Goal: Information Seeking & Learning: Learn about a topic

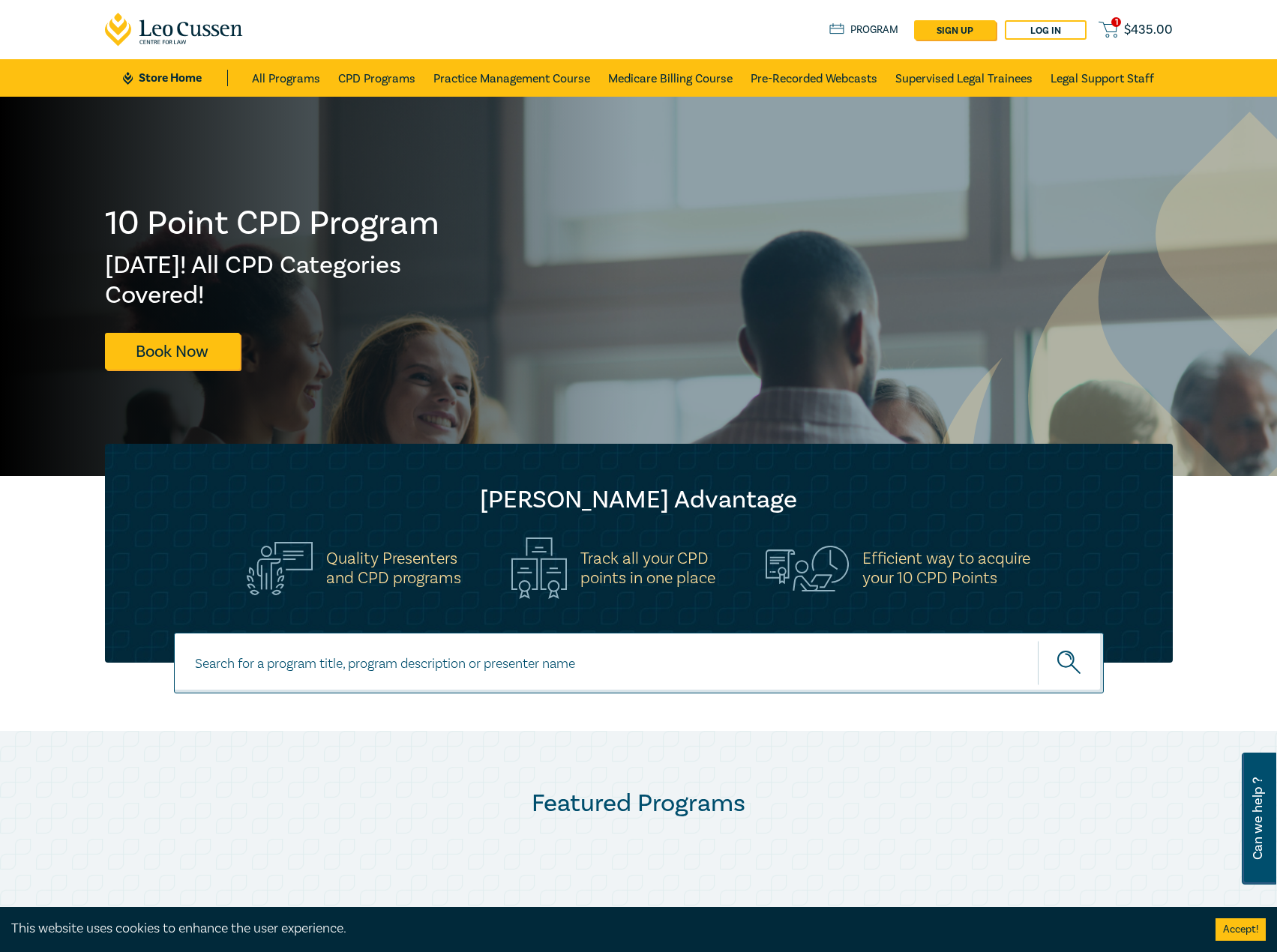
click at [385, 681] on input at bounding box center [638, 663] width 930 height 60
type input "i25061"
click at [1038, 640] on button "submit" at bounding box center [1070, 663] width 66 height 45
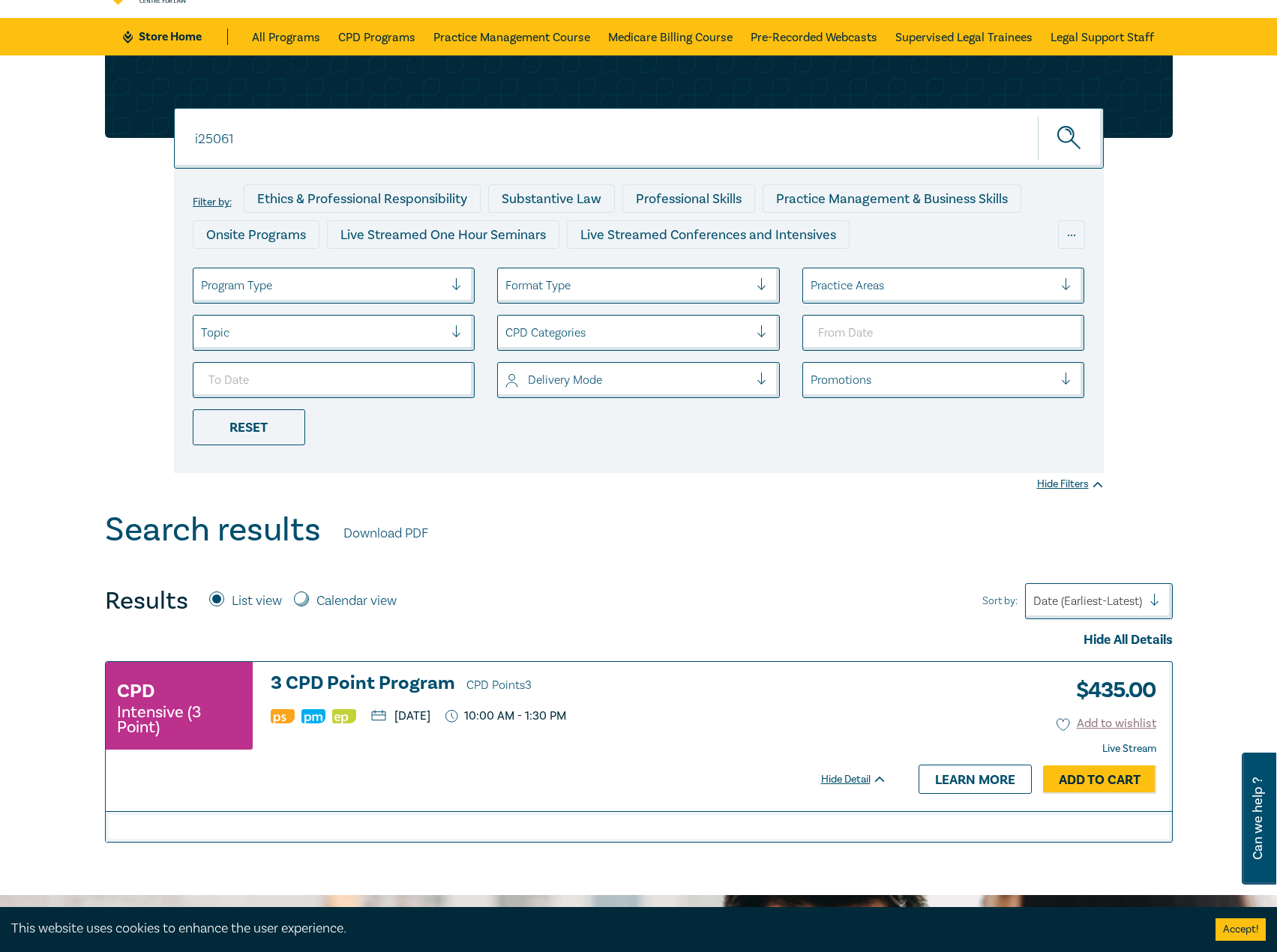
scroll to position [75, 0]
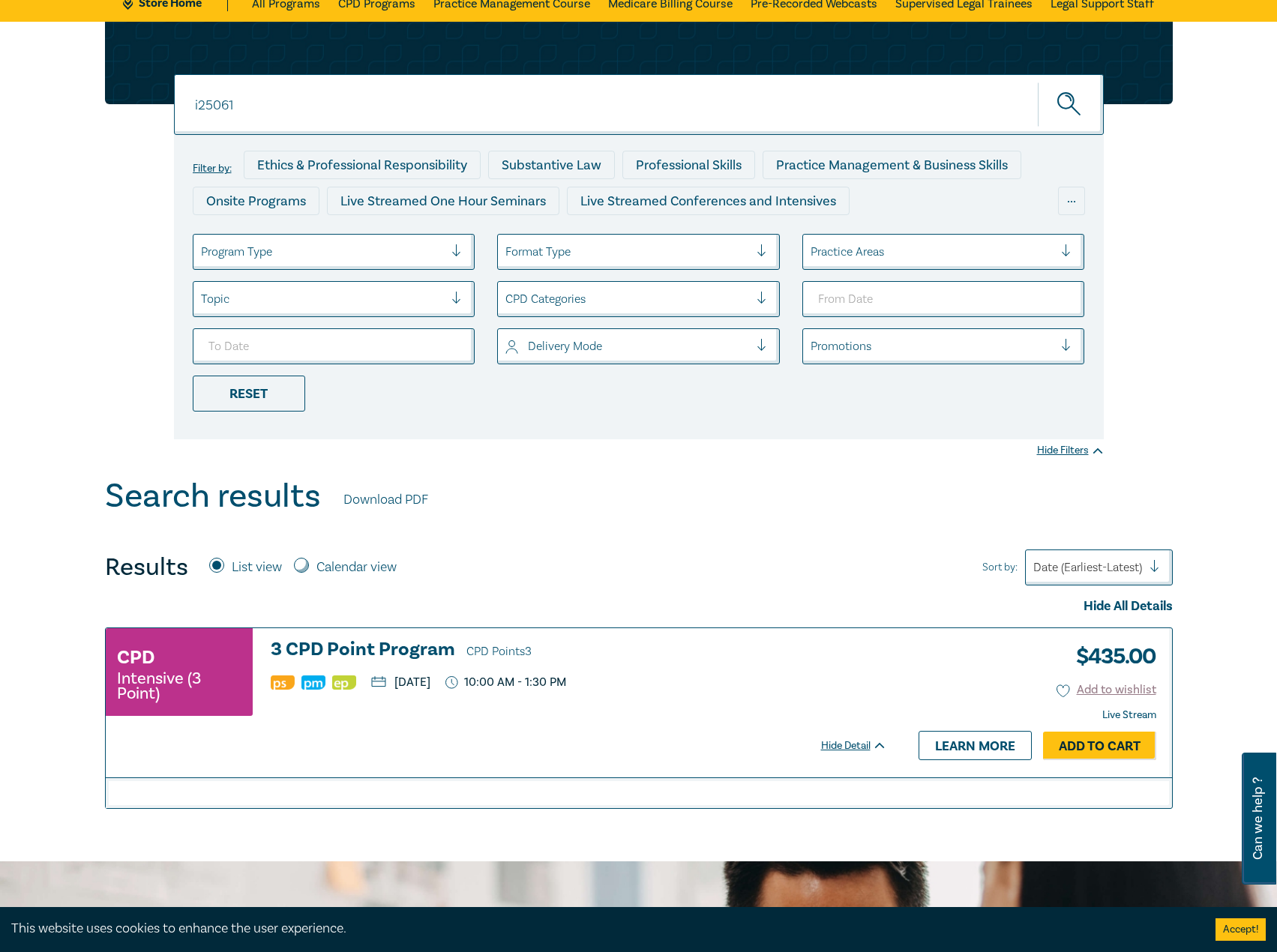
click at [367, 653] on h3 "3 CPD Point Program CPD Points 3" at bounding box center [579, 650] width 616 height 22
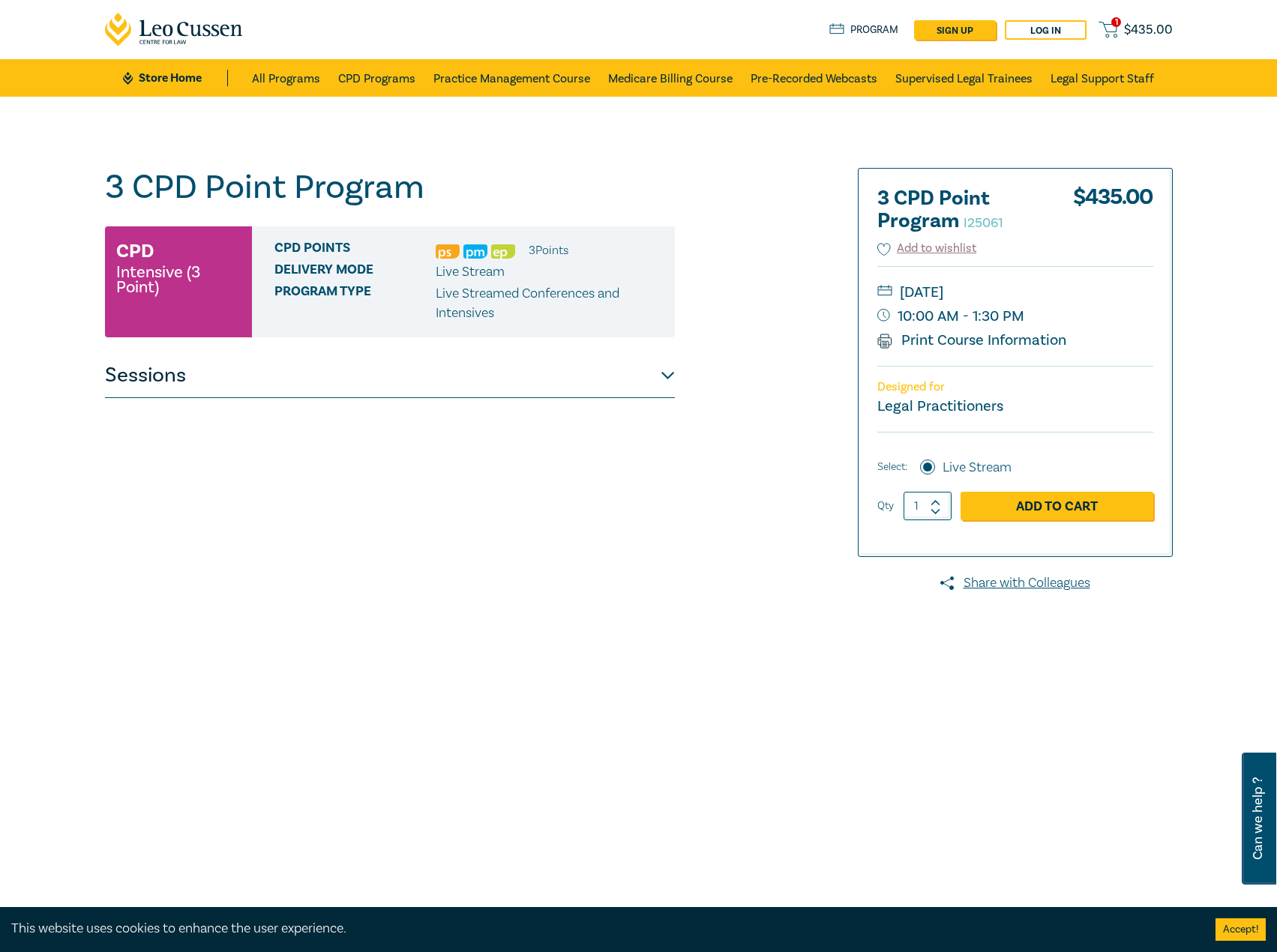
click at [584, 364] on button "Sessions" at bounding box center [390, 376] width 570 height 45
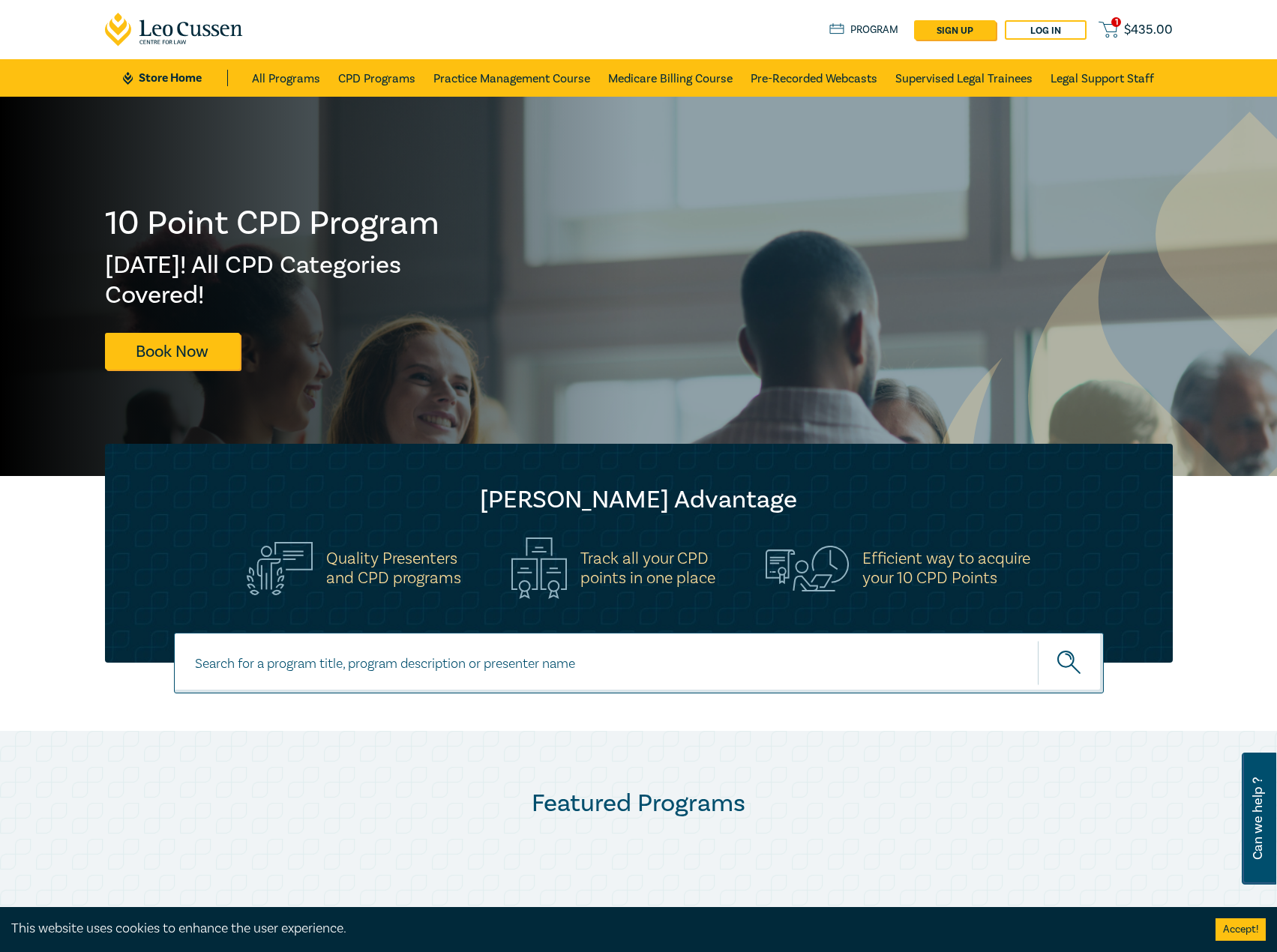
click at [370, 663] on input at bounding box center [638, 663] width 930 height 60
type input "i25065"
click at [1038, 640] on button "submit" at bounding box center [1070, 663] width 66 height 45
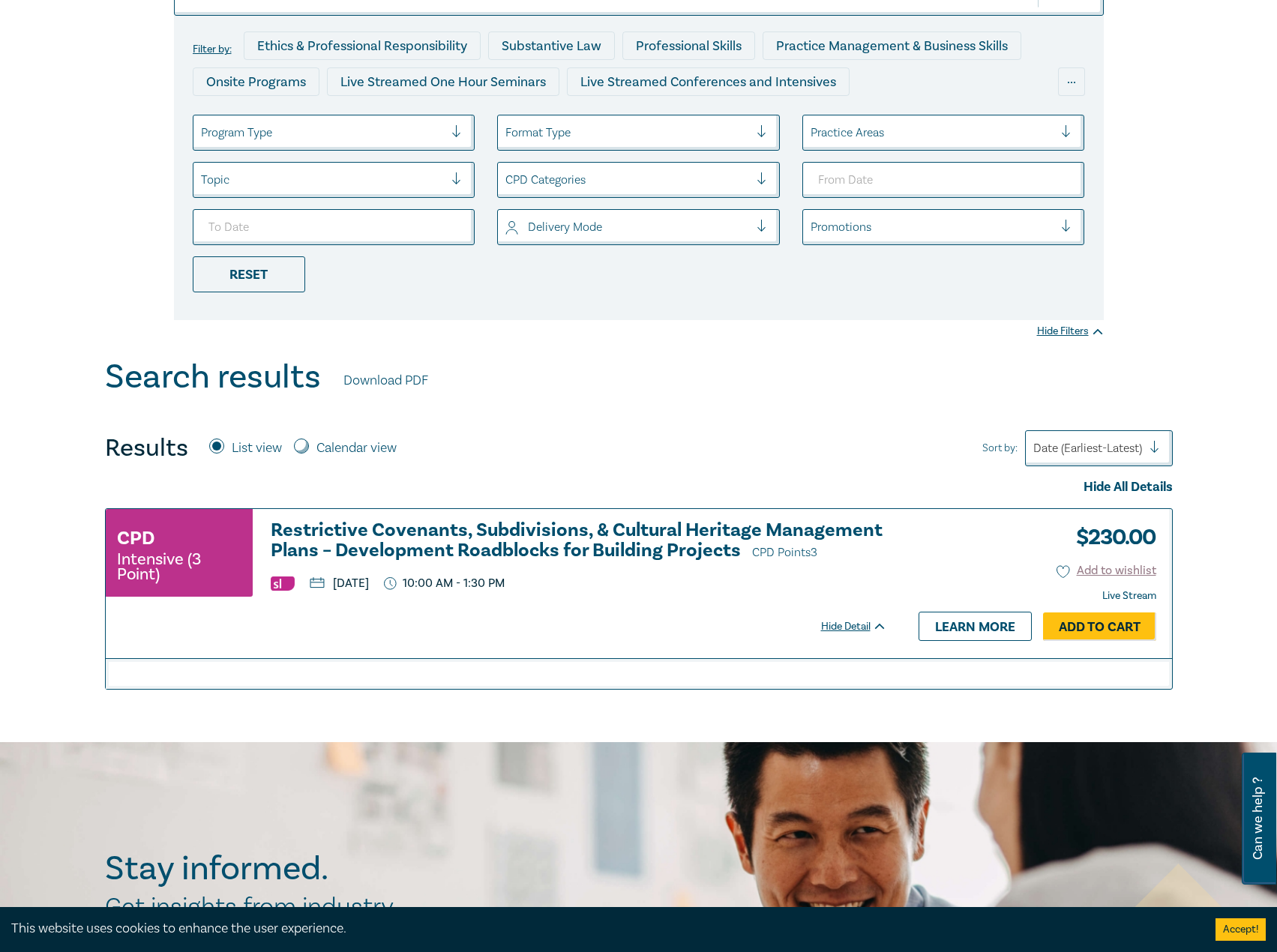
scroll to position [300, 0]
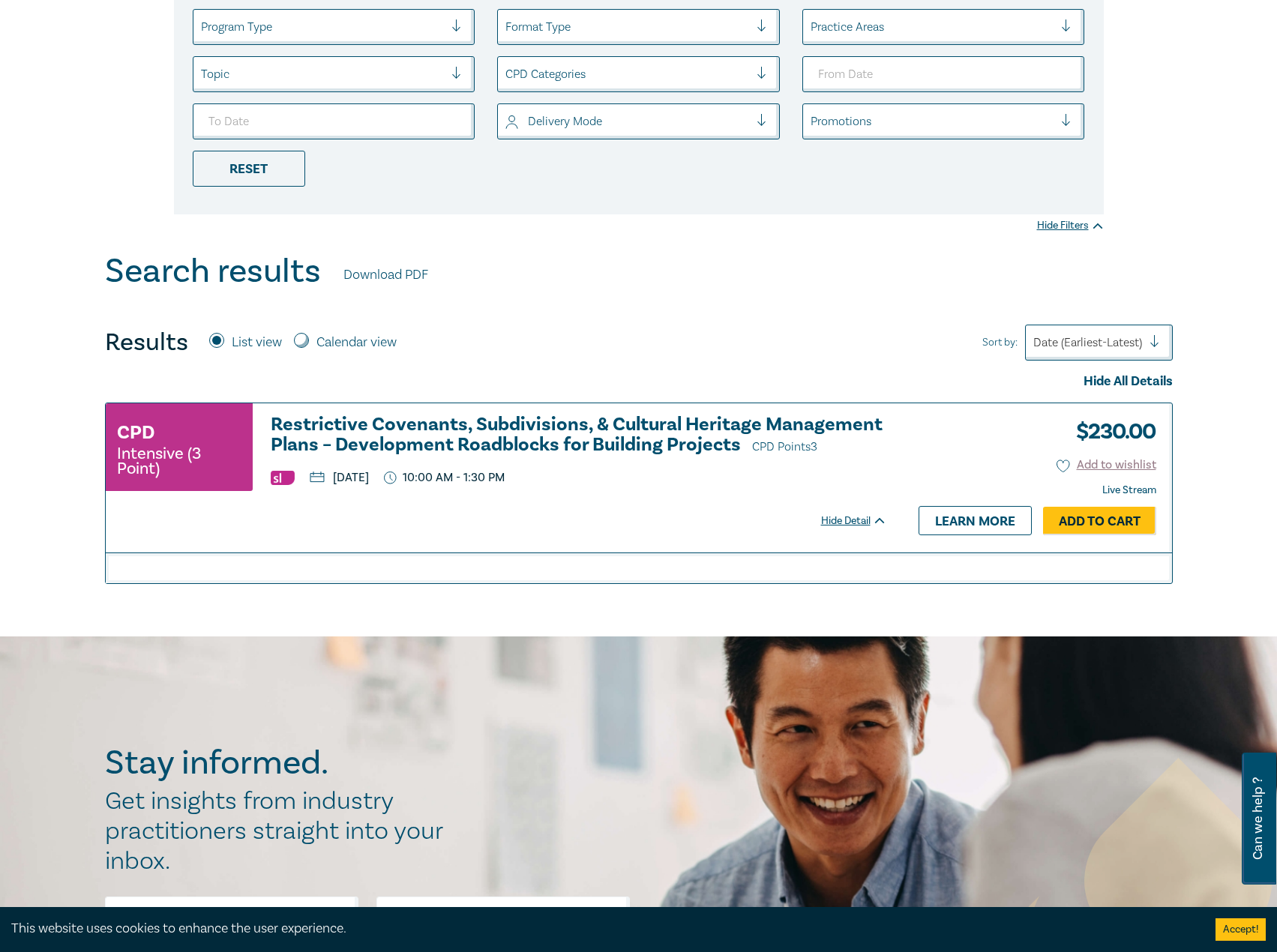
click at [626, 431] on h3 "Restrictive Covenants, Subdivisions, & Cultural Heritage Management Plans – Dev…" at bounding box center [579, 436] width 616 height 43
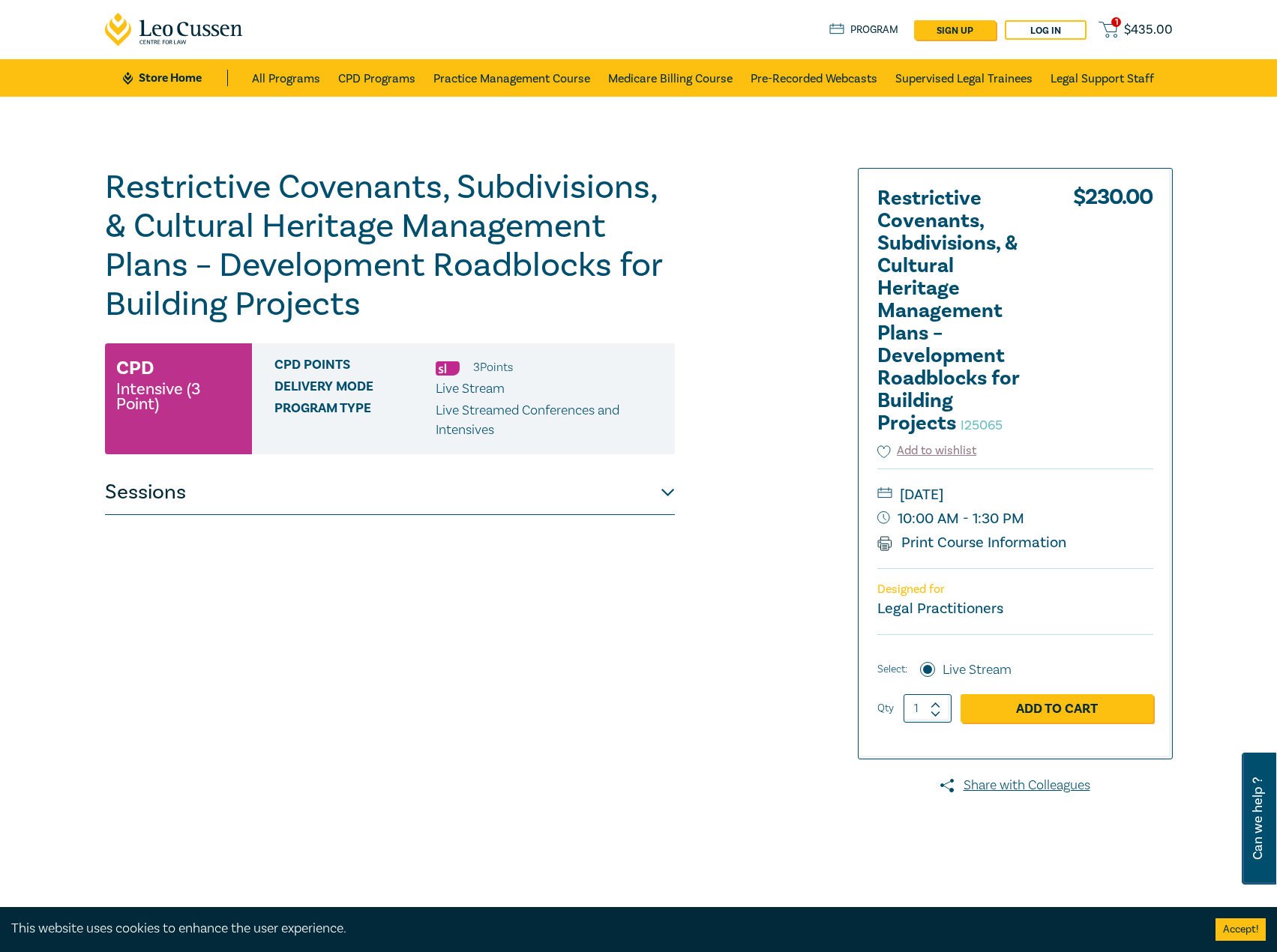
click at [455, 495] on button "Sessions" at bounding box center [390, 493] width 570 height 45
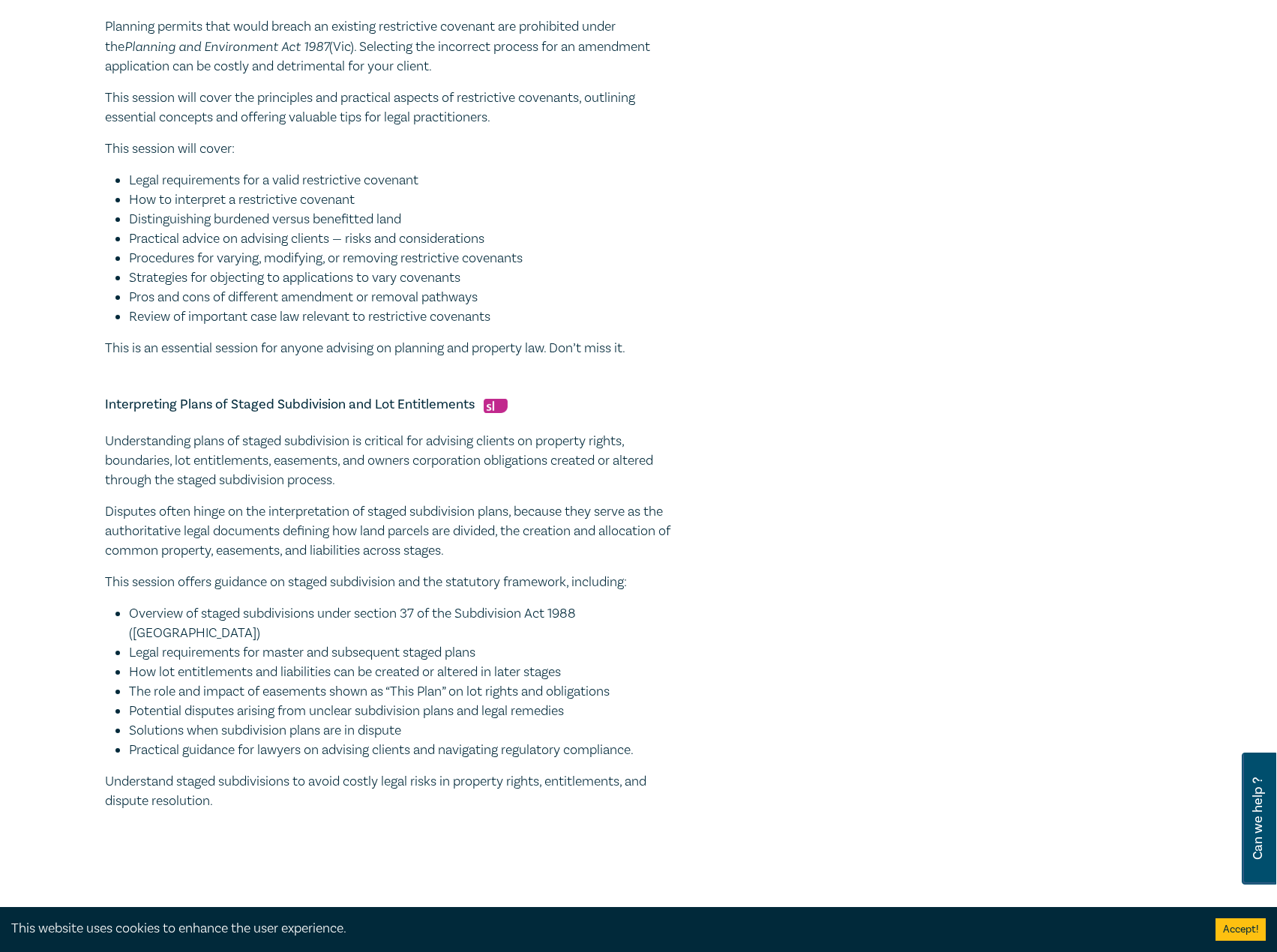
scroll to position [1049, 0]
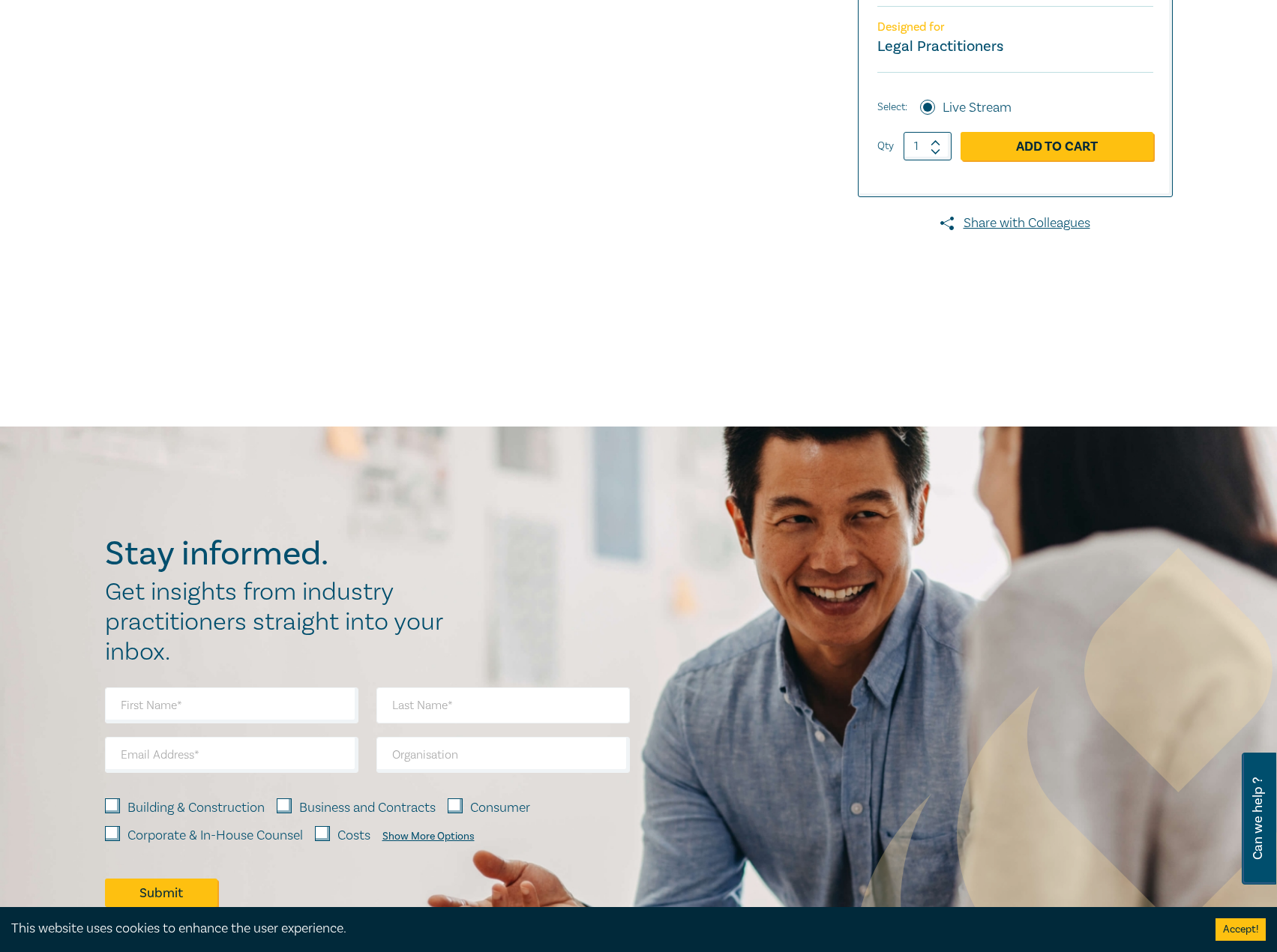
scroll to position [315, 0]
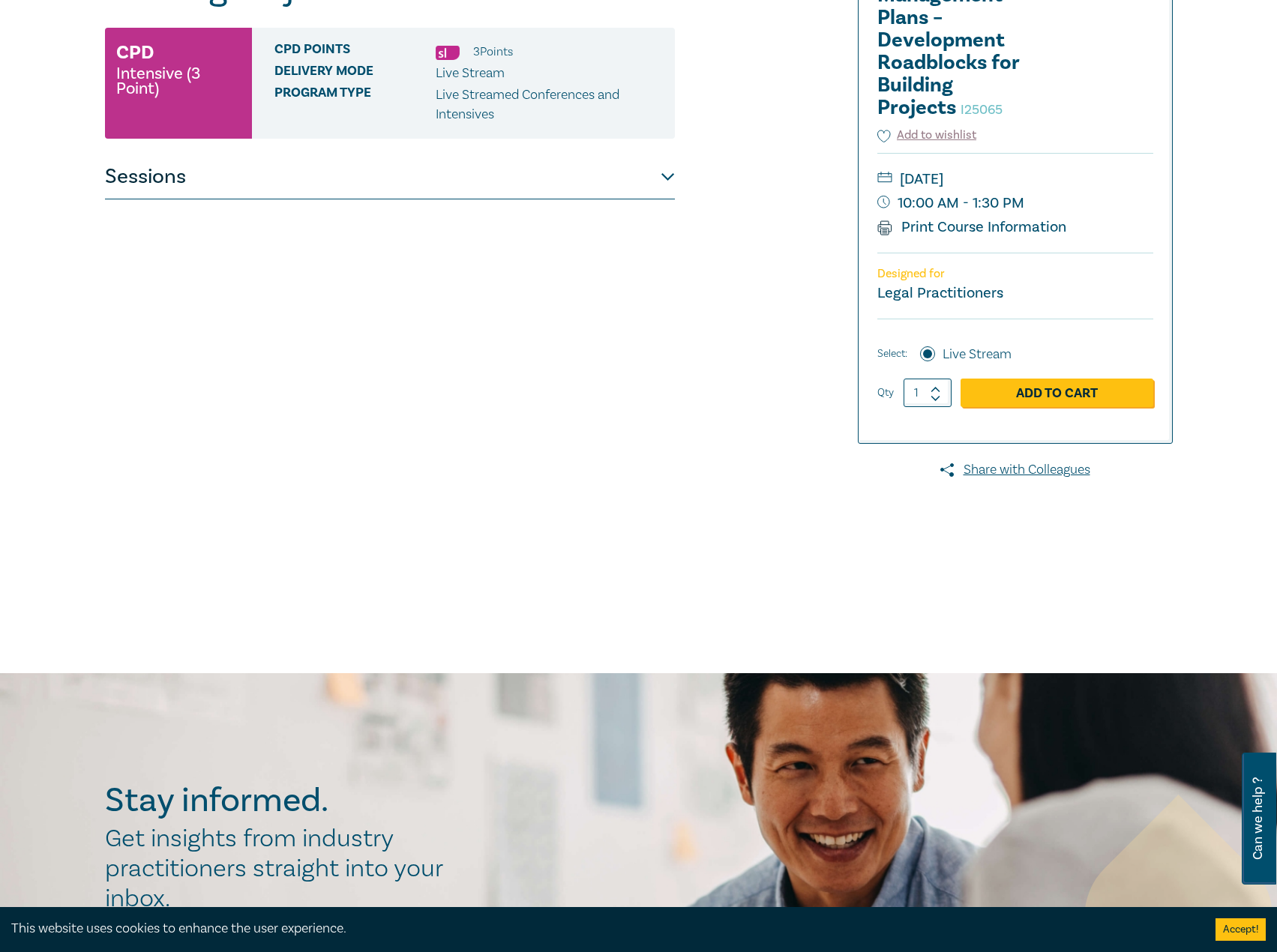
click at [471, 160] on button "Sessions" at bounding box center [390, 176] width 570 height 45
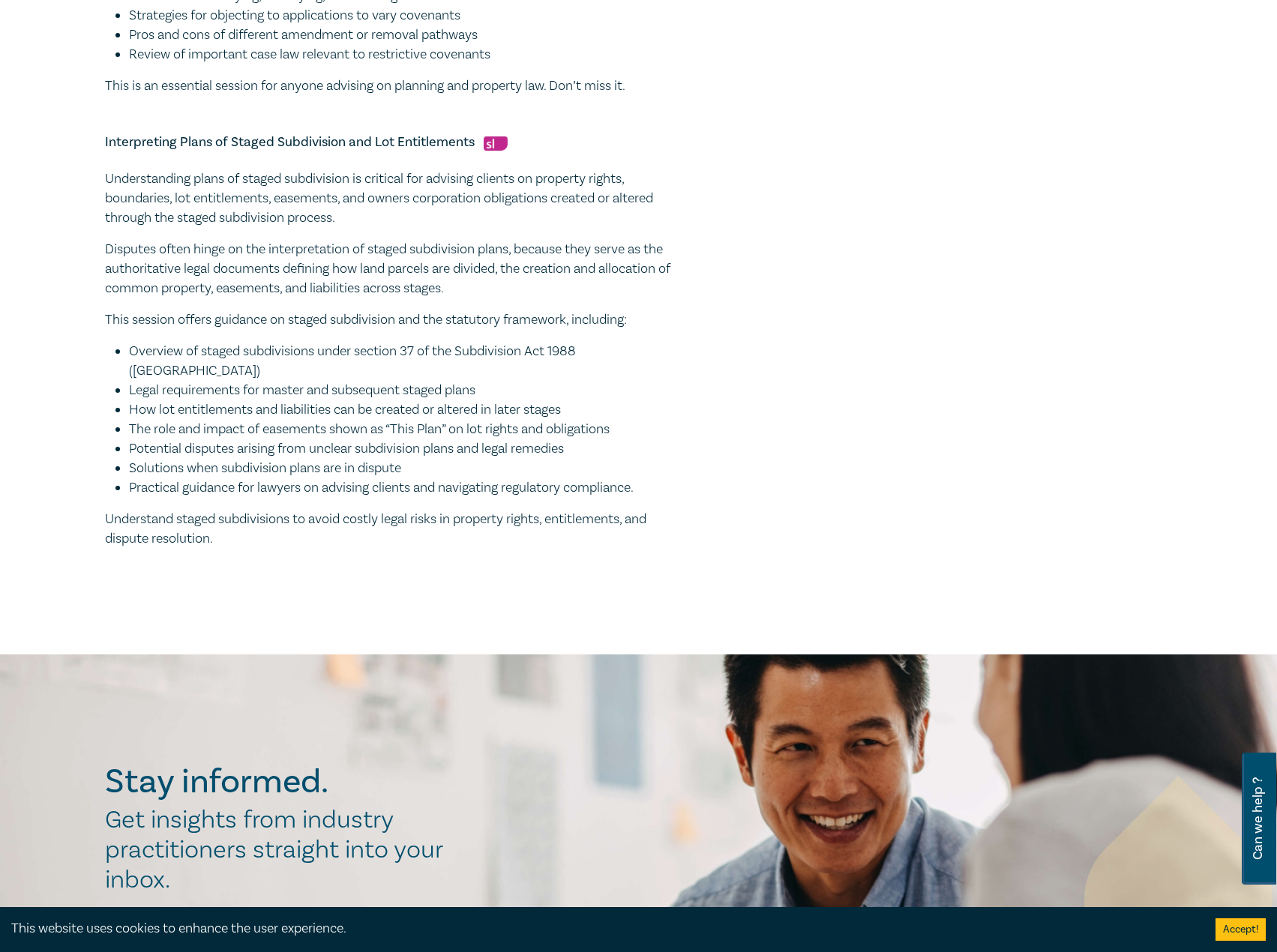
scroll to position [1274, 0]
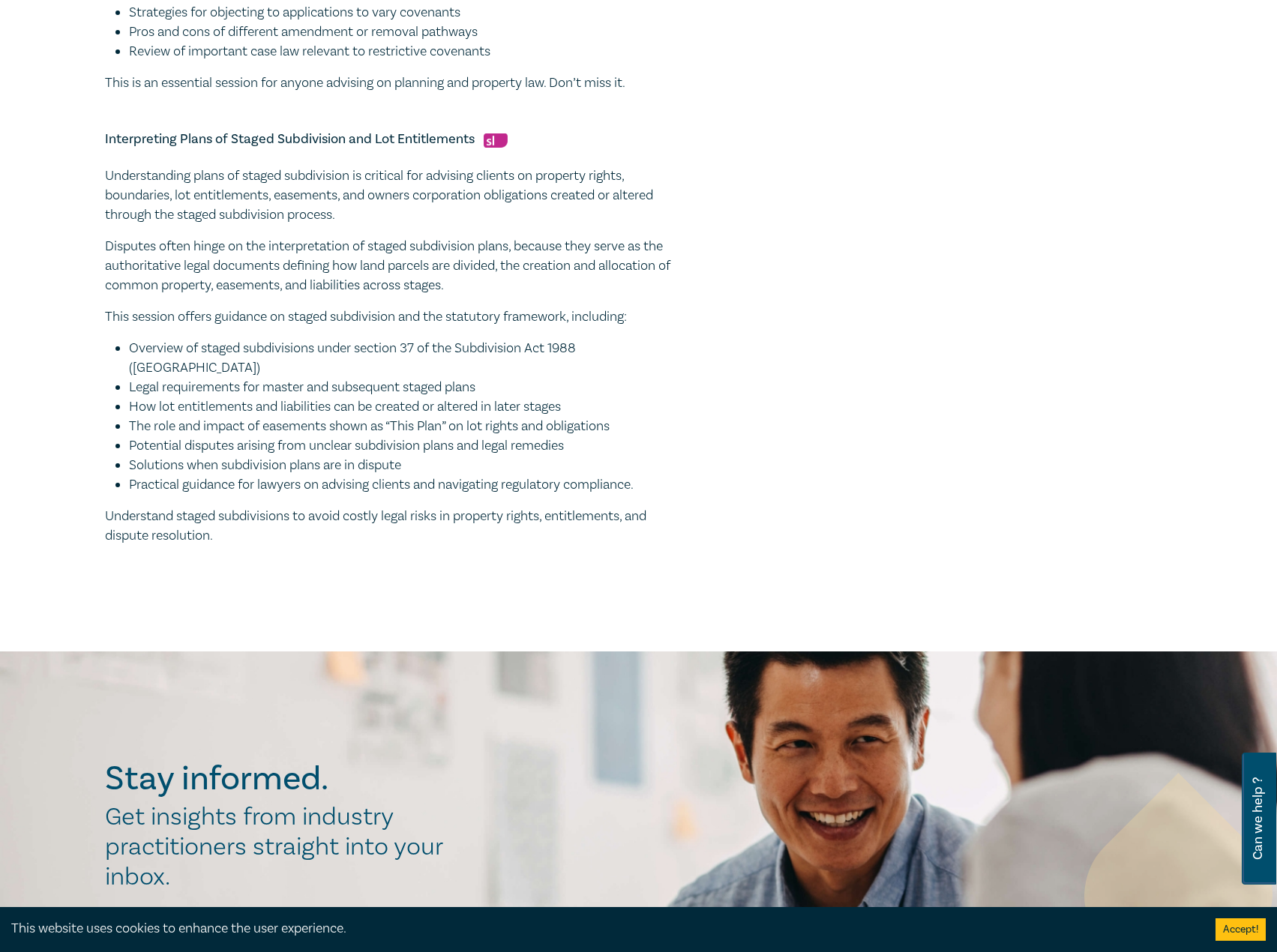
drag, startPoint x: 714, startPoint y: 13, endPoint x: 1038, endPoint y: 155, distance: 353.8
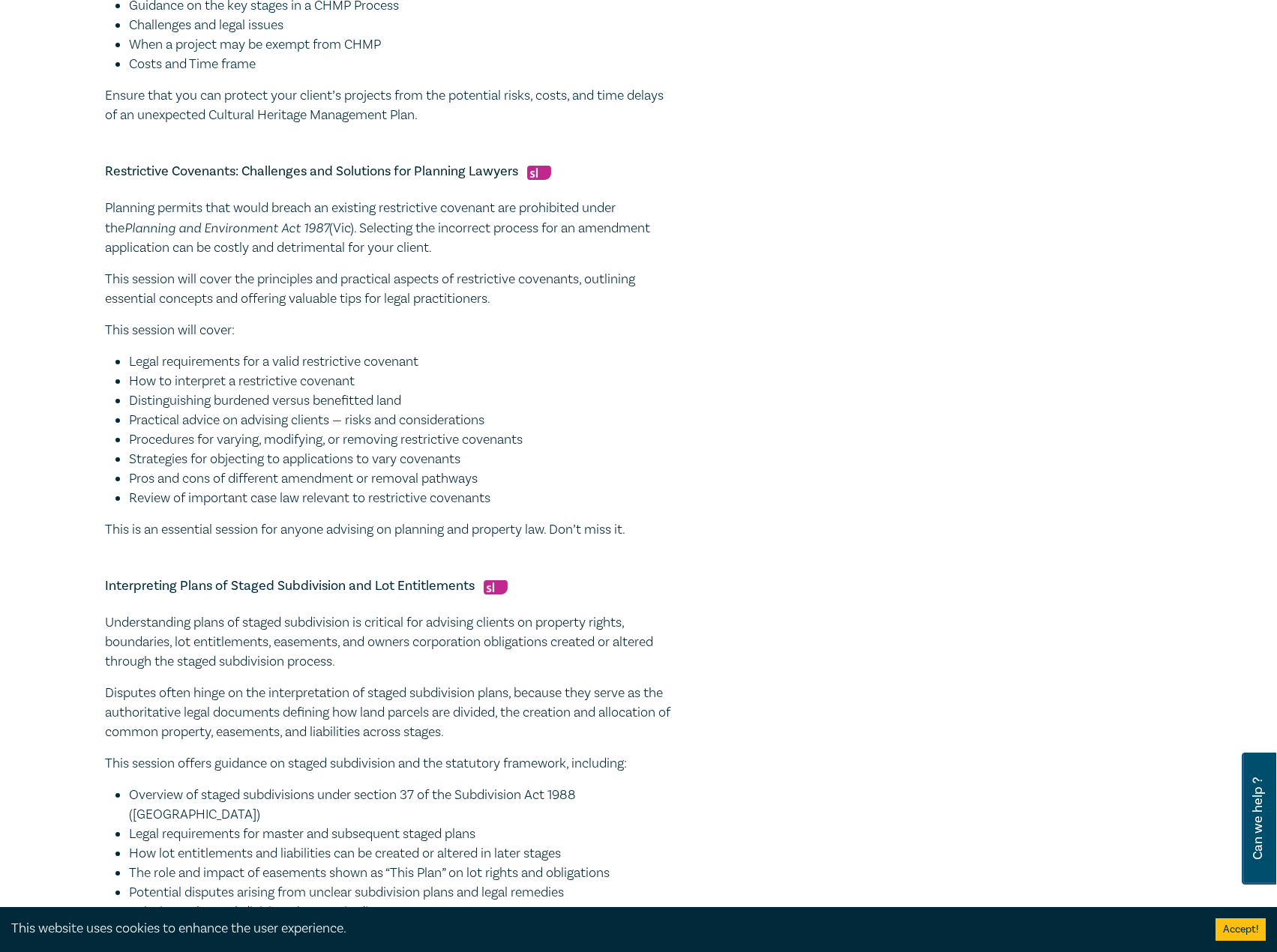
scroll to position [825, 0]
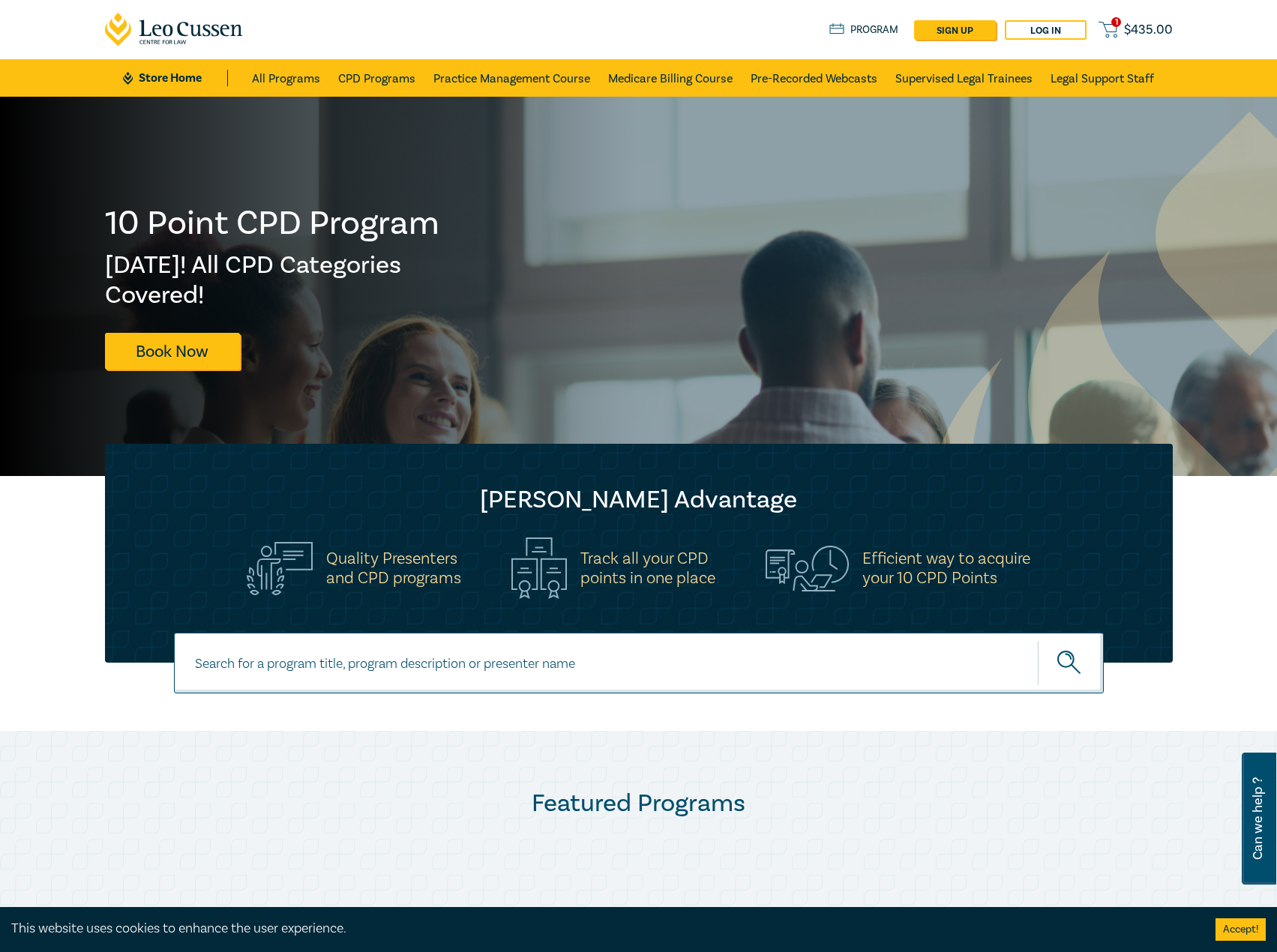
click at [380, 669] on input at bounding box center [638, 663] width 930 height 60
type input "s25317"
click at [1038, 640] on button "submit" at bounding box center [1070, 663] width 66 height 45
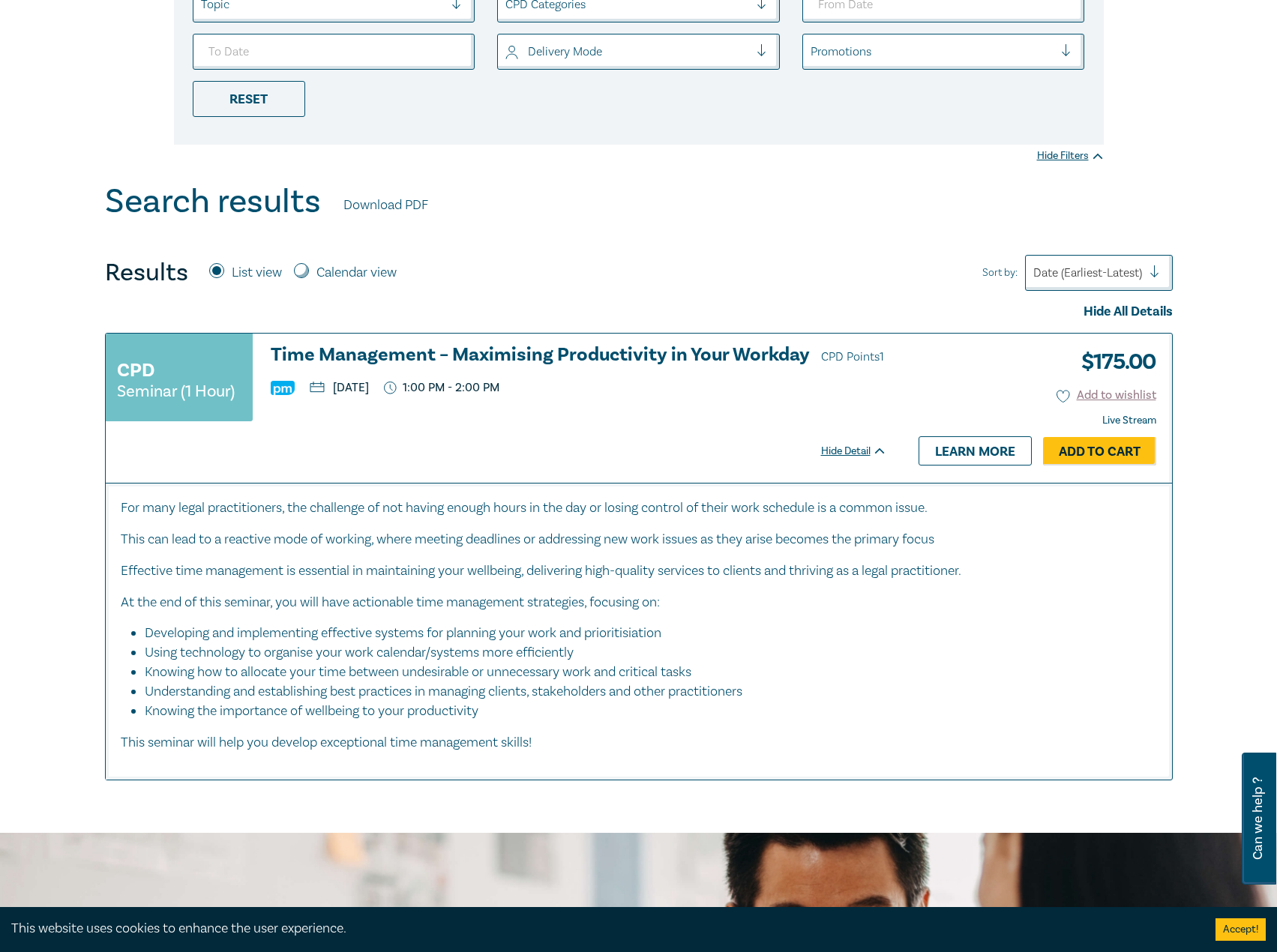
scroll to position [300, 0]
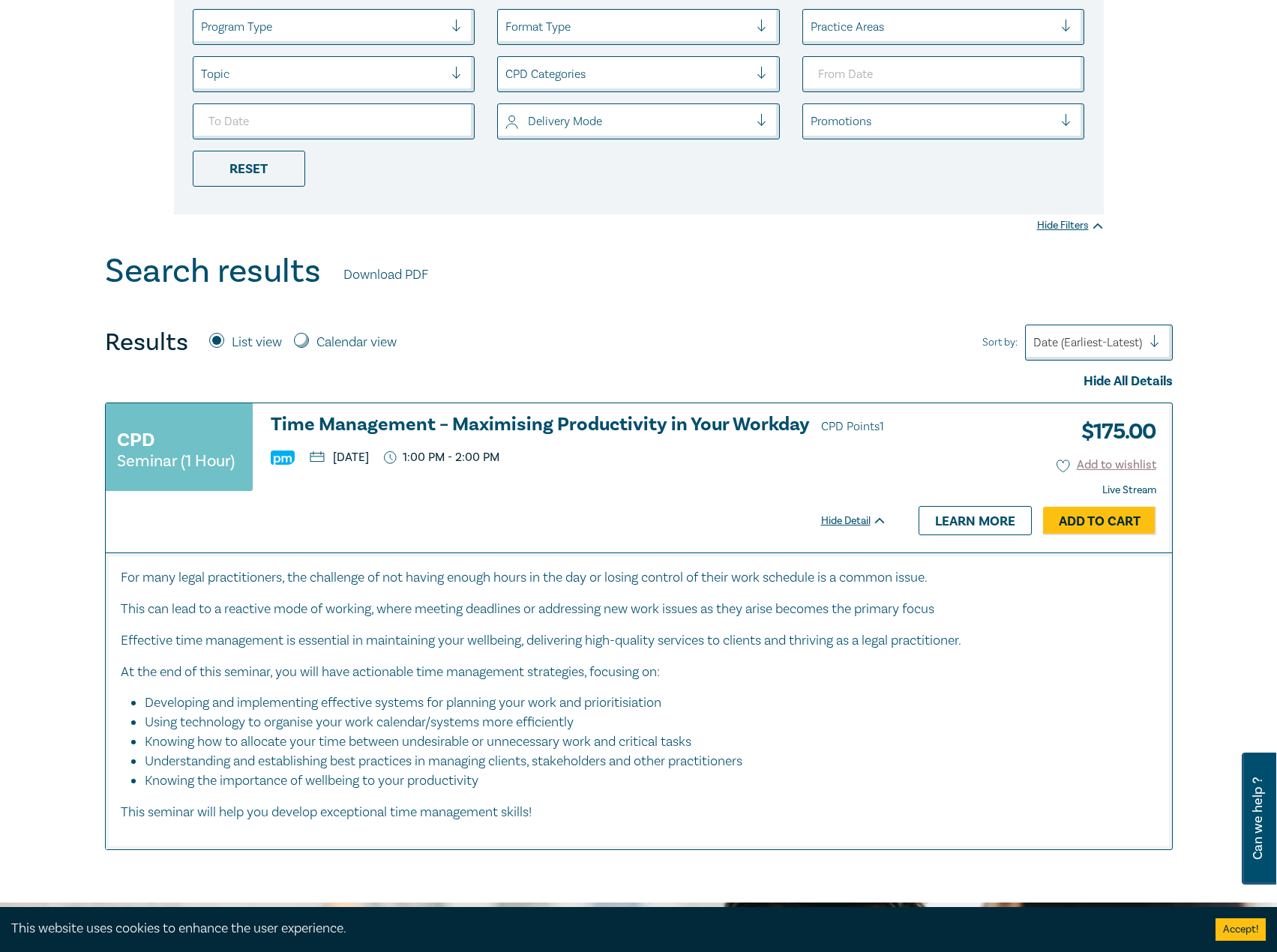
click at [629, 419] on h3 "Time Management – Maximising Productivity in Your Workday CPD Points 1" at bounding box center [579, 426] width 616 height 22
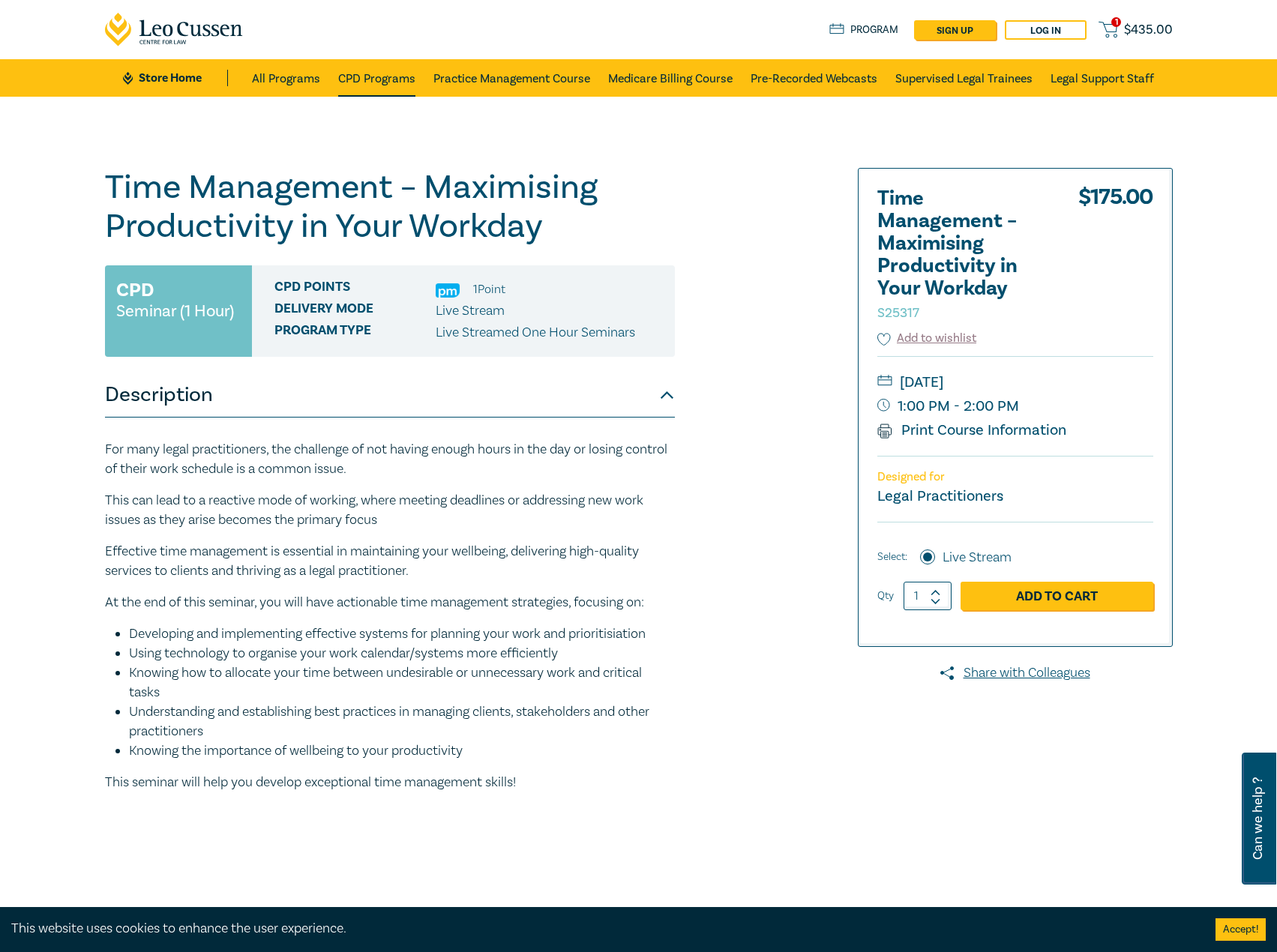
click at [369, 77] on link "CPD Programs" at bounding box center [376, 78] width 77 height 37
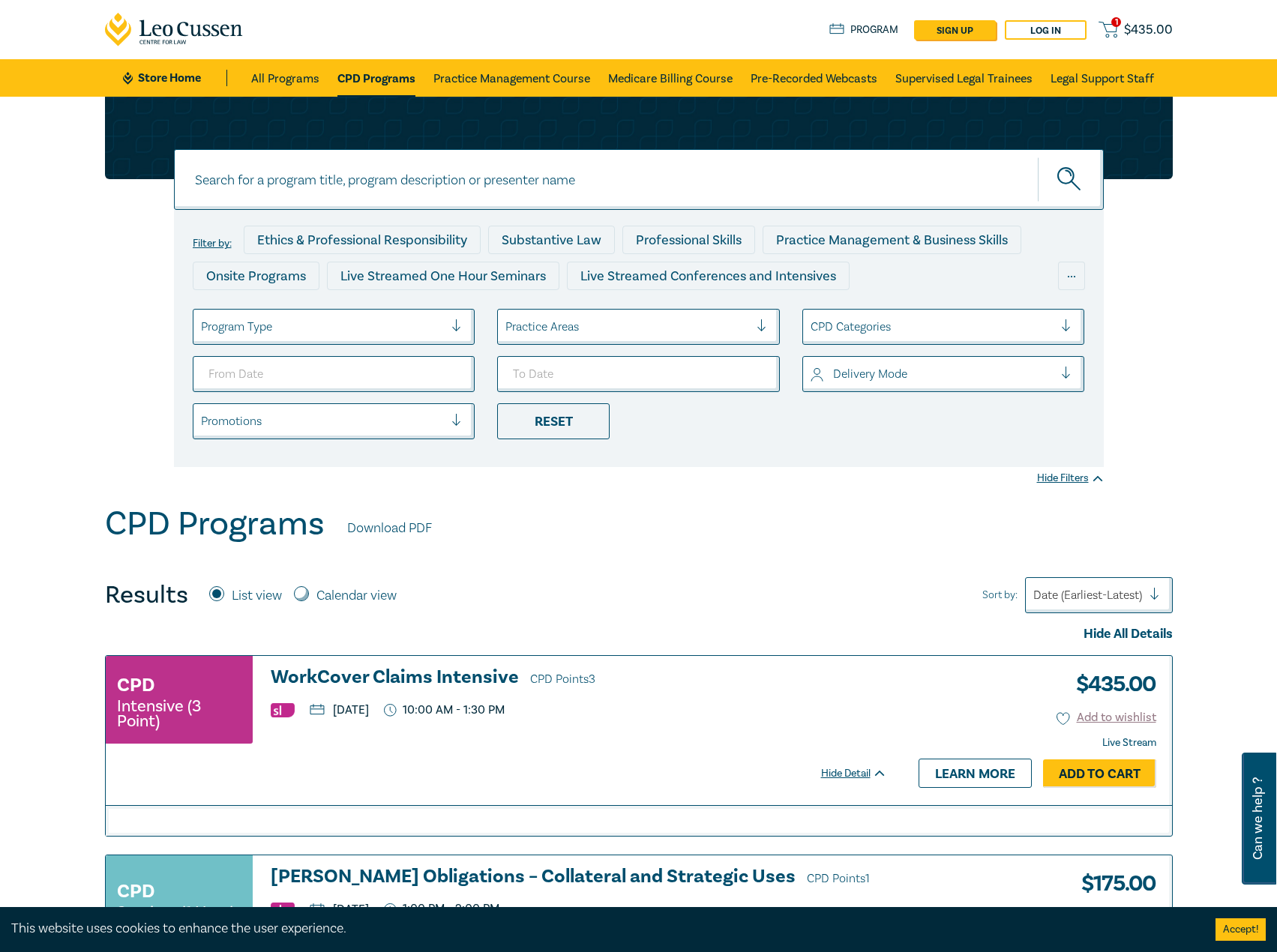
click at [405, 190] on input at bounding box center [638, 179] width 930 height 60
type input "s25172"
click at [1038, 157] on button "submit" at bounding box center [1070, 179] width 66 height 45
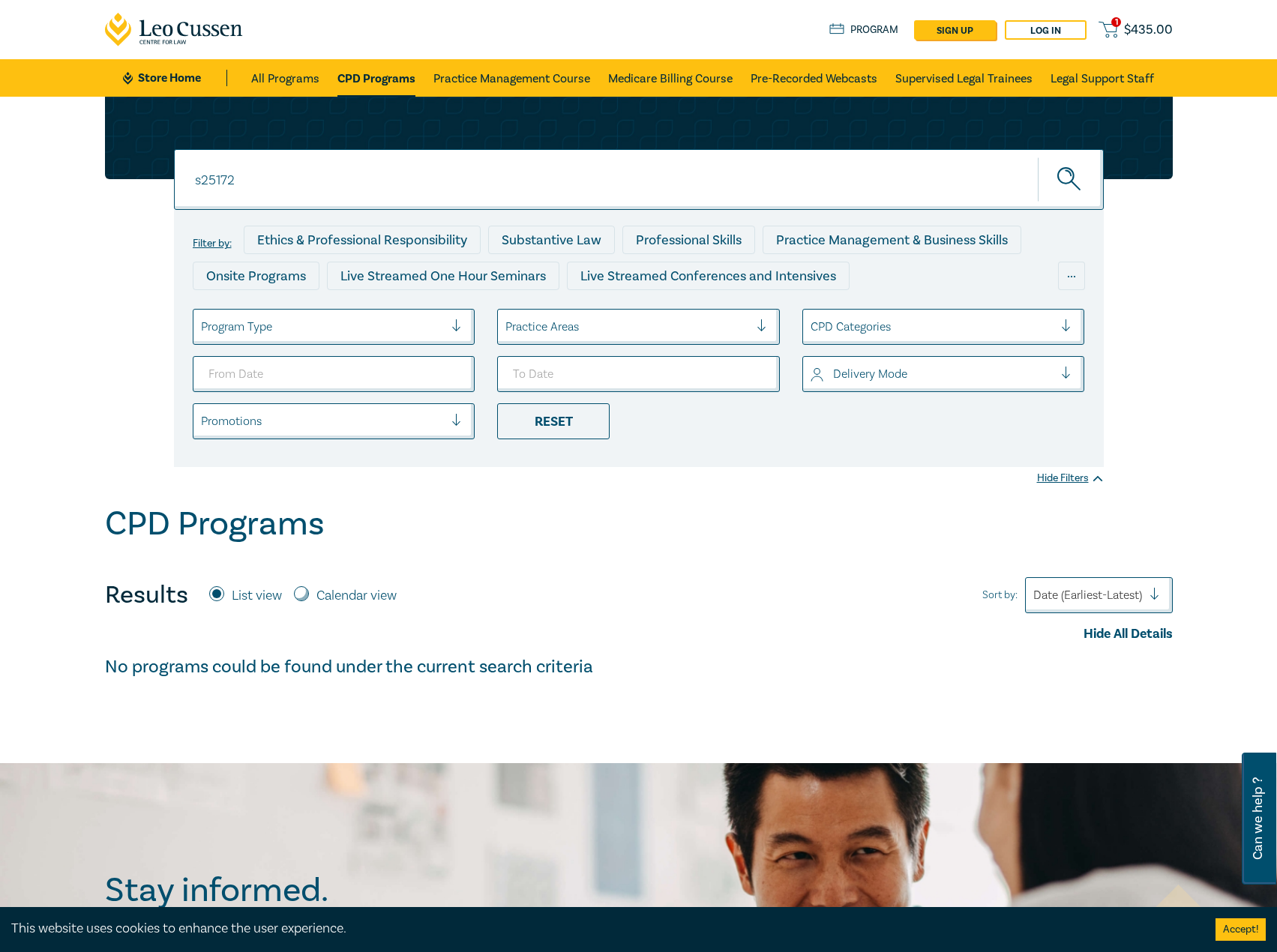
click at [355, 172] on input "s25172" at bounding box center [638, 179] width 930 height 60
click at [1038, 157] on button "submit" at bounding box center [1070, 179] width 66 height 45
click at [1044, 193] on button "submit" at bounding box center [1070, 179] width 66 height 45
click at [374, 69] on link "CPD Programs" at bounding box center [377, 78] width 78 height 37
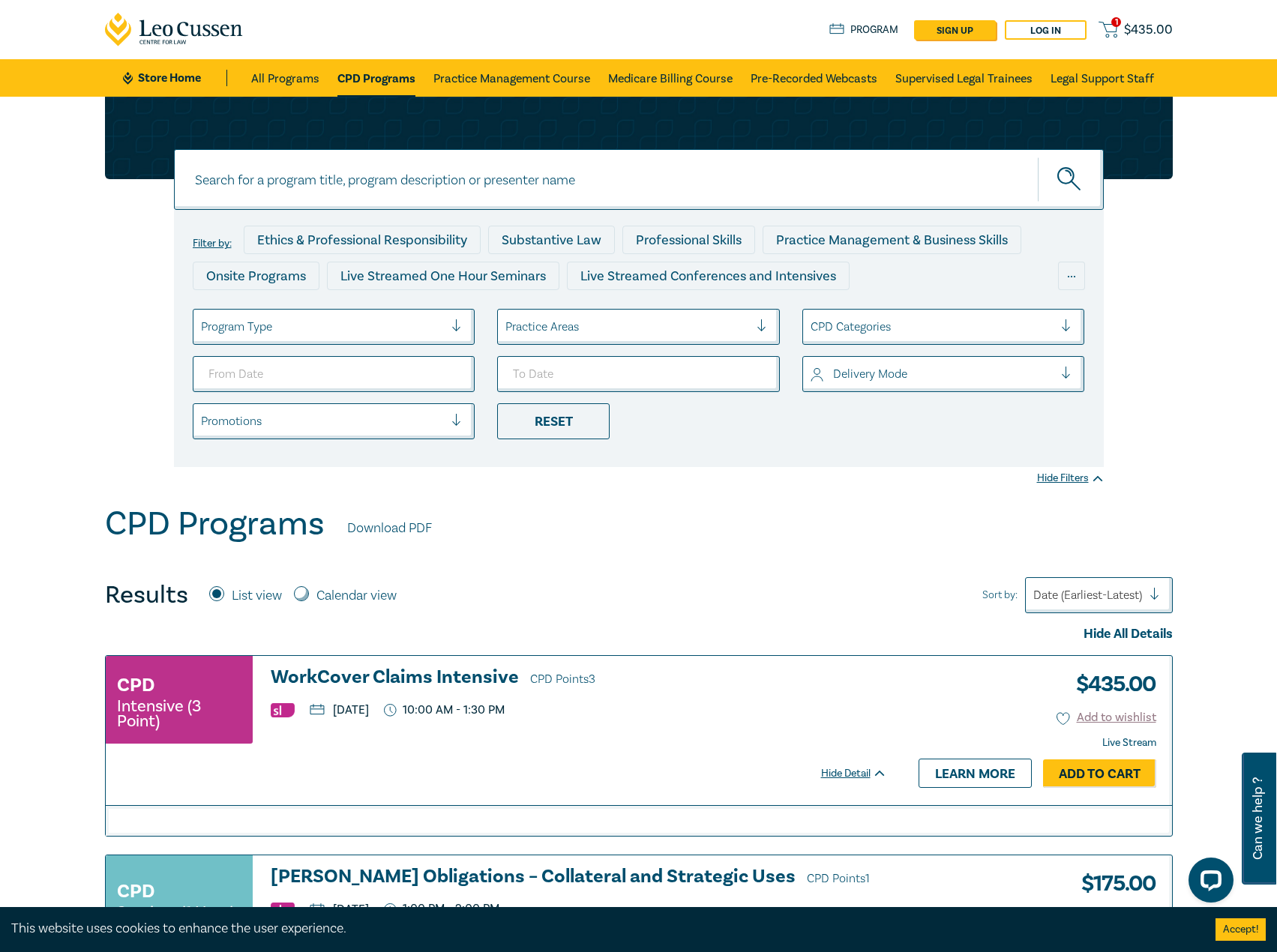
click at [357, 162] on input at bounding box center [638, 179] width 930 height 60
type input "s25172"
click at [1038, 157] on button "submit" at bounding box center [1070, 179] width 66 height 45
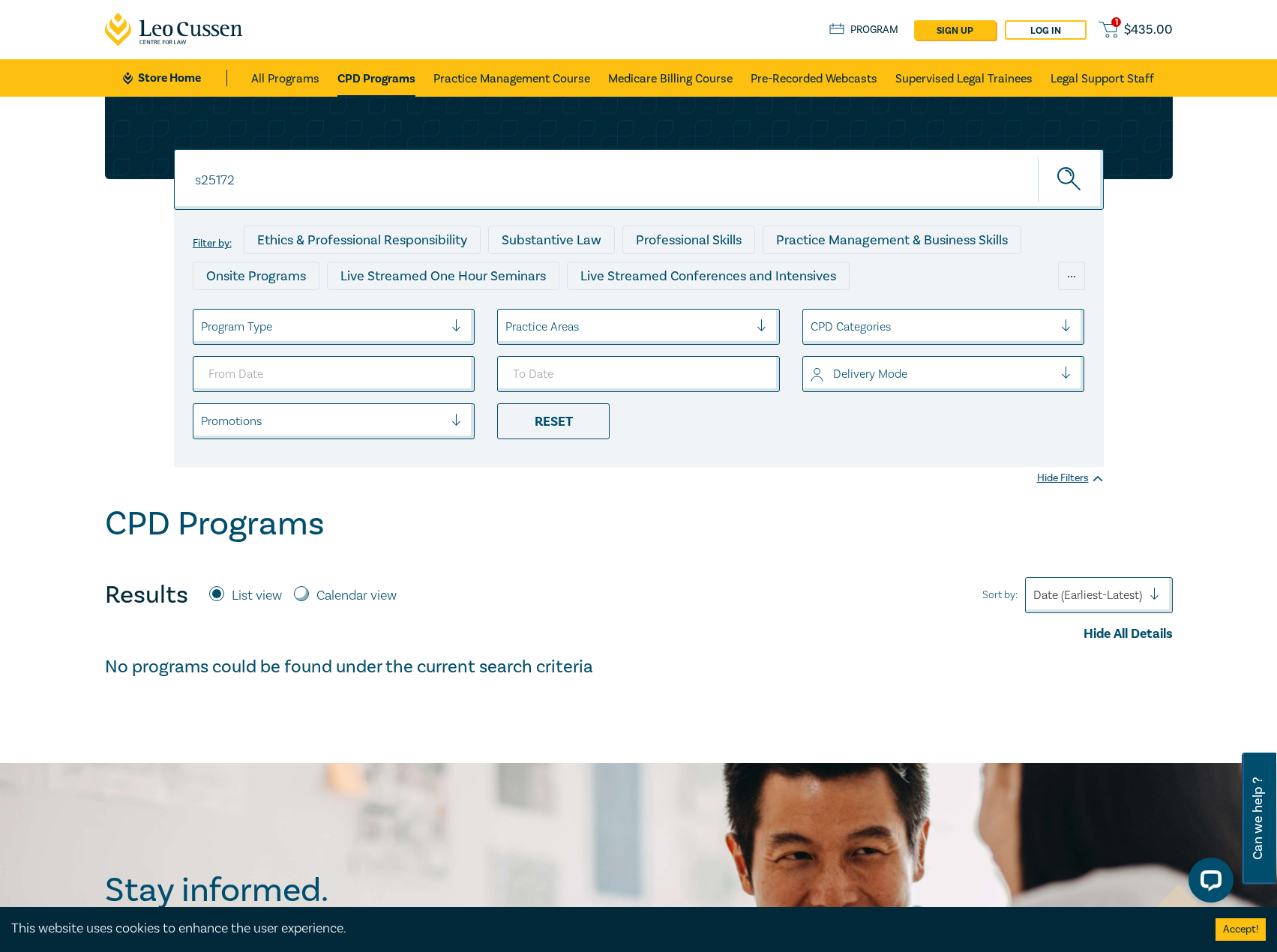
drag, startPoint x: 286, startPoint y: 174, endPoint x: 187, endPoint y: 177, distance: 99.0
click at [187, 177] on input "s25172" at bounding box center [638, 179] width 930 height 60
click at [337, 80] on li "CPD Programs" at bounding box center [376, 78] width 96 height 37
click at [259, 85] on link "All Programs" at bounding box center [286, 78] width 69 height 37
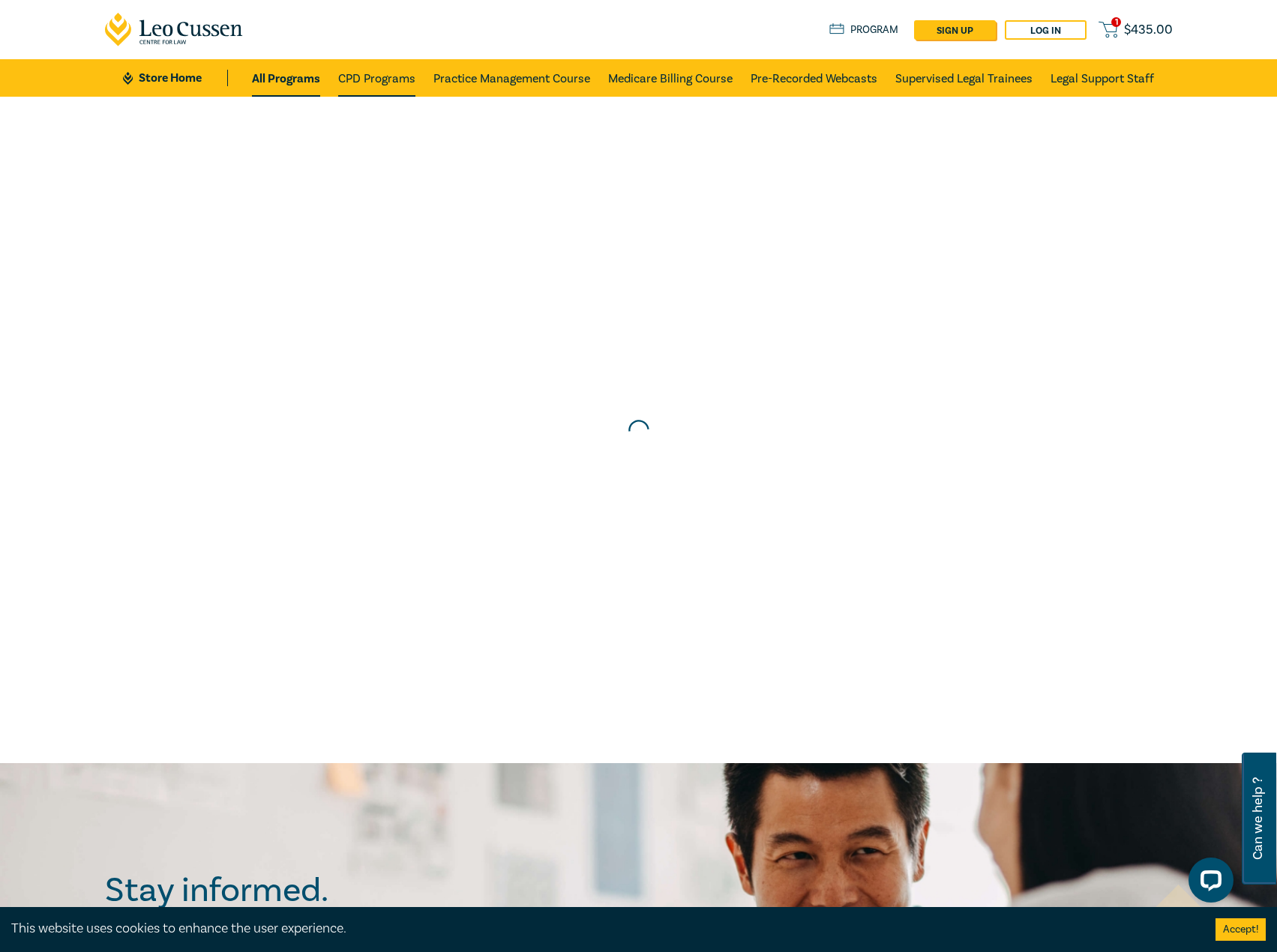
click at [361, 76] on link "CPD Programs" at bounding box center [376, 78] width 77 height 37
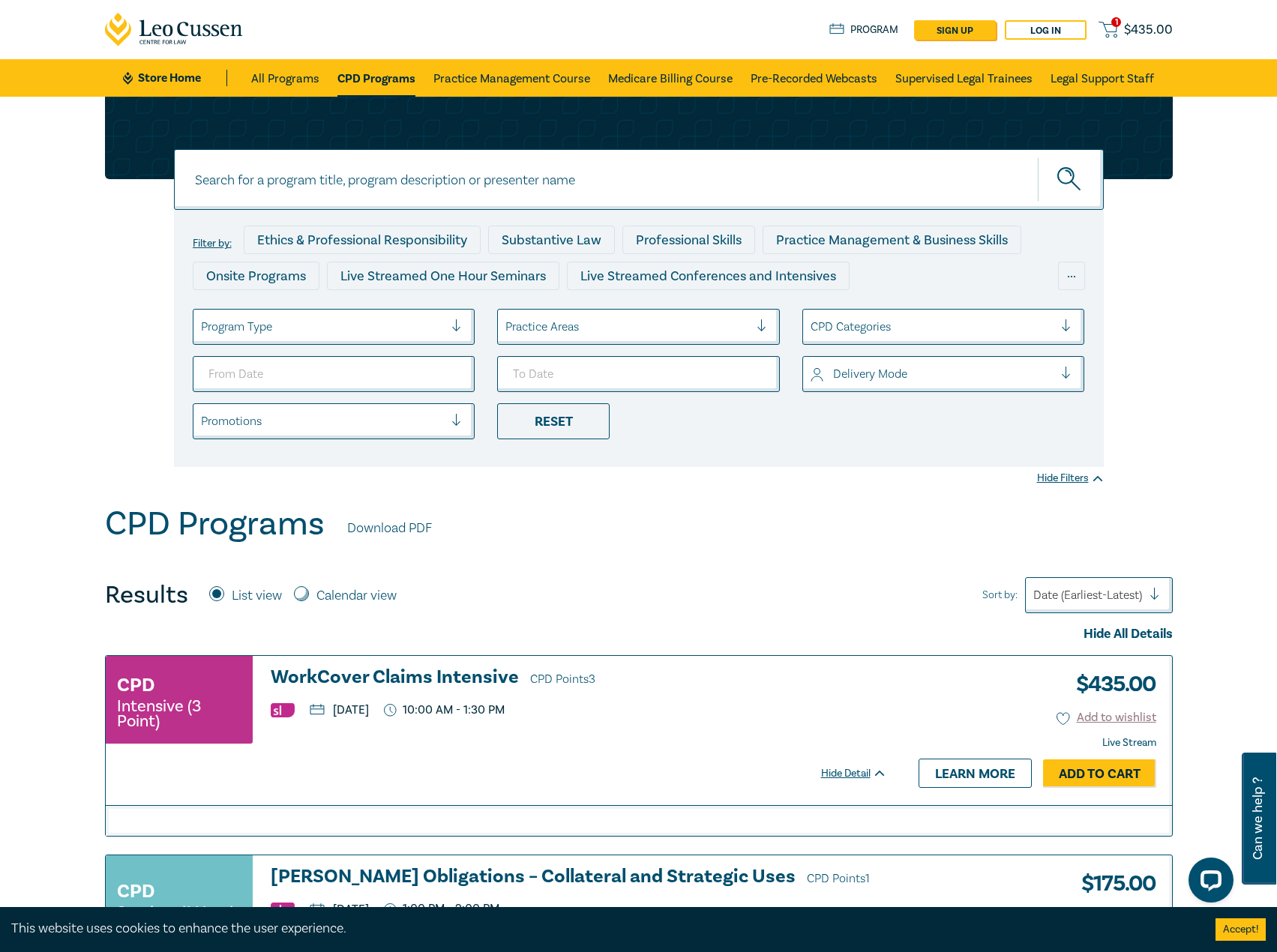
click at [355, 175] on input at bounding box center [638, 179] width 930 height 60
type input "s25172"
click at [1038, 157] on button "submit" at bounding box center [1070, 179] width 66 height 45
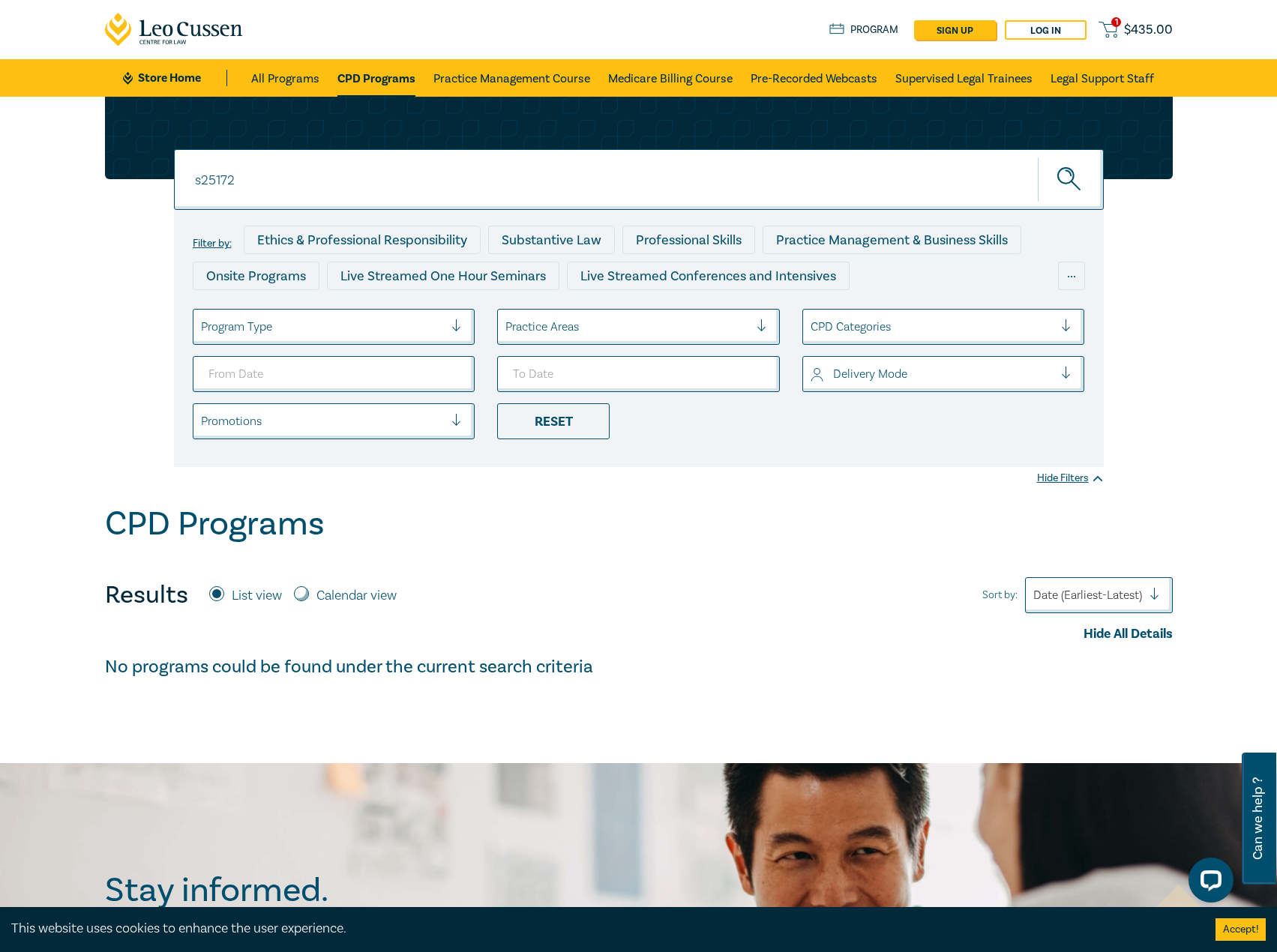
click at [365, 186] on input "s25172" at bounding box center [638, 179] width 930 height 60
click at [1038, 157] on button "submit" at bounding box center [1070, 179] width 66 height 45
click at [1083, 186] on button "submit" at bounding box center [1070, 179] width 66 height 45
drag, startPoint x: 1051, startPoint y: 186, endPoint x: 1032, endPoint y: 178, distance: 20.6
click at [1049, 187] on button "submit" at bounding box center [1070, 179] width 66 height 45
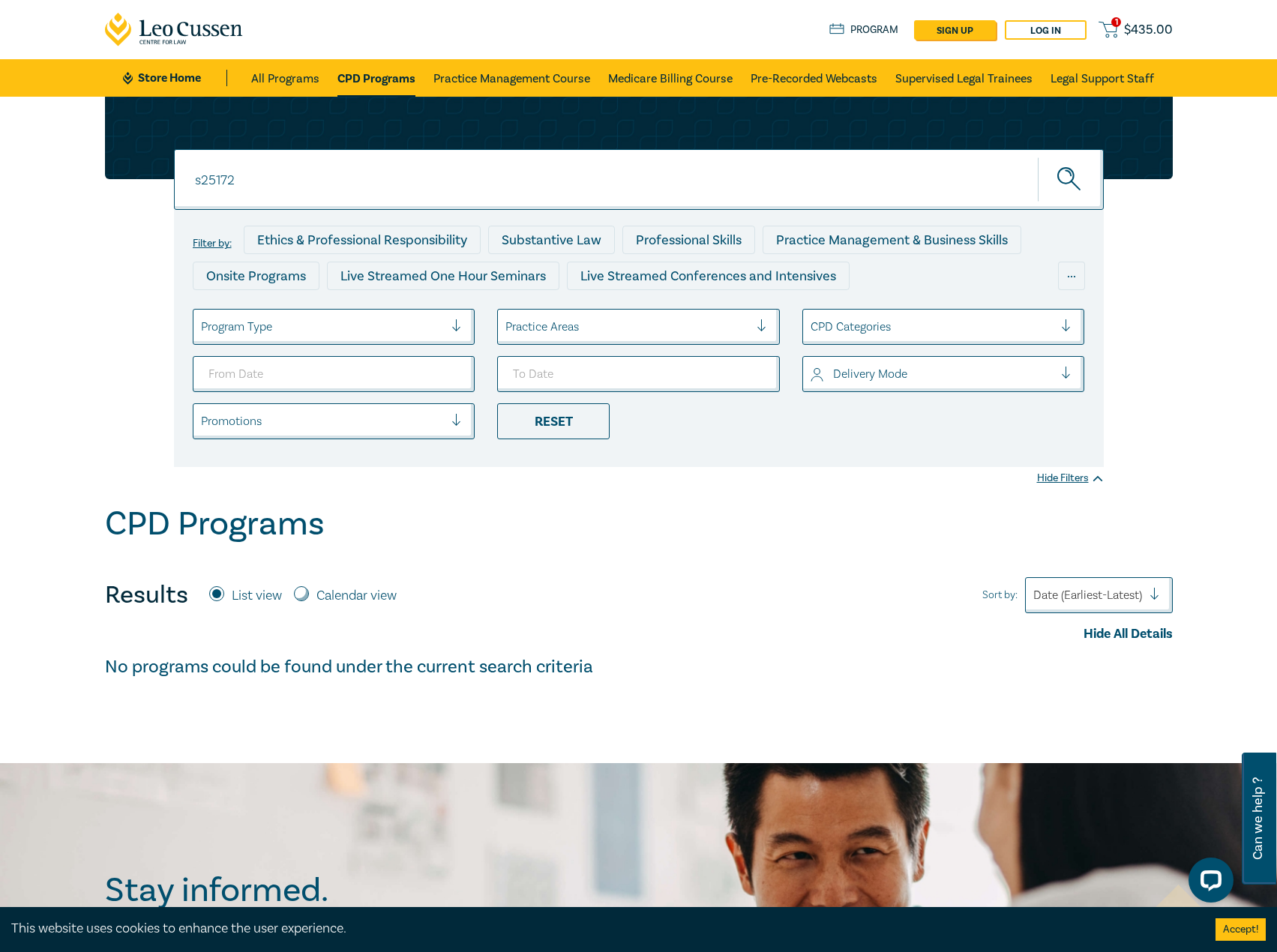
click at [397, 80] on link "CPD Programs" at bounding box center [377, 78] width 78 height 37
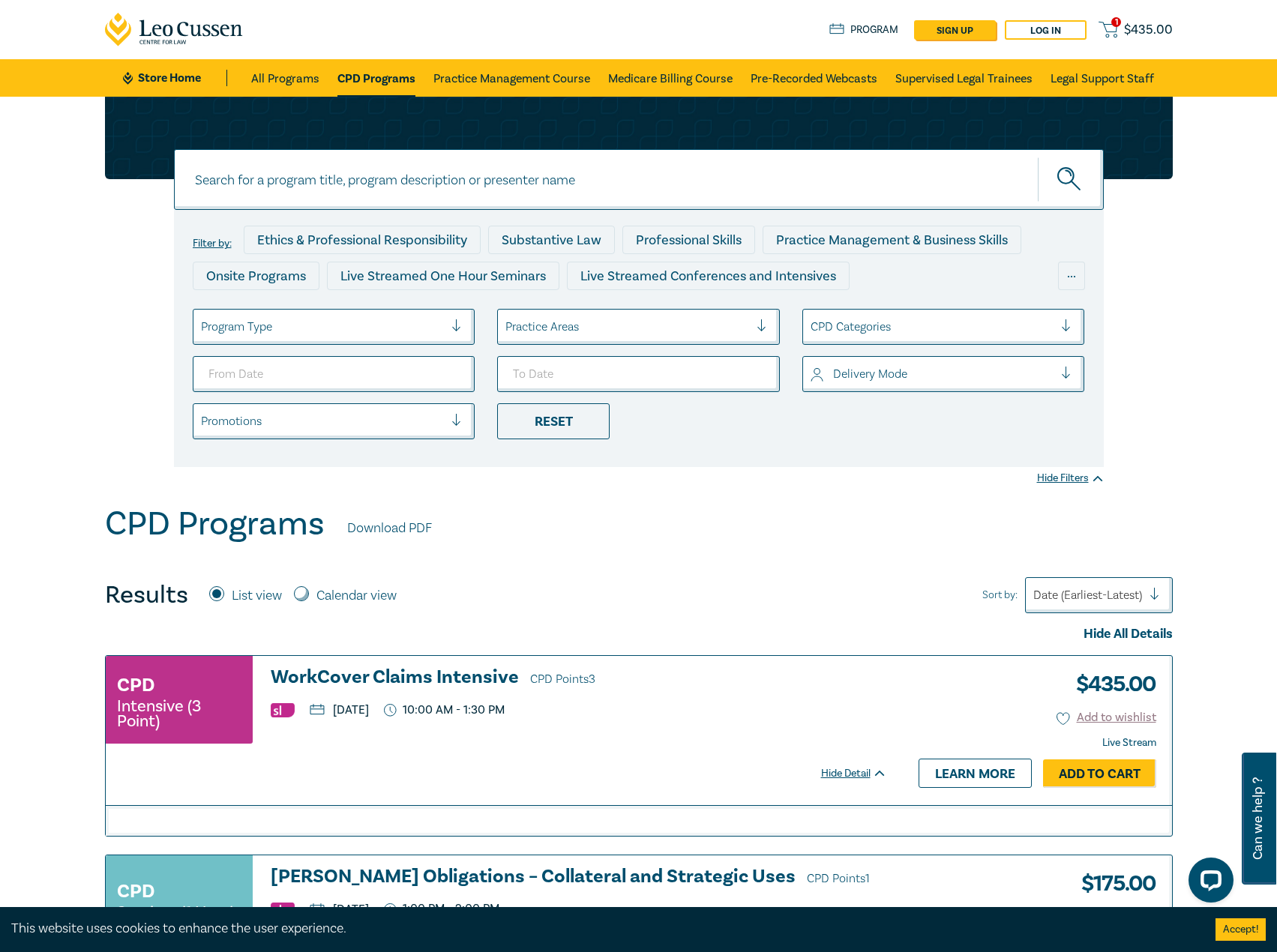
click at [345, 171] on input at bounding box center [638, 179] width 930 height 60
type input "s25172"
click at [1038, 157] on button "submit" at bounding box center [1070, 179] width 66 height 45
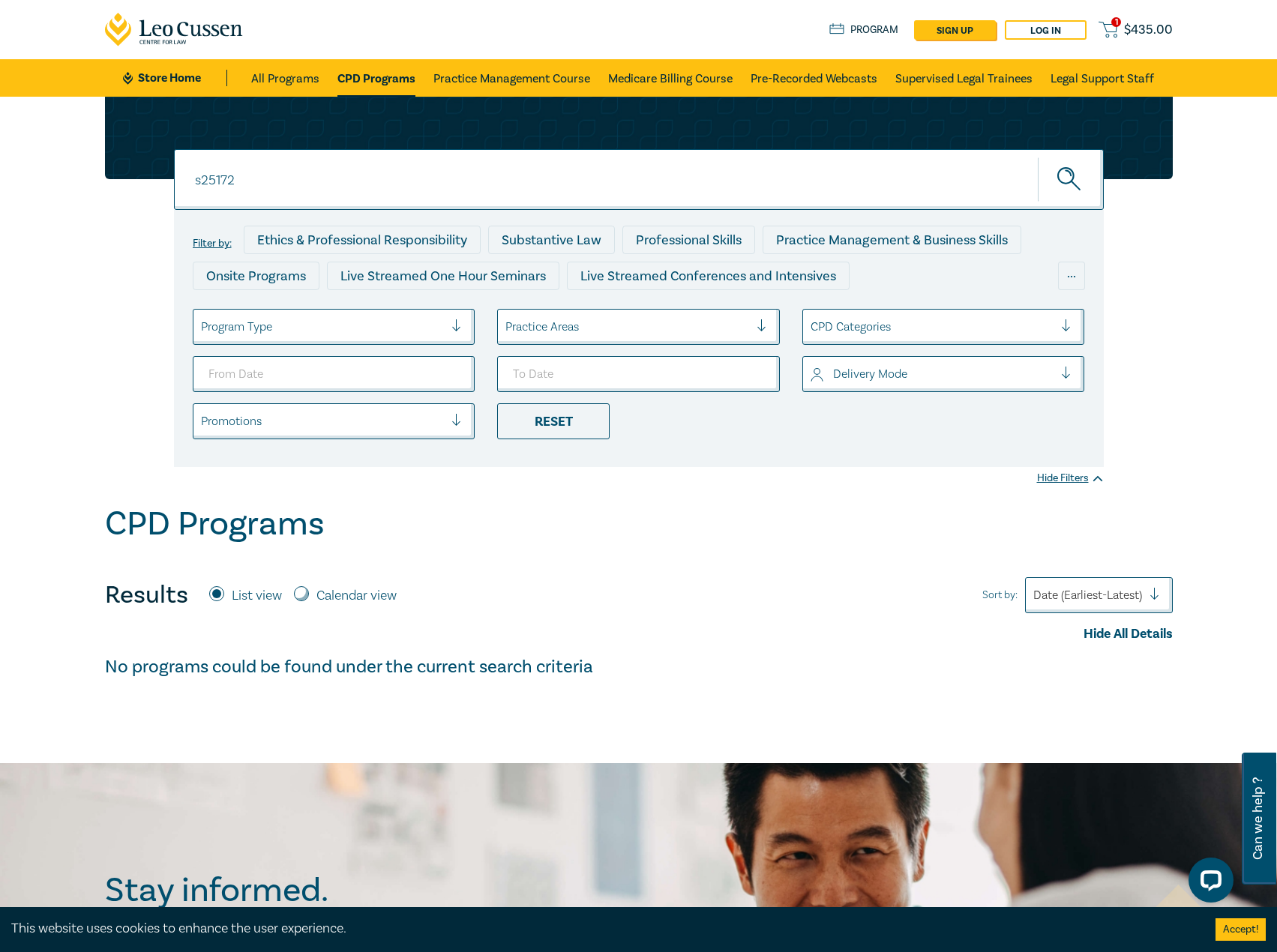
click at [419, 161] on input "s25172" at bounding box center [638, 179] width 930 height 60
click at [1038, 157] on button "submit" at bounding box center [1070, 179] width 66 height 45
click at [349, 77] on link "CPD Programs" at bounding box center [377, 78] width 78 height 37
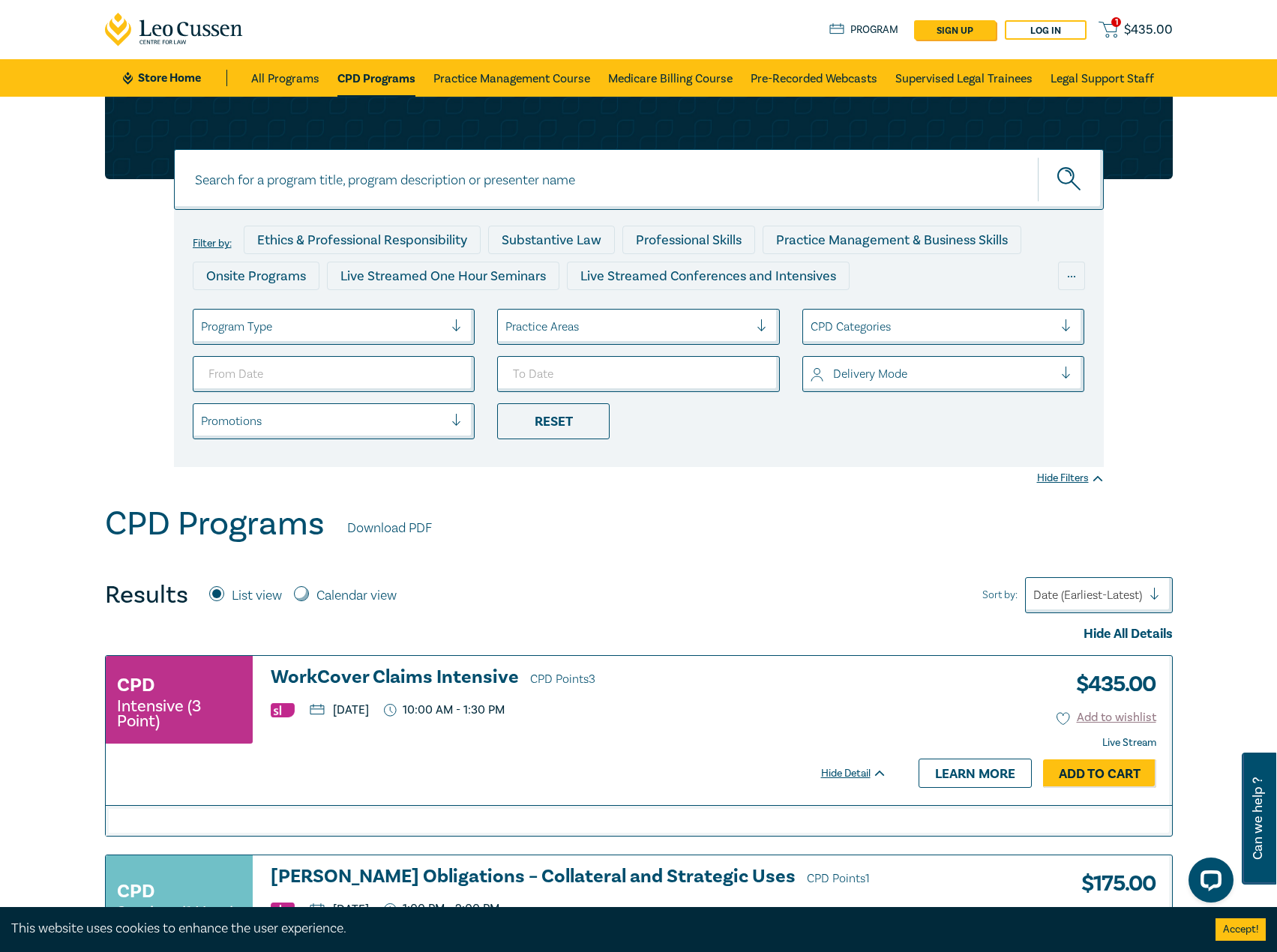
click at [338, 168] on input at bounding box center [638, 179] width 930 height 60
type input "s25172"
click at [1038, 157] on button "submit" at bounding box center [1070, 179] width 66 height 45
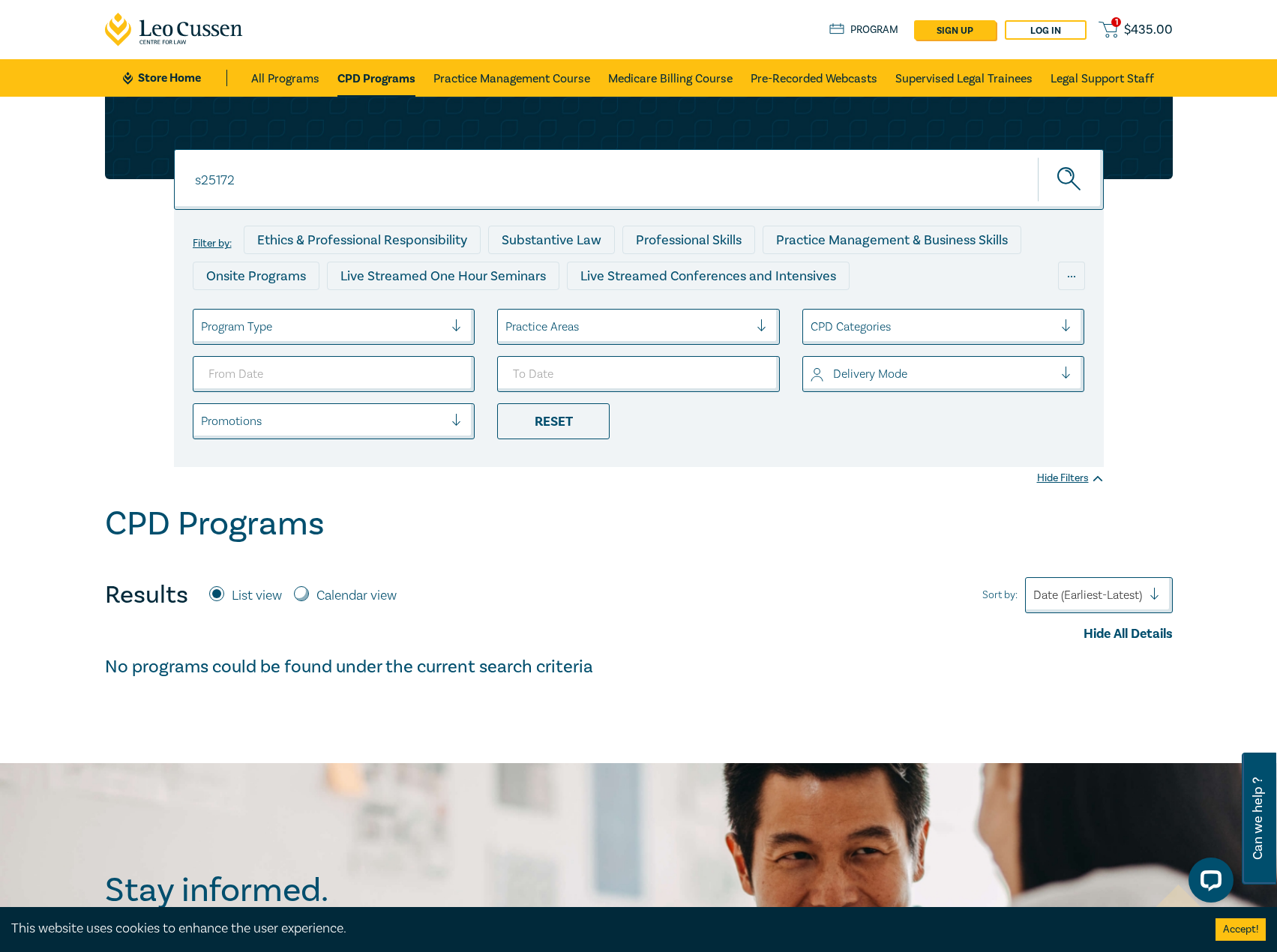
click at [270, 172] on input "s25172" at bounding box center [638, 179] width 930 height 60
click at [1038, 157] on button "submit" at bounding box center [1070, 179] width 66 height 45
click at [299, 80] on link "All Programs" at bounding box center [286, 78] width 69 height 37
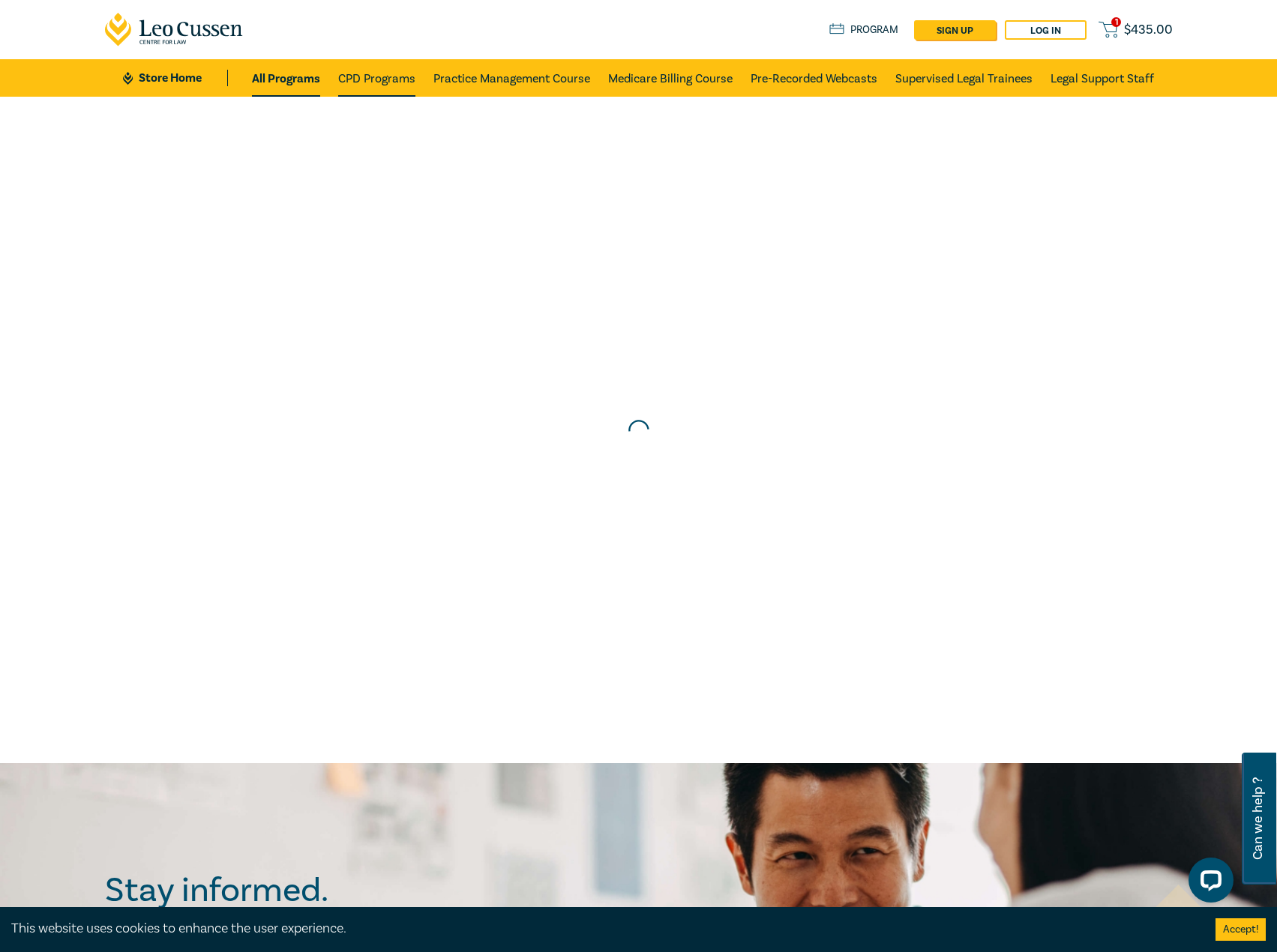
click at [410, 78] on link "CPD Programs" at bounding box center [376, 78] width 77 height 37
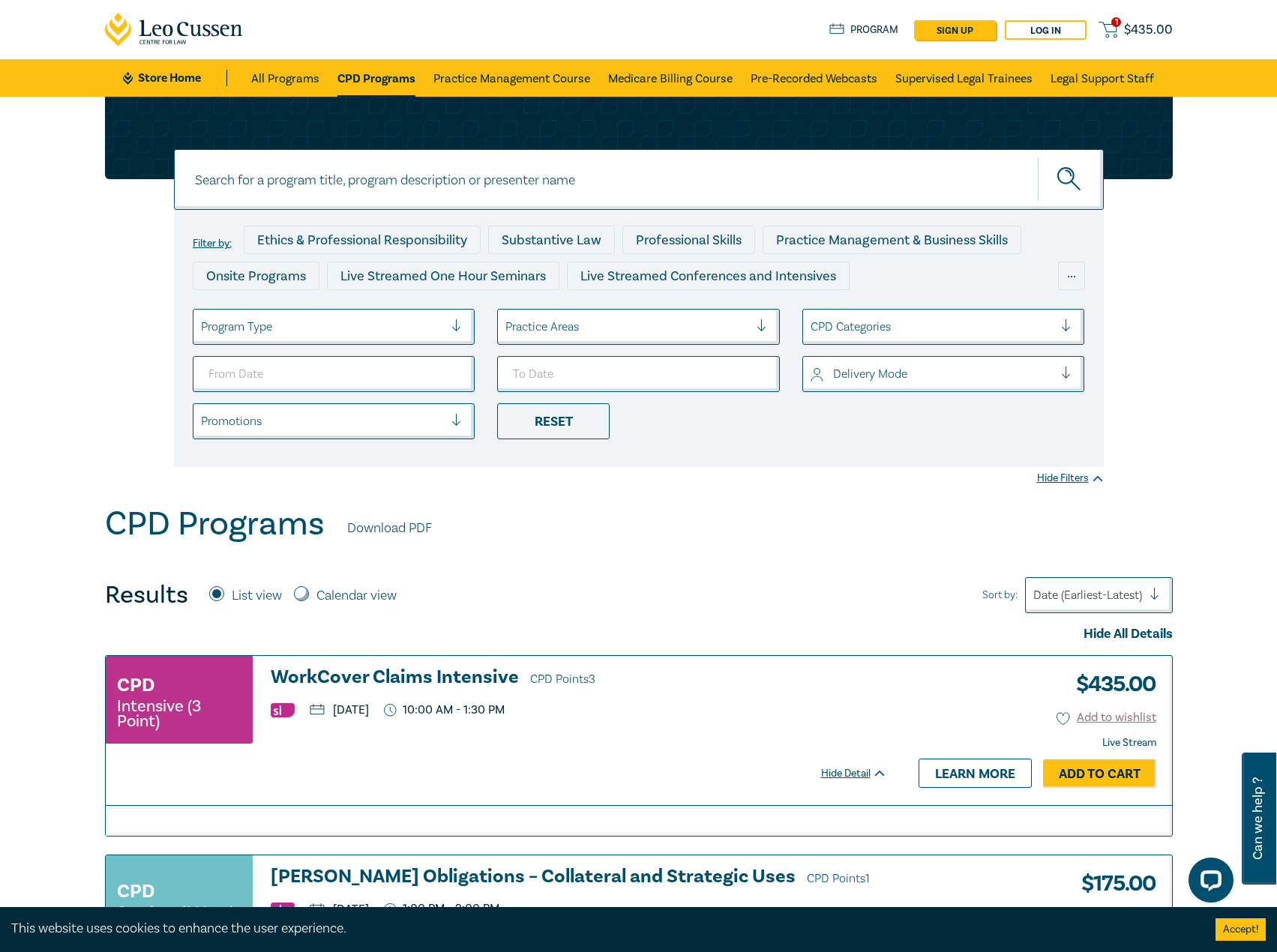
click at [322, 186] on input at bounding box center [638, 179] width 930 height 60
type input "s25172"
click at [1038, 157] on button "submit" at bounding box center [1070, 179] width 66 height 45
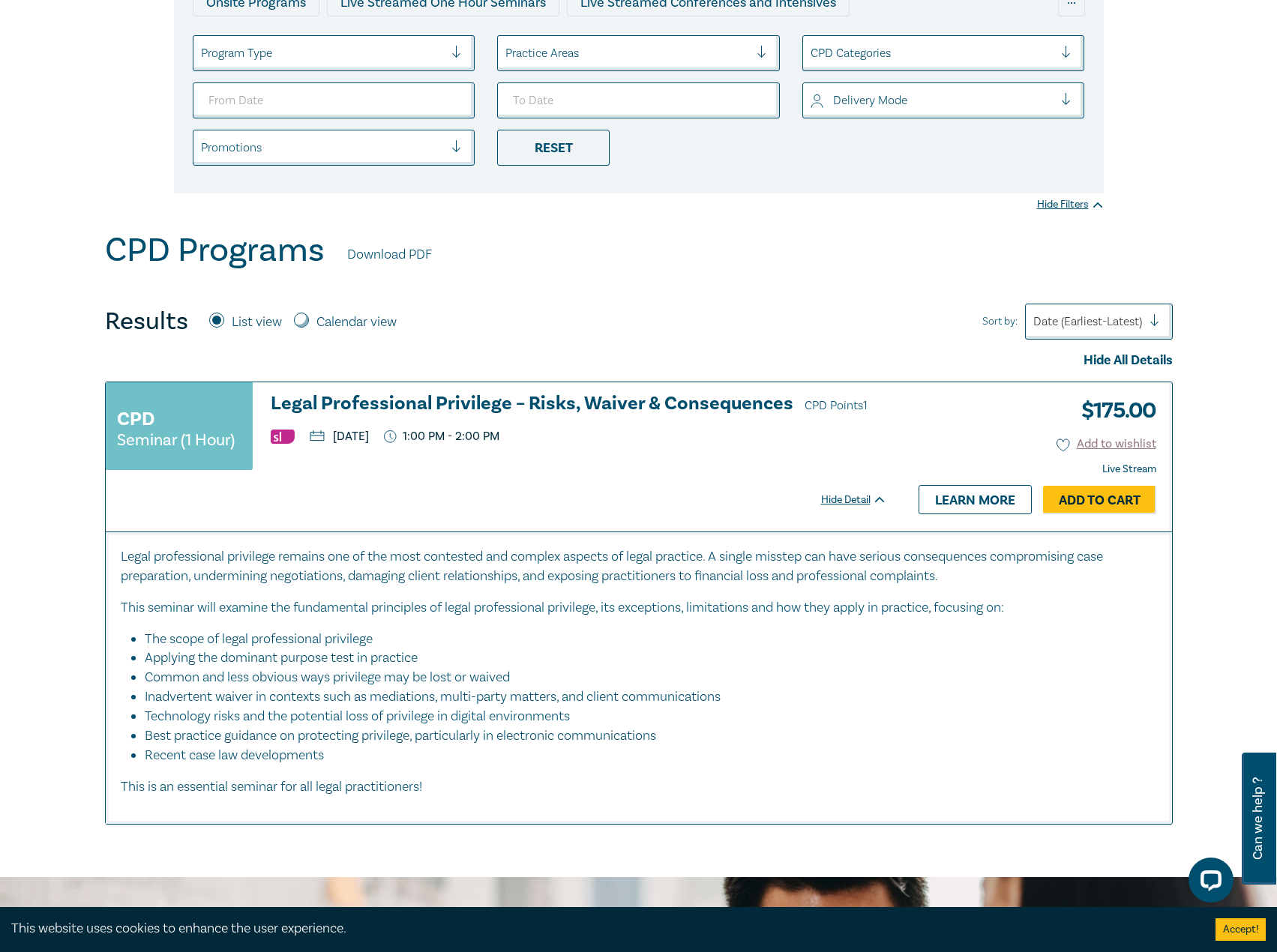
scroll to position [300, 0]
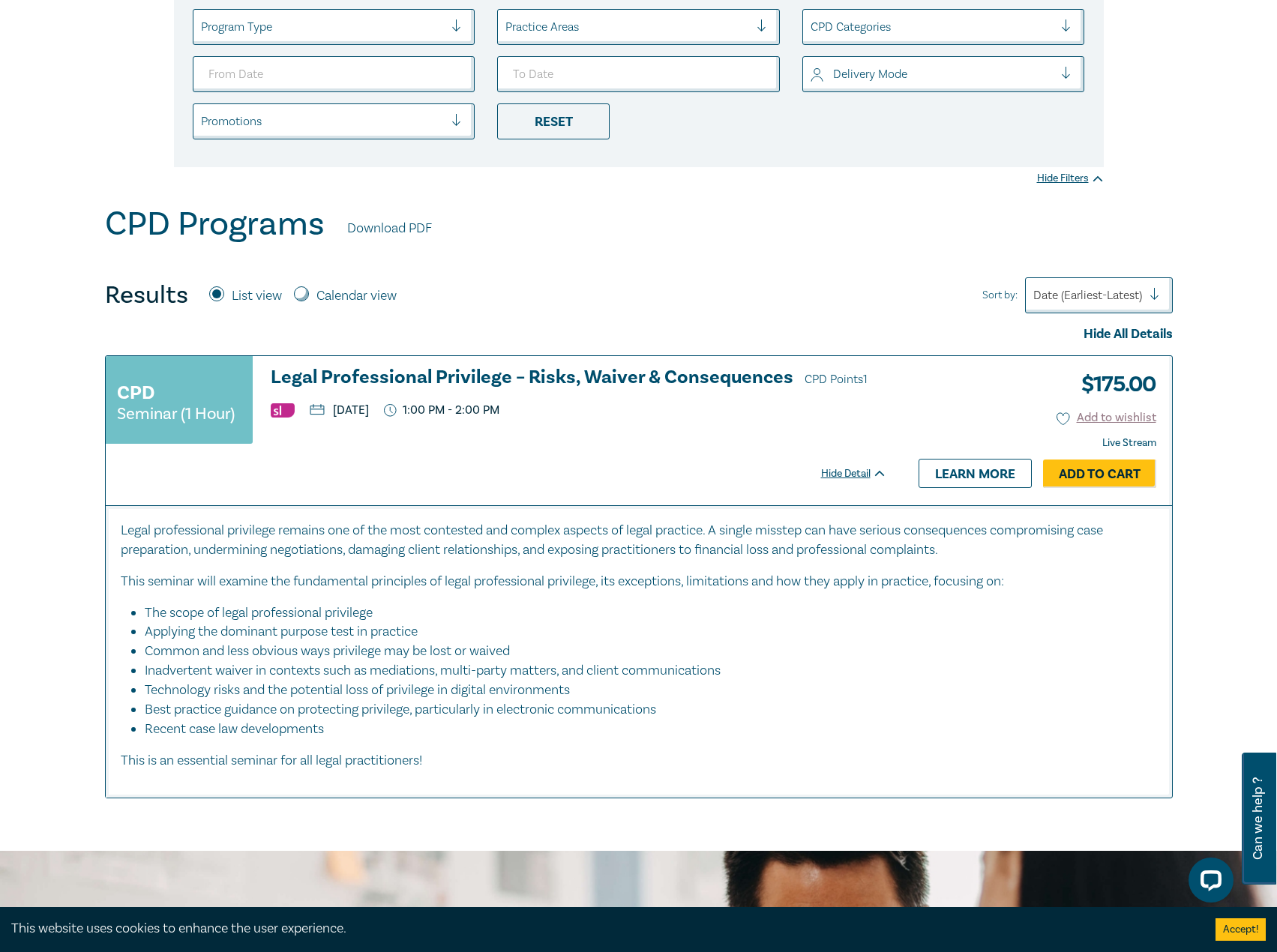
click at [463, 368] on h3 "Legal Professional Privilege – Risks, Waiver & Consequences CPD Points 1" at bounding box center [579, 379] width 616 height 22
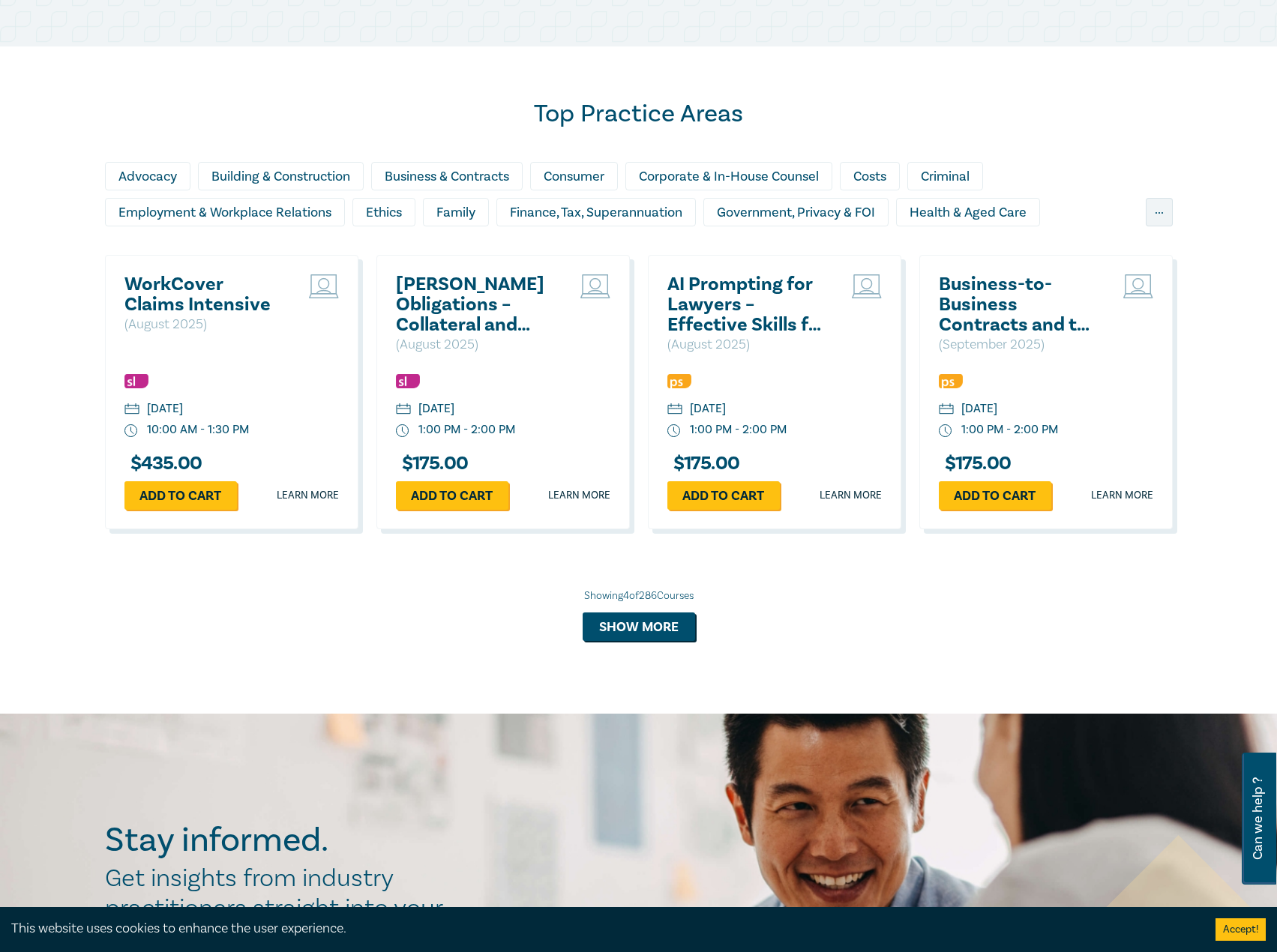
click at [205, 294] on h2 "WorkCover Claims Intensive" at bounding box center [205, 295] width 161 height 41
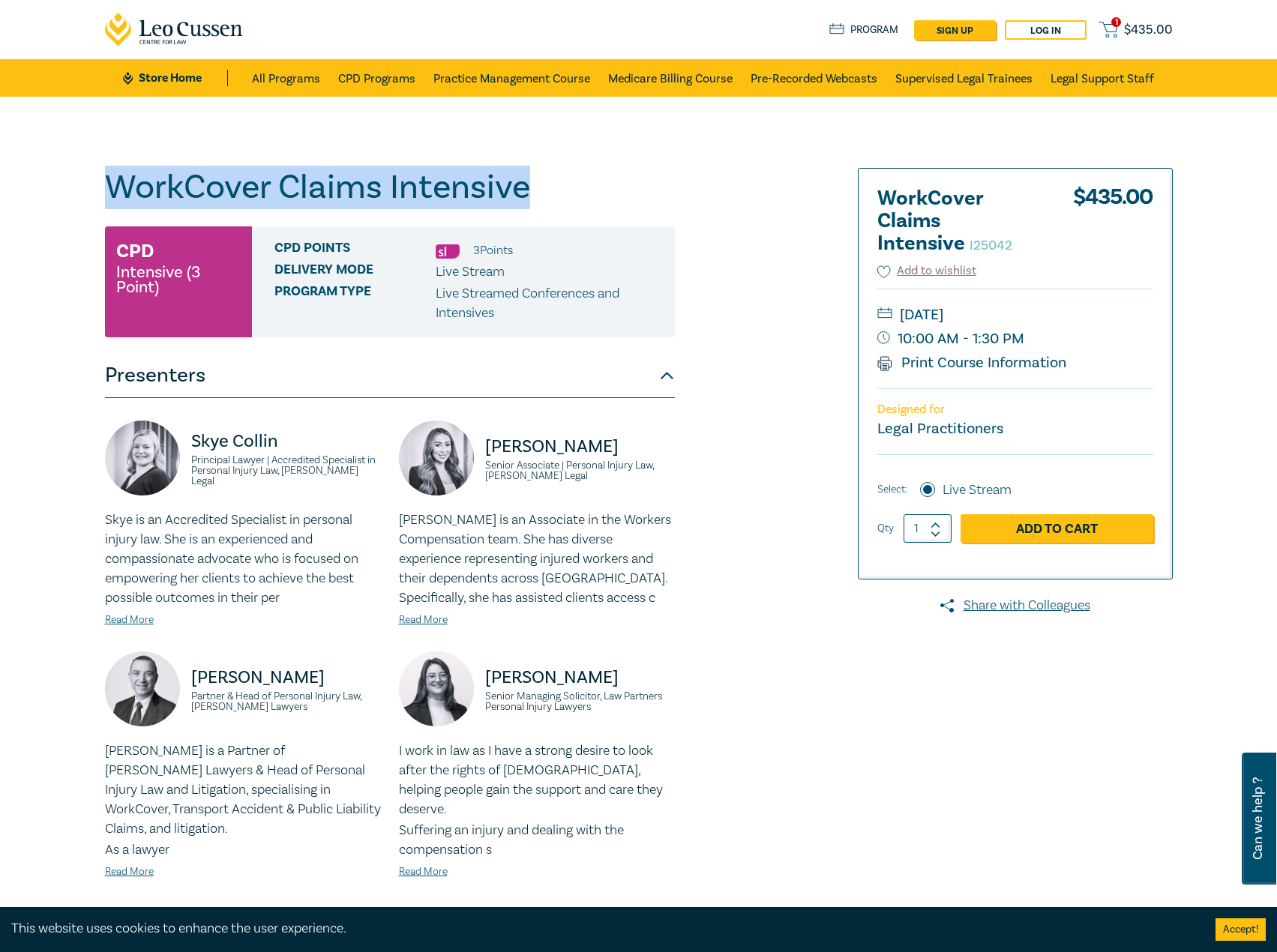
drag, startPoint x: 551, startPoint y: 188, endPoint x: 99, endPoint y: 194, distance: 452.0
click at [99, 194] on div "WorkCover Claims Intensive I25042 CPD Intensive (3 Point) CPD Points 3 Point s …" at bounding box center [458, 569] width 724 height 803
copy h1 "WorkCover Claims Intensive"
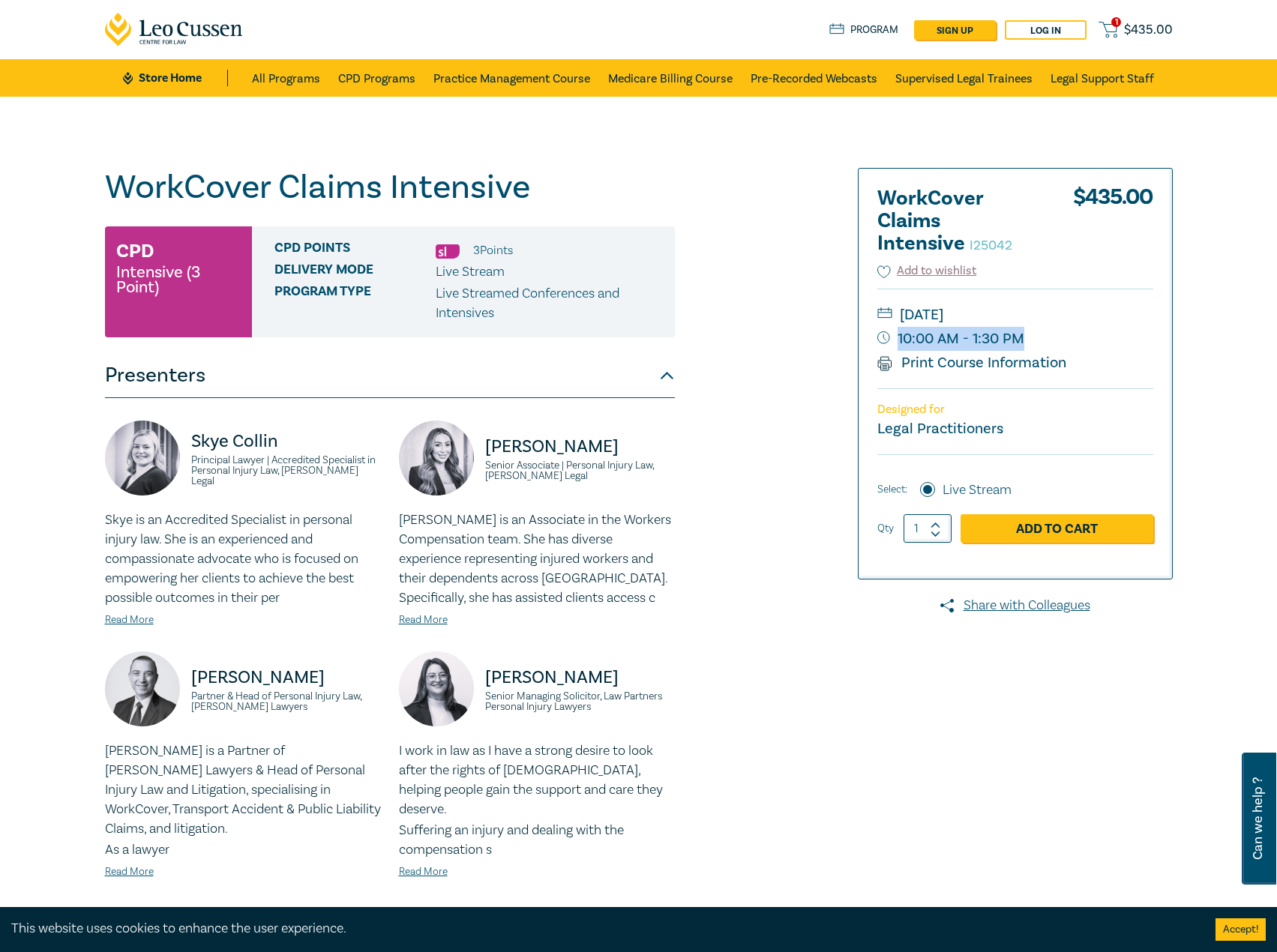
drag, startPoint x: 1051, startPoint y: 343, endPoint x: 1019, endPoint y: 341, distance: 32.1
click at [1019, 341] on small "10:00 AM - 1:30 PM" at bounding box center [1014, 339] width 276 height 24
copy small "10:00 AM - 1:30 PM"
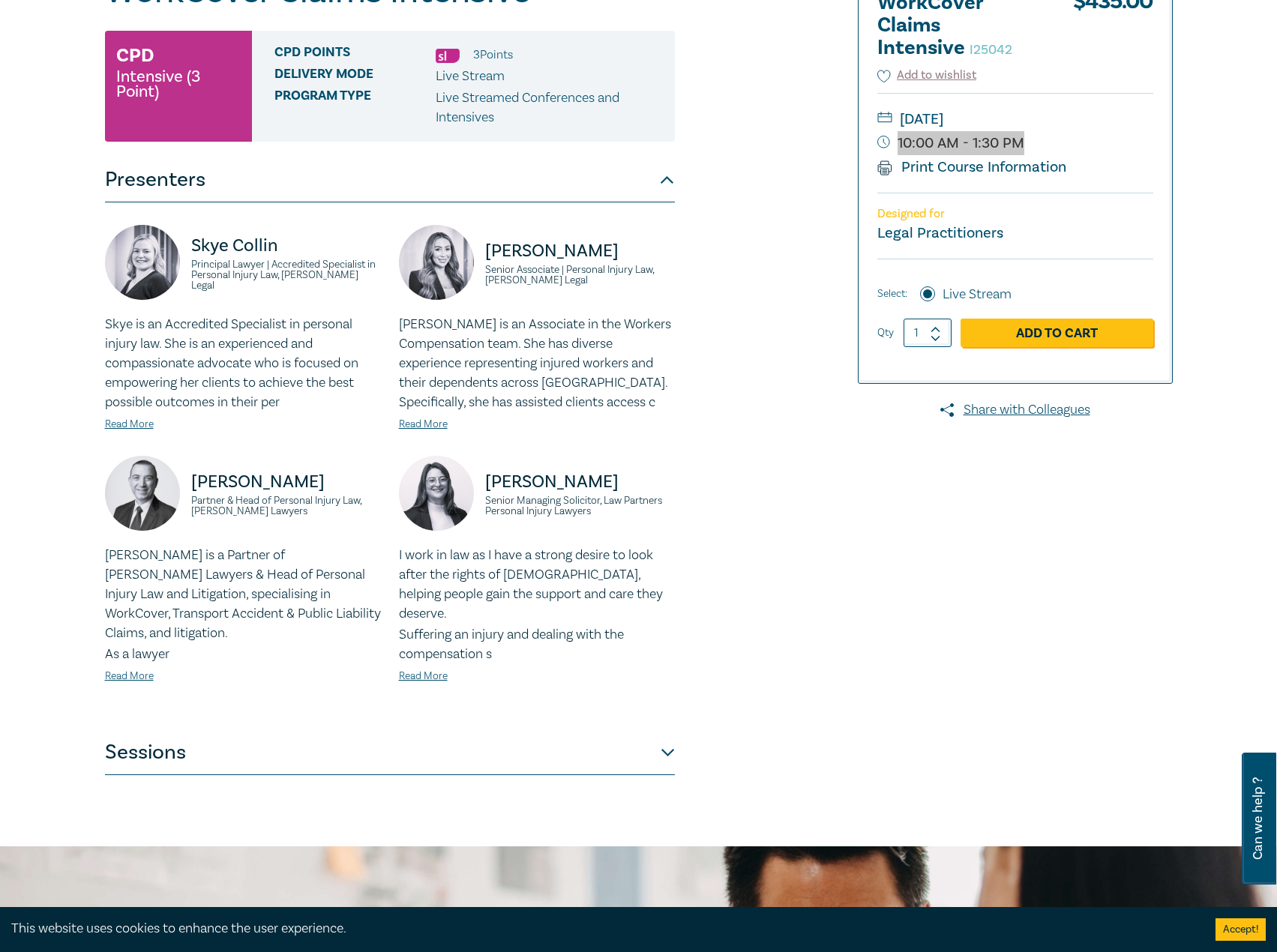
scroll to position [375, 0]
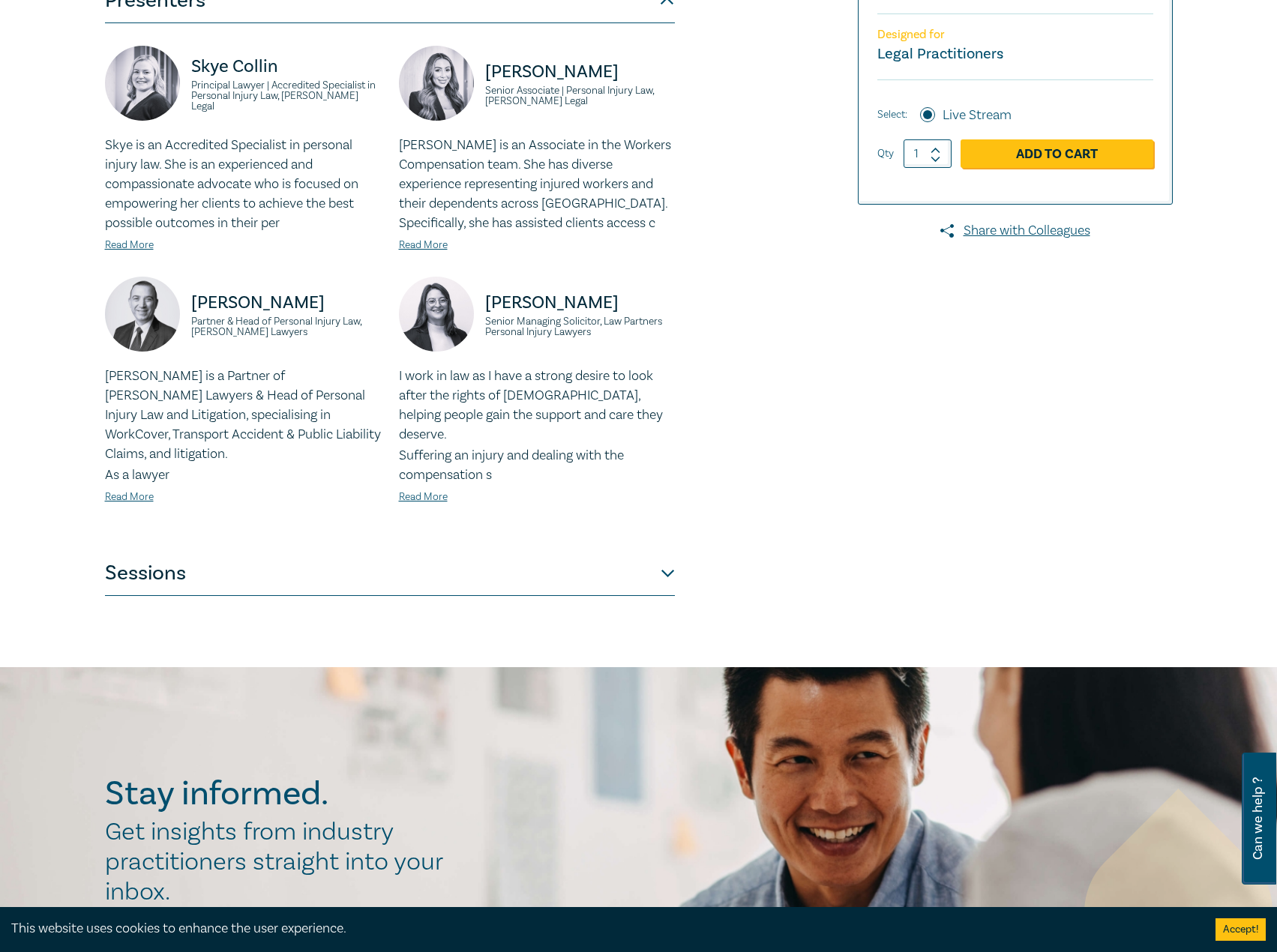
drag, startPoint x: 304, startPoint y: 550, endPoint x: 303, endPoint y: 537, distance: 13.0
click at [304, 551] on button "Sessions" at bounding box center [390, 573] width 570 height 45
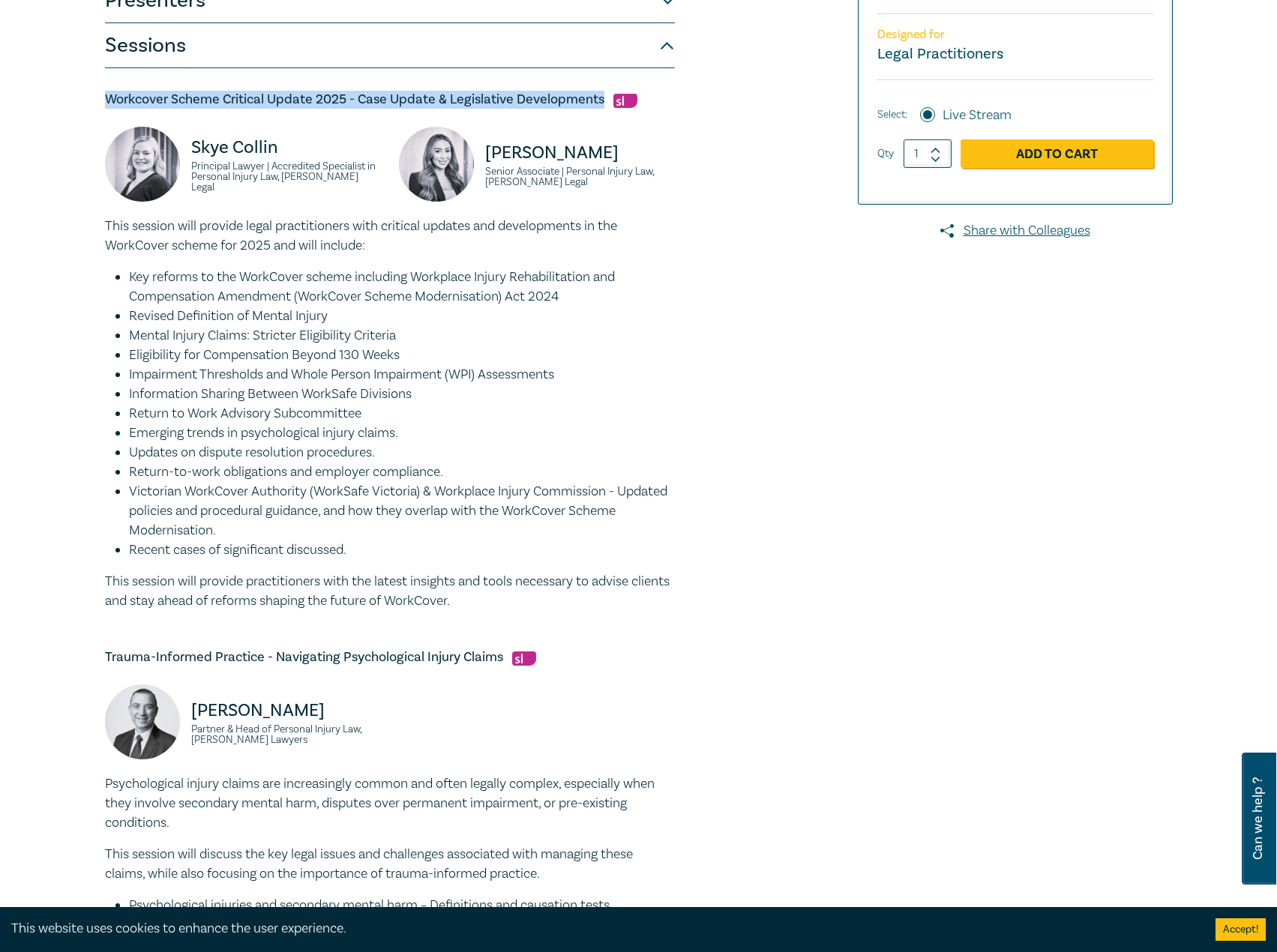
drag, startPoint x: 603, startPoint y: 104, endPoint x: 70, endPoint y: 94, distance: 533.1
click at [69, 92] on div "WorkCover Claims Intensive I25042 CPD Intensive (3 Point) CPD Points 3 Point s …" at bounding box center [638, 691] width 1277 height 1939
copy h5 "Workcover Scheme Critical Update 2025 - Case Update & Legislative Developments"
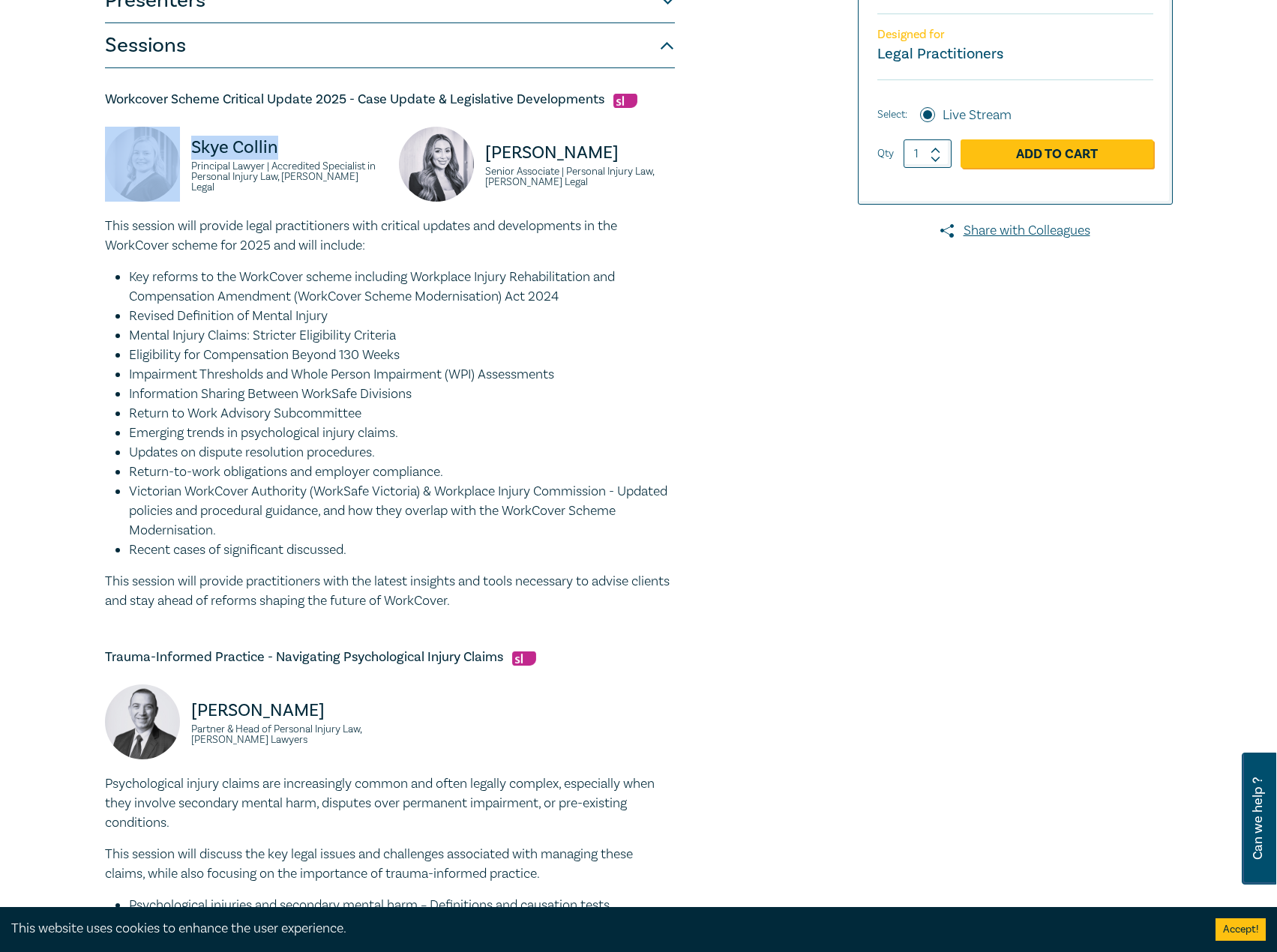
drag, startPoint x: 284, startPoint y: 150, endPoint x: 115, endPoint y: 150, distance: 169.0
click at [115, 150] on div "[PERSON_NAME] Principal Lawyer | Accredited Specialist in Personal Injury Law, …" at bounding box center [242, 172] width 276 height 90
click at [270, 160] on p "Skye Collin" at bounding box center [286, 148] width 189 height 24
drag, startPoint x: 294, startPoint y: 155, endPoint x: 189, endPoint y: 148, distance: 105.2
click at [189, 148] on div "[PERSON_NAME] Principal Lawyer | Accredited Specialist in Personal Injury Law, …" at bounding box center [242, 172] width 276 height 90
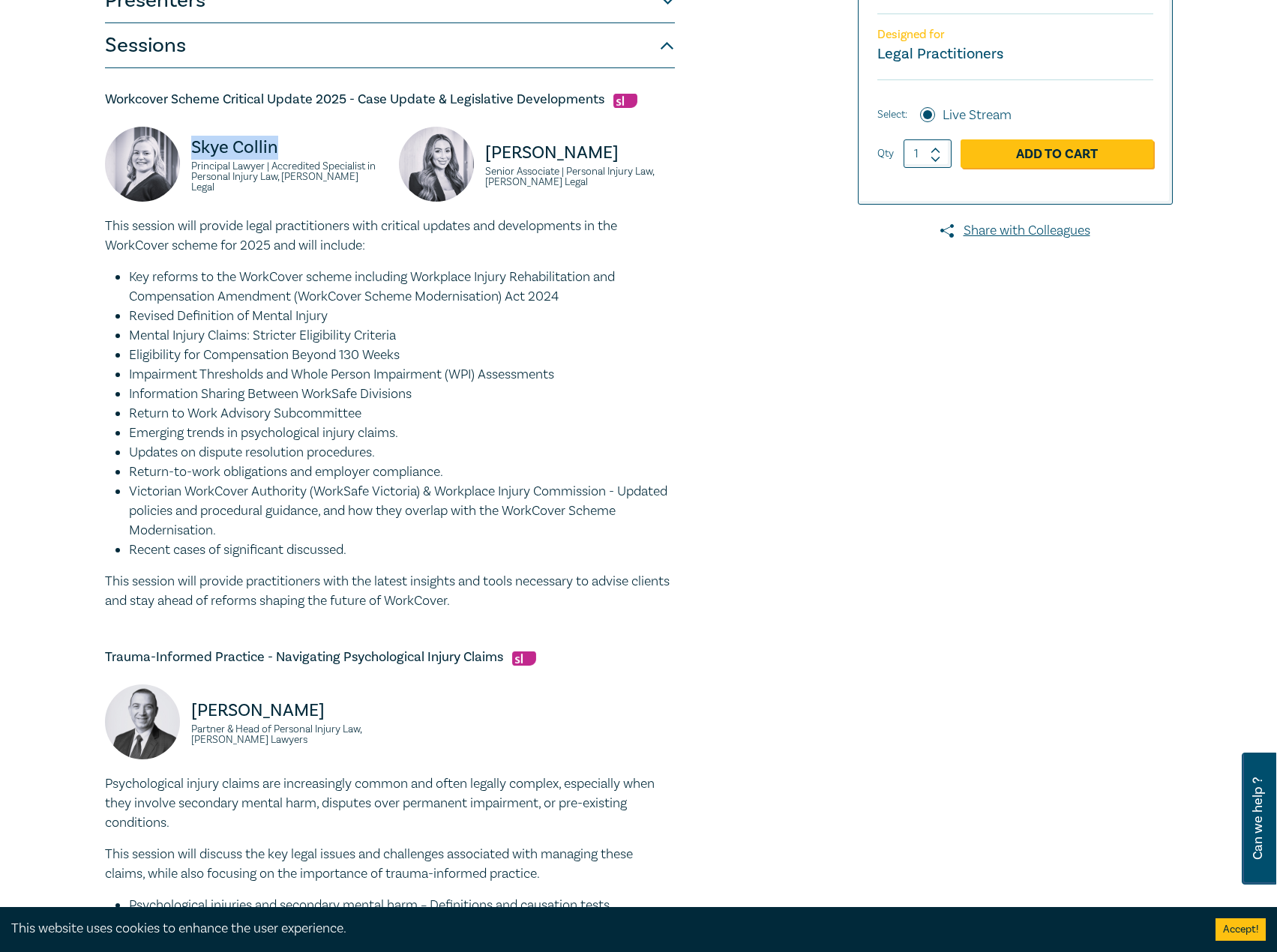
copy p "Skye Collin"
drag, startPoint x: 326, startPoint y: 185, endPoint x: 187, endPoint y: 172, distance: 139.6
click at [187, 172] on div "[PERSON_NAME] Principal Lawyer | Accredited Specialist in Personal Injury Law, …" at bounding box center [242, 172] width 276 height 90
copy small "Principal Lawyer | Accredited Specialist in Personal Injury Law, [PERSON_NAME] …"
drag, startPoint x: 560, startPoint y: 183, endPoint x: 487, endPoint y: 142, distance: 83.7
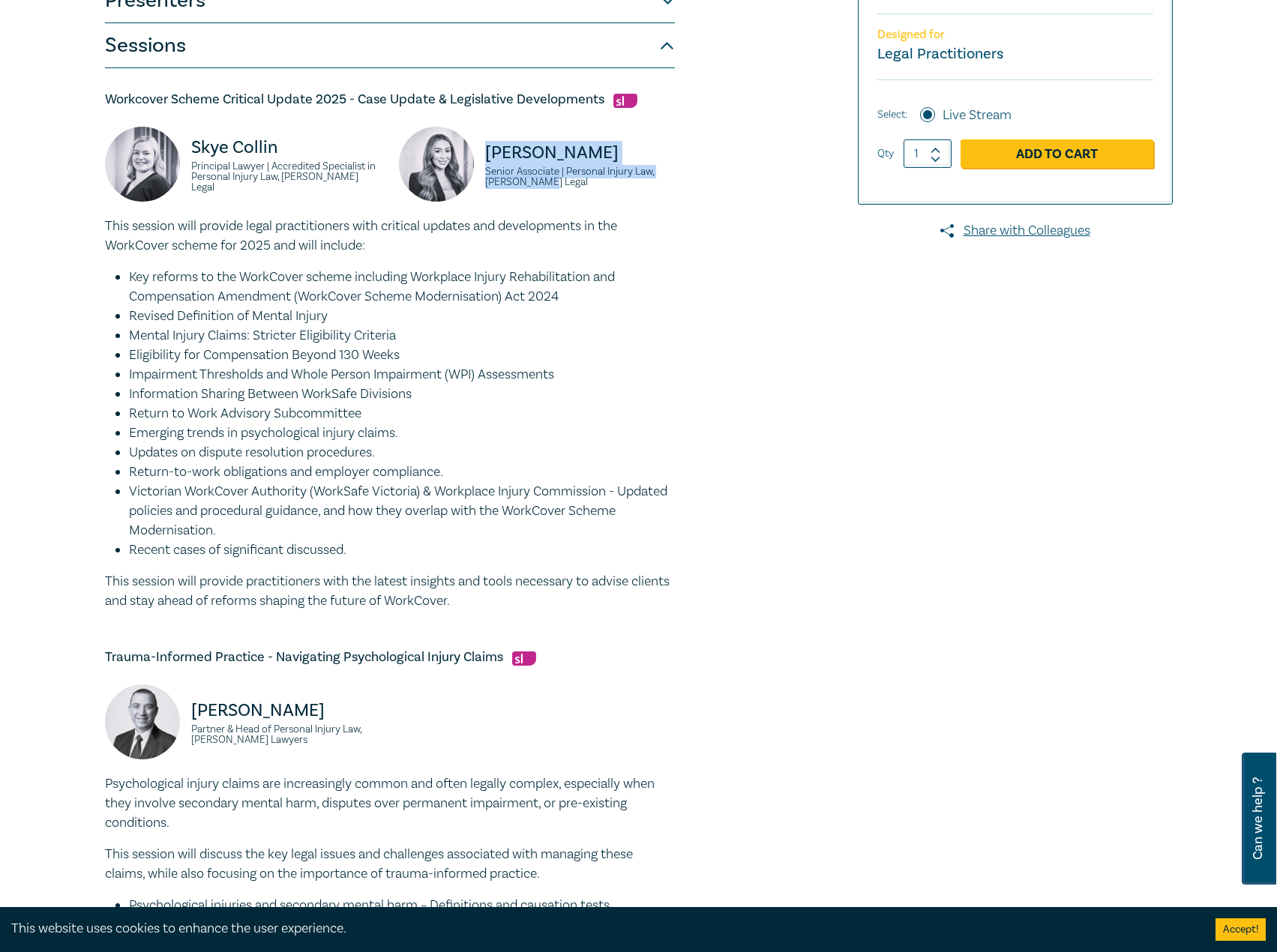
click at [487, 142] on div "[PERSON_NAME] Senior Associate | Personal Injury Law, [PERSON_NAME] Legal" at bounding box center [536, 172] width 276 height 90
copy div "[PERSON_NAME] Senior Associate | Personal Injury Law, [PERSON_NAME] Legal"
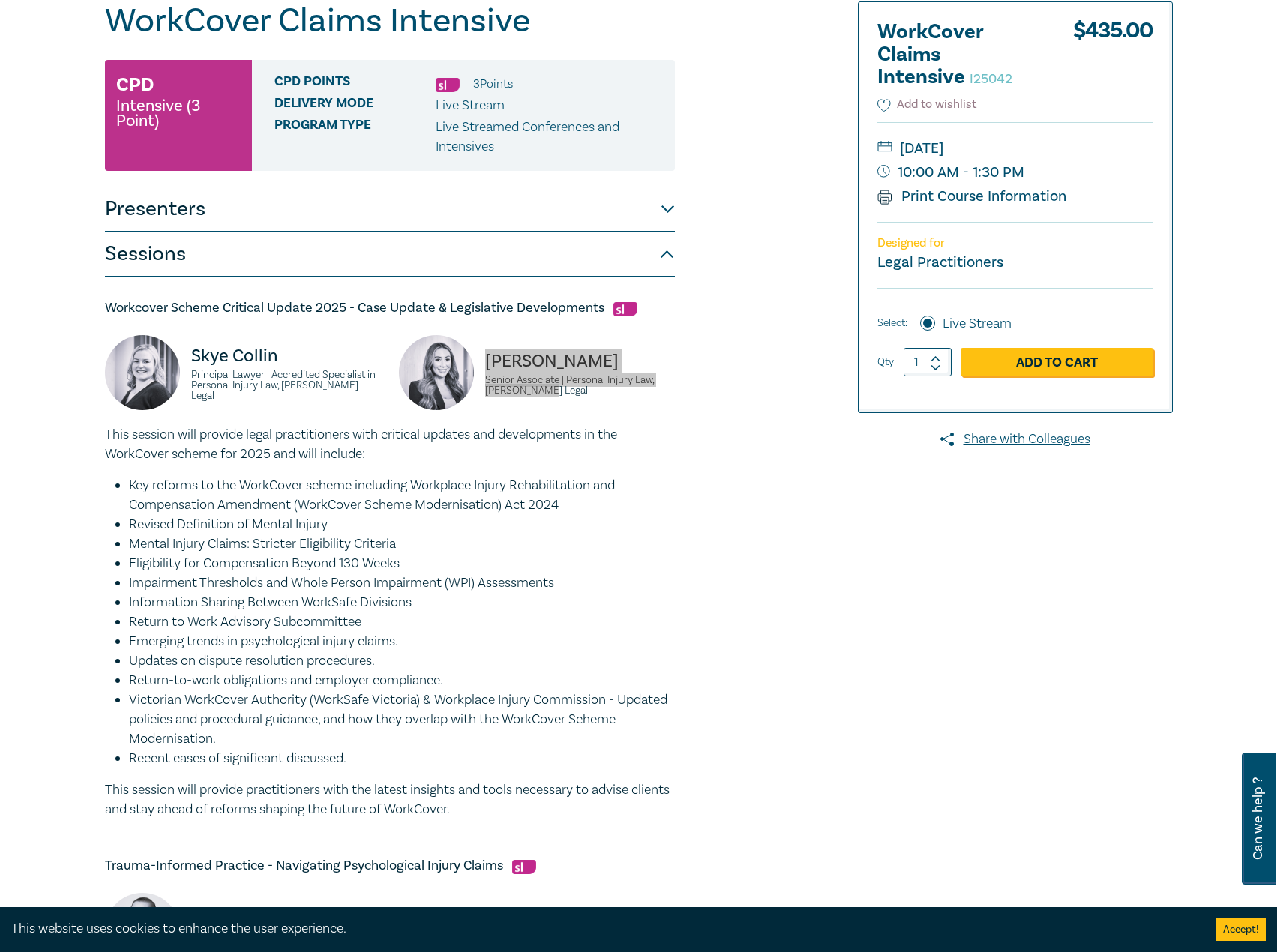
scroll to position [150, 0]
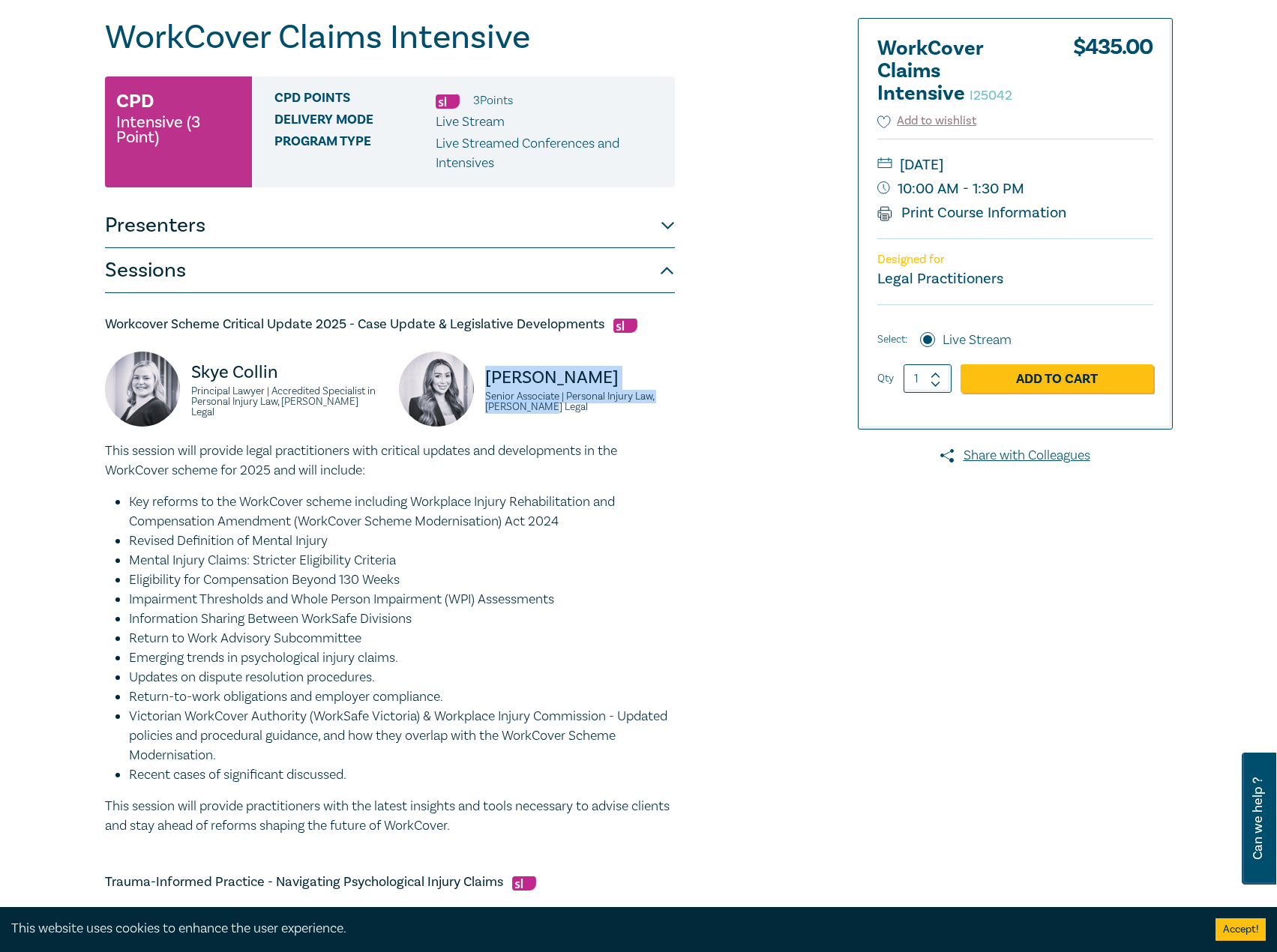
click at [411, 221] on button "Presenters" at bounding box center [390, 225] width 570 height 45
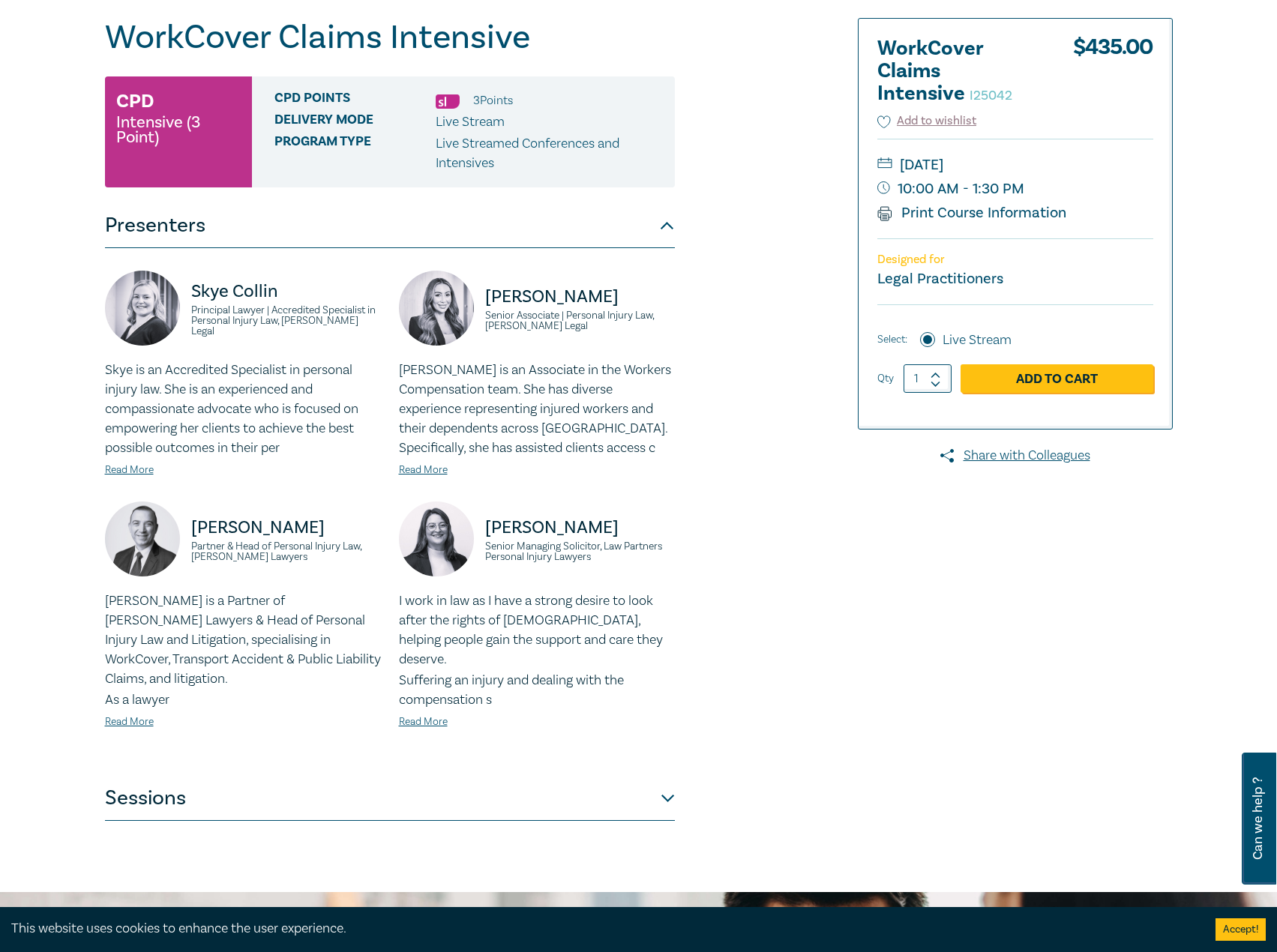
click at [131, 462] on div "Skye is an Accredited Specialist in personal injury law. She is an experienced …" at bounding box center [242, 420] width 276 height 119
click at [130, 467] on link "Read More" at bounding box center [129, 470] width 49 height 14
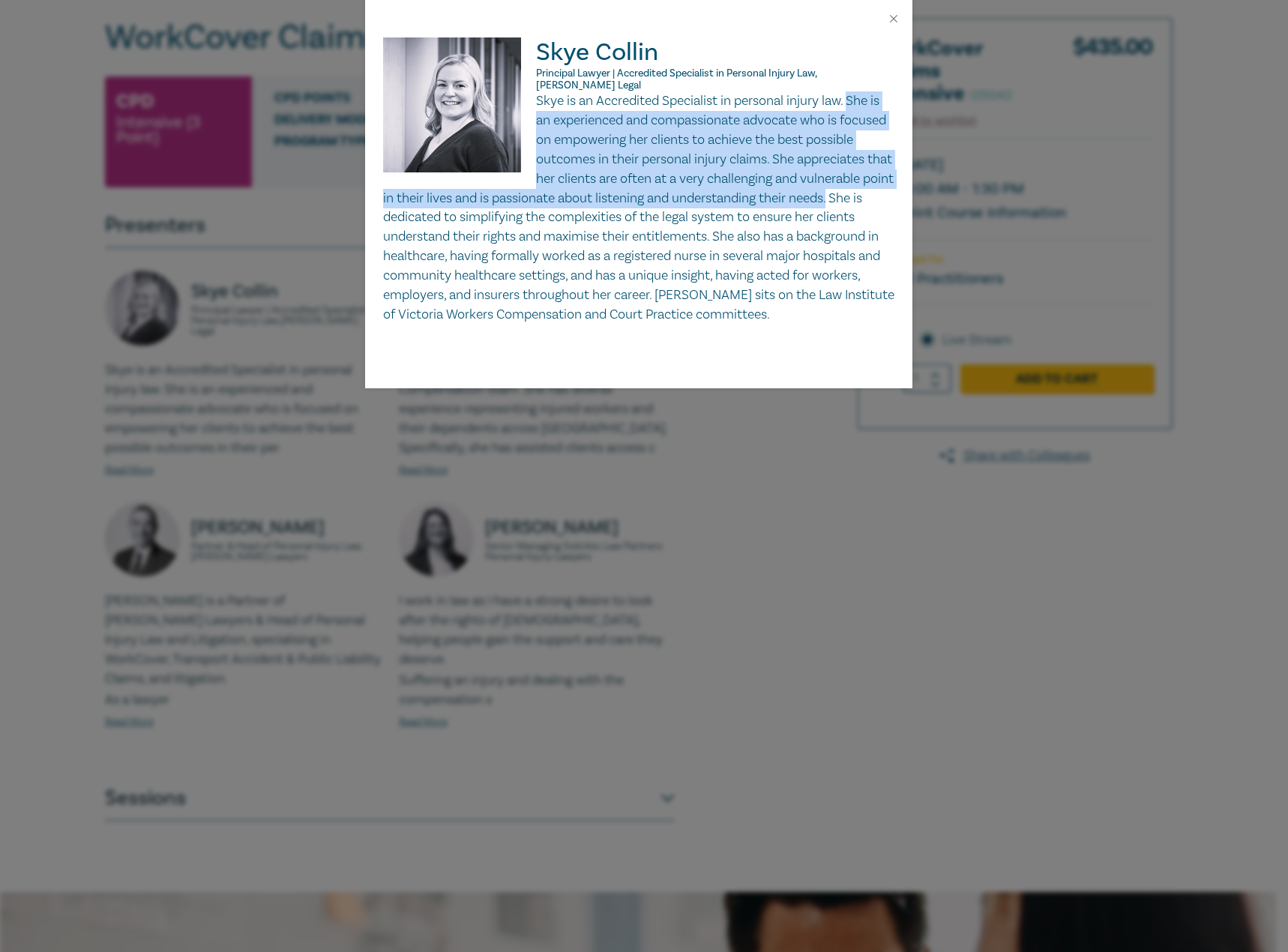
drag, startPoint x: 853, startPoint y: 86, endPoint x: 619, endPoint y: 209, distance: 264.4
click at [619, 209] on p "Skye is an Accredited Specialist in personal injury law. She is an experienced …" at bounding box center [638, 208] width 511 height 233
copy p "She is an experienced and compassionate advocate who is focused on empowering h…"
click at [893, 21] on button "Close" at bounding box center [894, 19] width 14 height 14
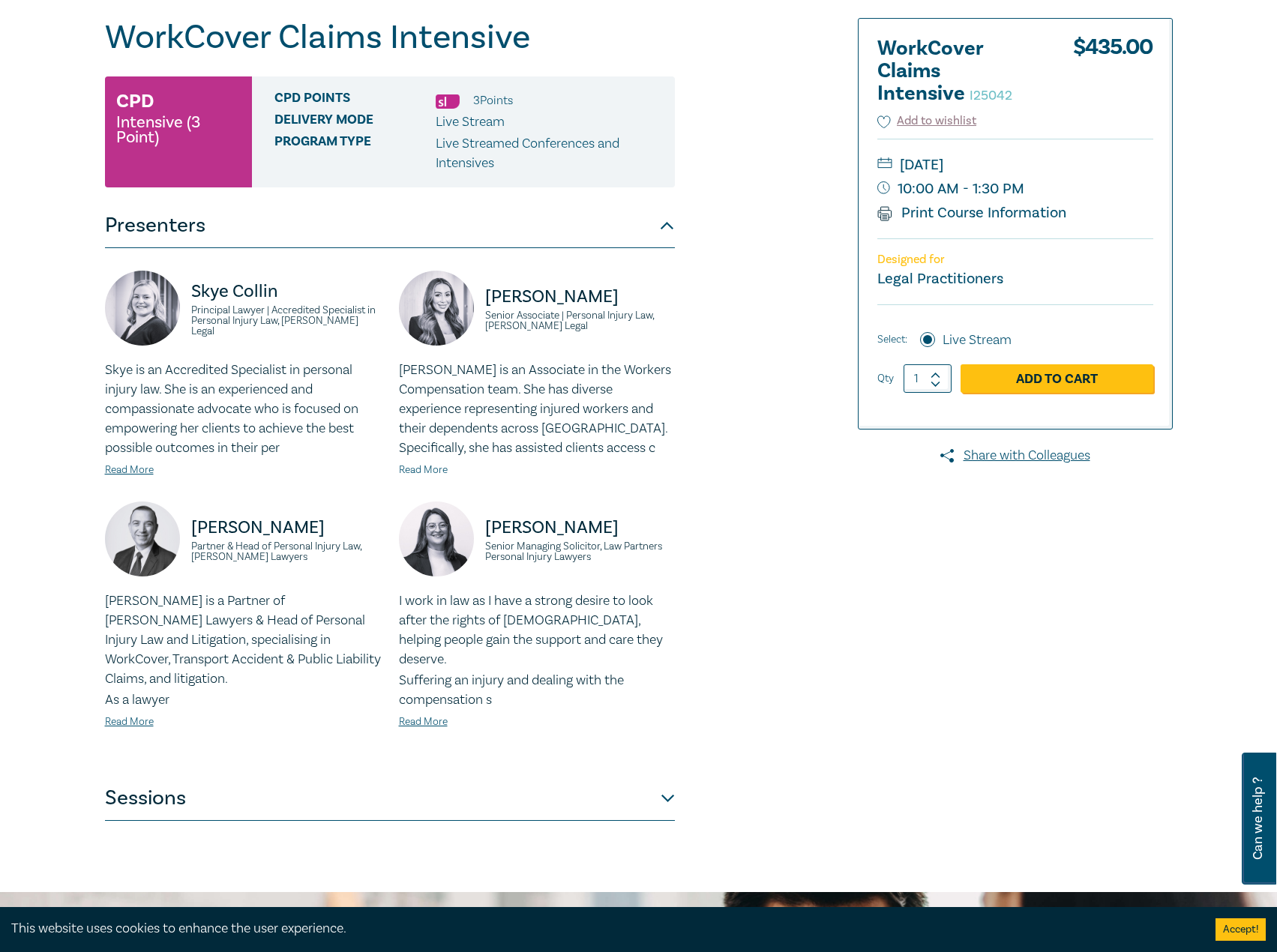
click at [432, 466] on link "Read More" at bounding box center [423, 470] width 49 height 14
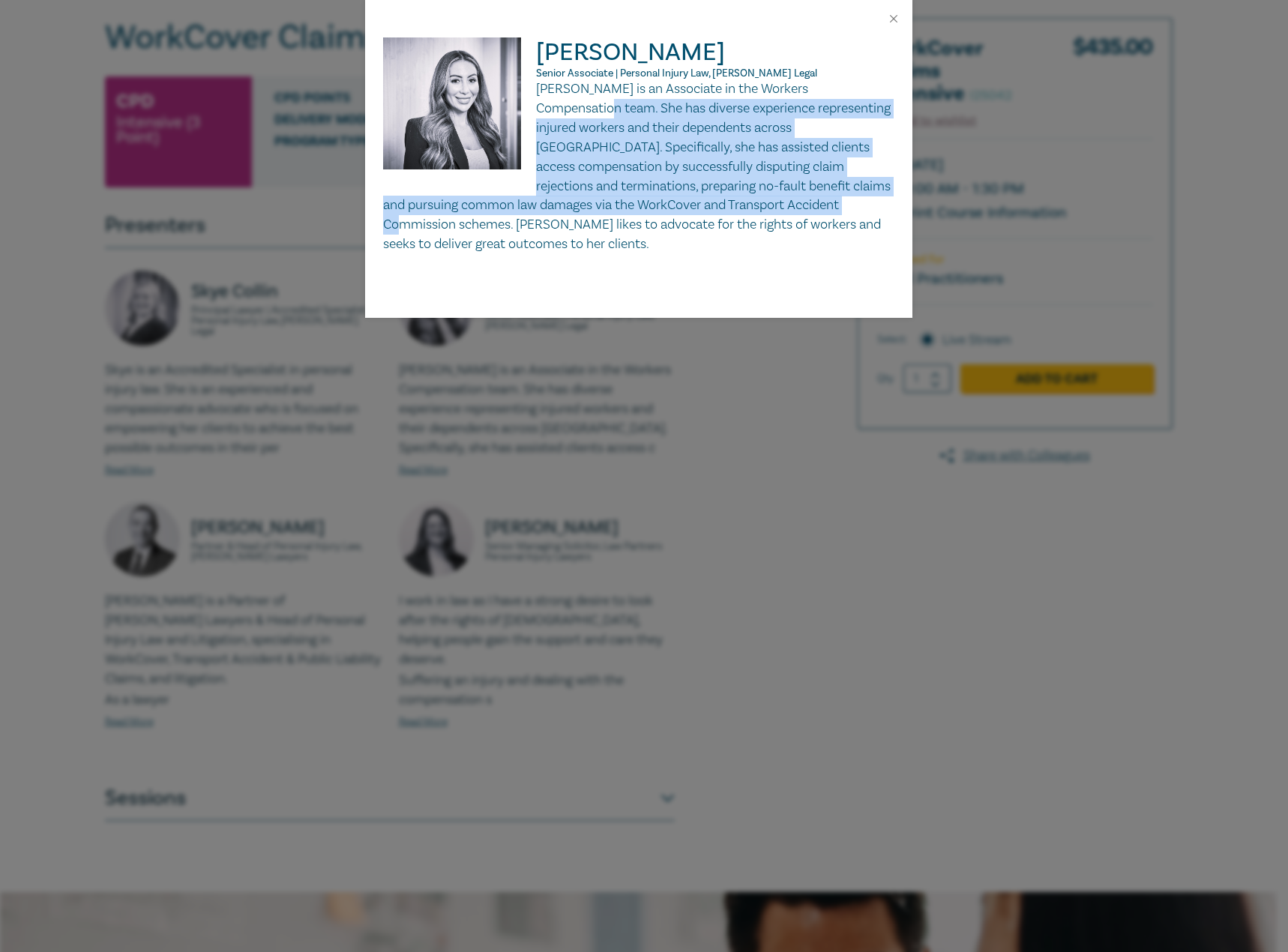
drag, startPoint x: 539, startPoint y: 104, endPoint x: 747, endPoint y: 212, distance: 234.4
click at [747, 212] on p "[PERSON_NAME] is an Associate in the Workers Compensation team. She has diverse…" at bounding box center [638, 167] width 511 height 174
copy p "She has diverse experience representing injured workers and their dependents ac…"
click at [896, 20] on button "Close" at bounding box center [894, 19] width 14 height 14
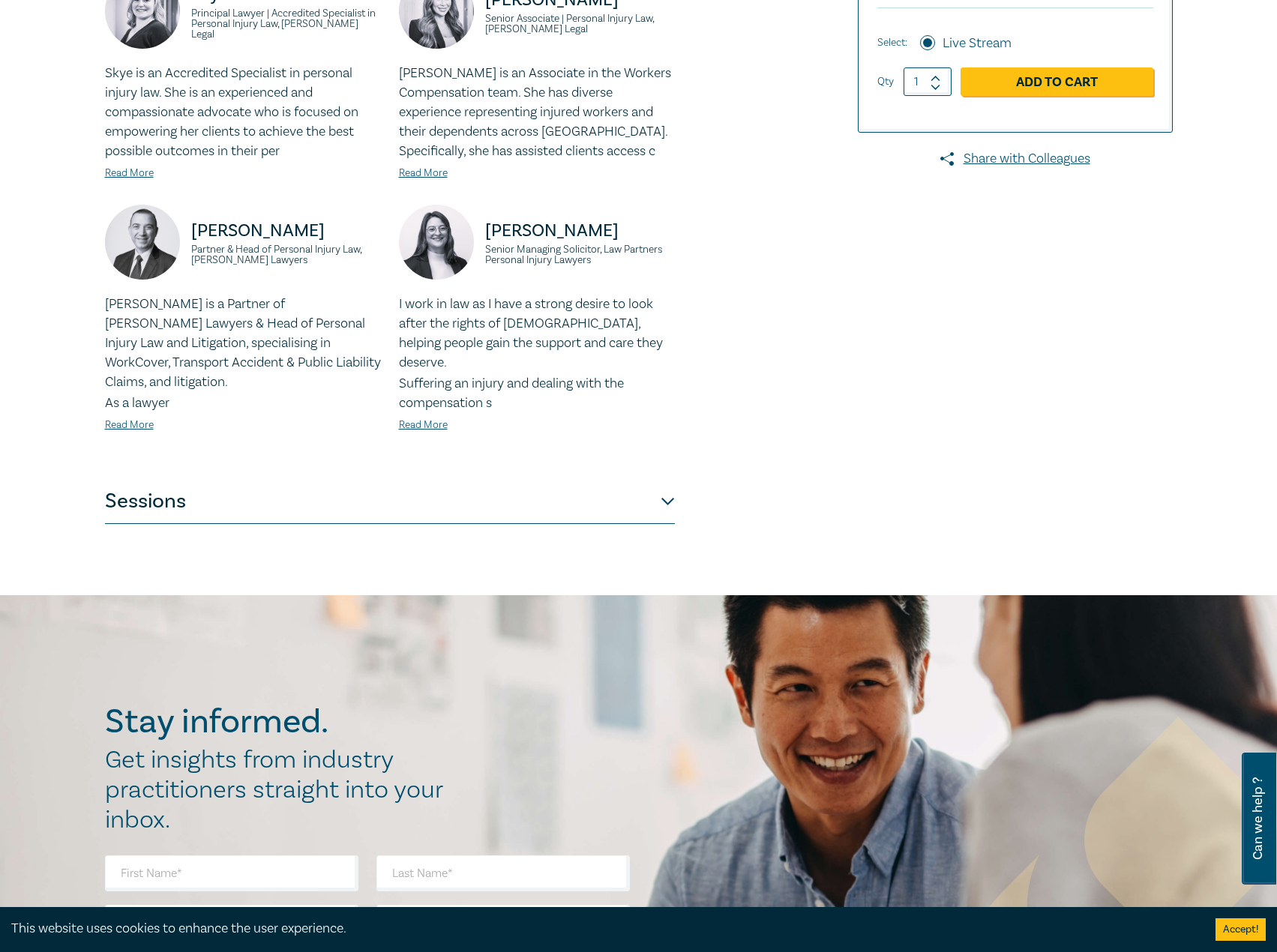
scroll to position [450, 0]
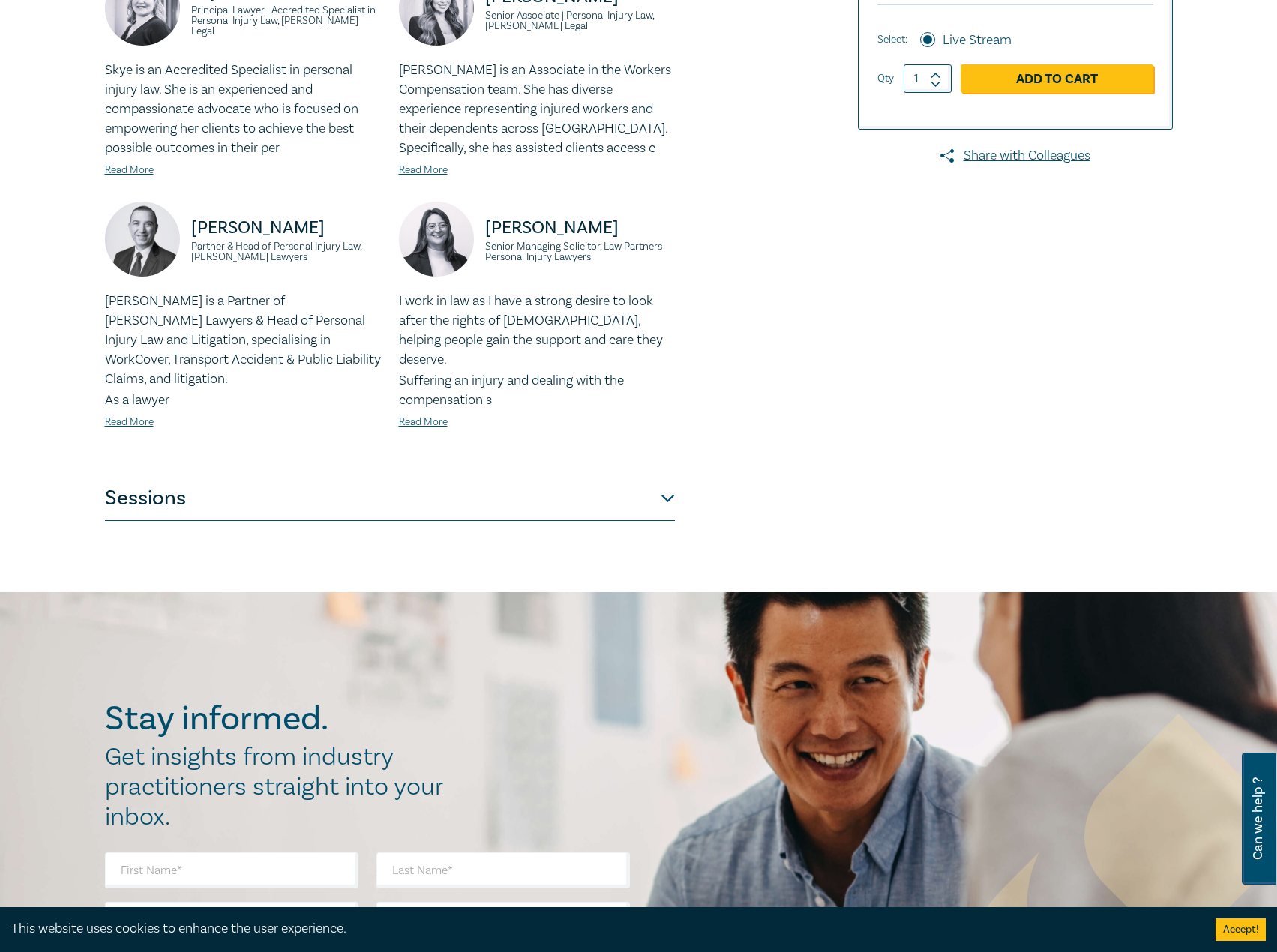
click at [557, 476] on button "Sessions" at bounding box center [390, 498] width 570 height 45
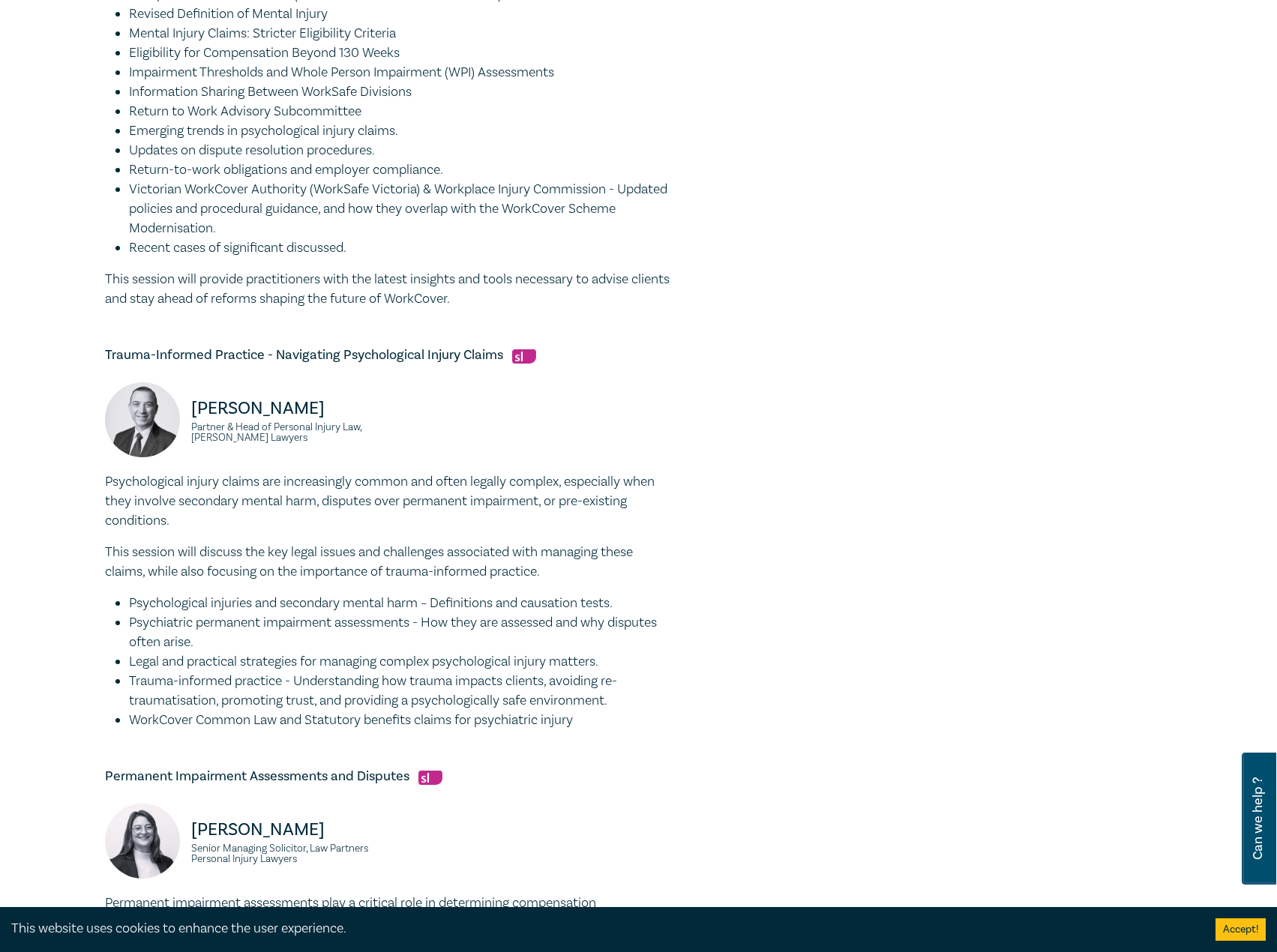
scroll to position [750, 0]
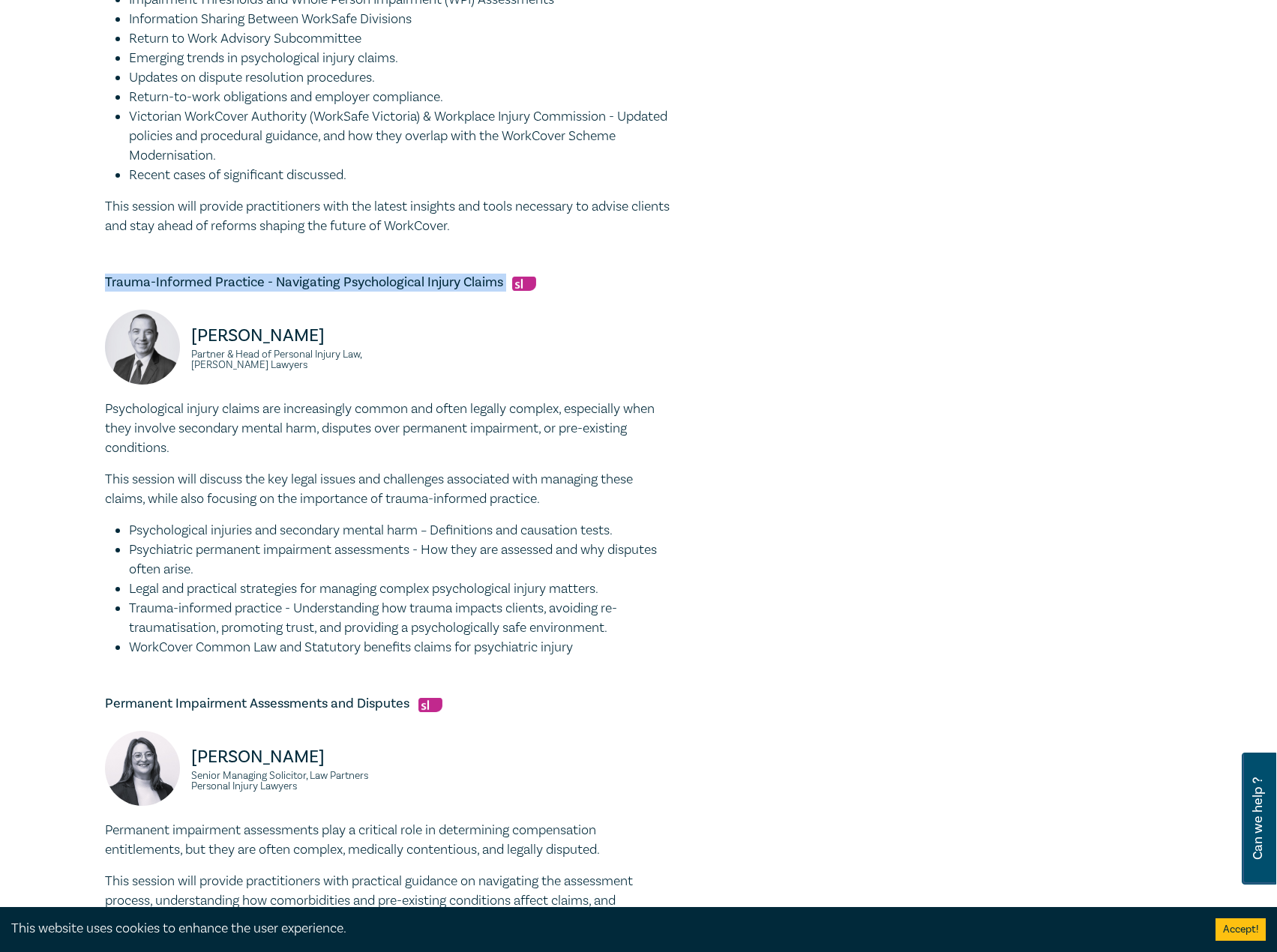
drag, startPoint x: 504, startPoint y: 278, endPoint x: 101, endPoint y: 289, distance: 403.2
click at [101, 289] on div "WorkCover Claims Intensive I25042 CPD Intensive (3 Point) CPD Points 3 Point s …" at bounding box center [458, 316] width 724 height 1796
copy h5 "Trauma-Informed Practice - Navigating Psychological Injury Claims"
drag, startPoint x: 326, startPoint y: 333, endPoint x: 144, endPoint y: 335, distance: 182.0
click at [144, 335] on div "[PERSON_NAME] Partner & Head of Personal Injury Law, [PERSON_NAME] Lawyers" at bounding box center [242, 354] width 276 height 90
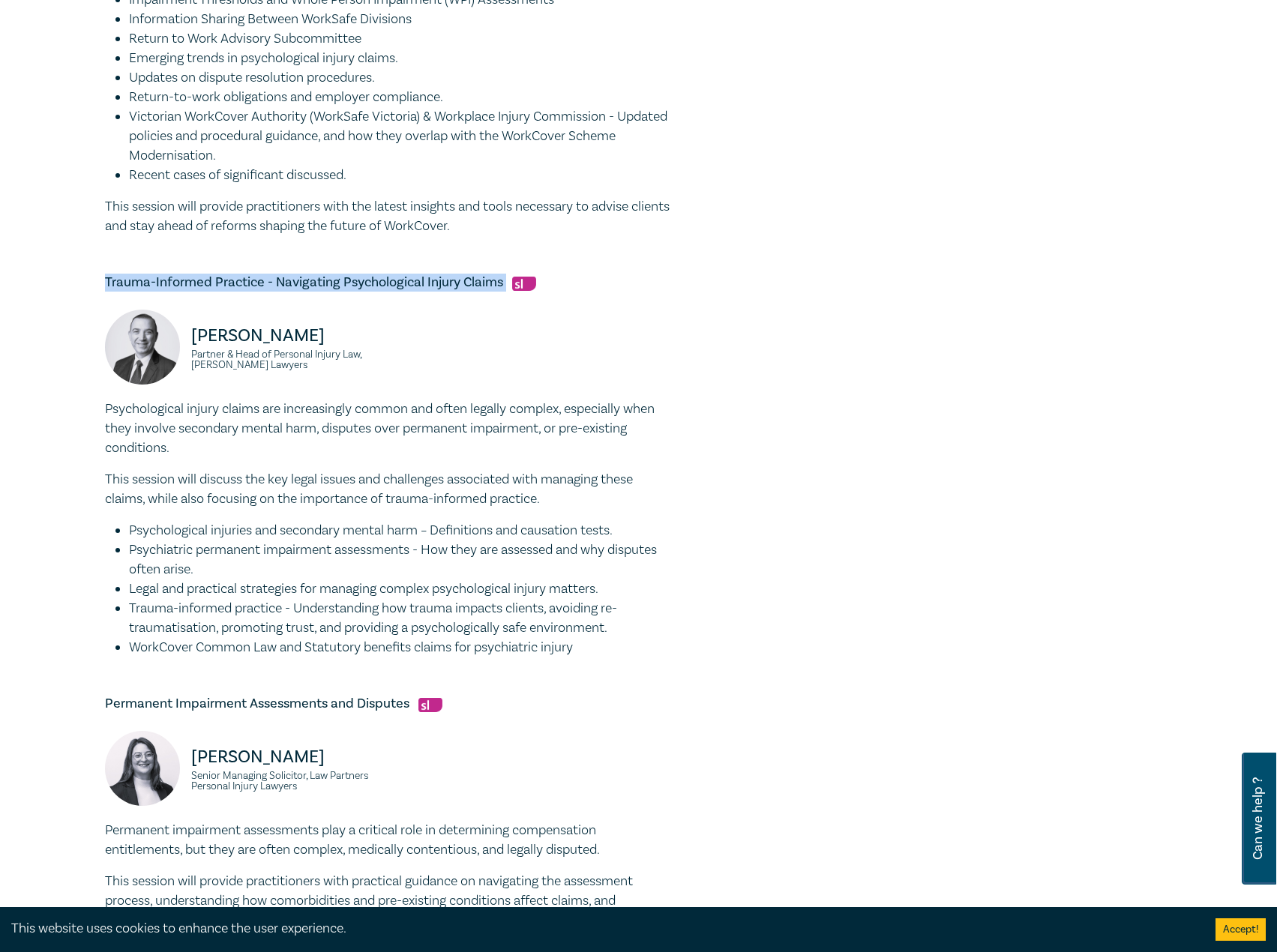
copy div "[PERSON_NAME]"
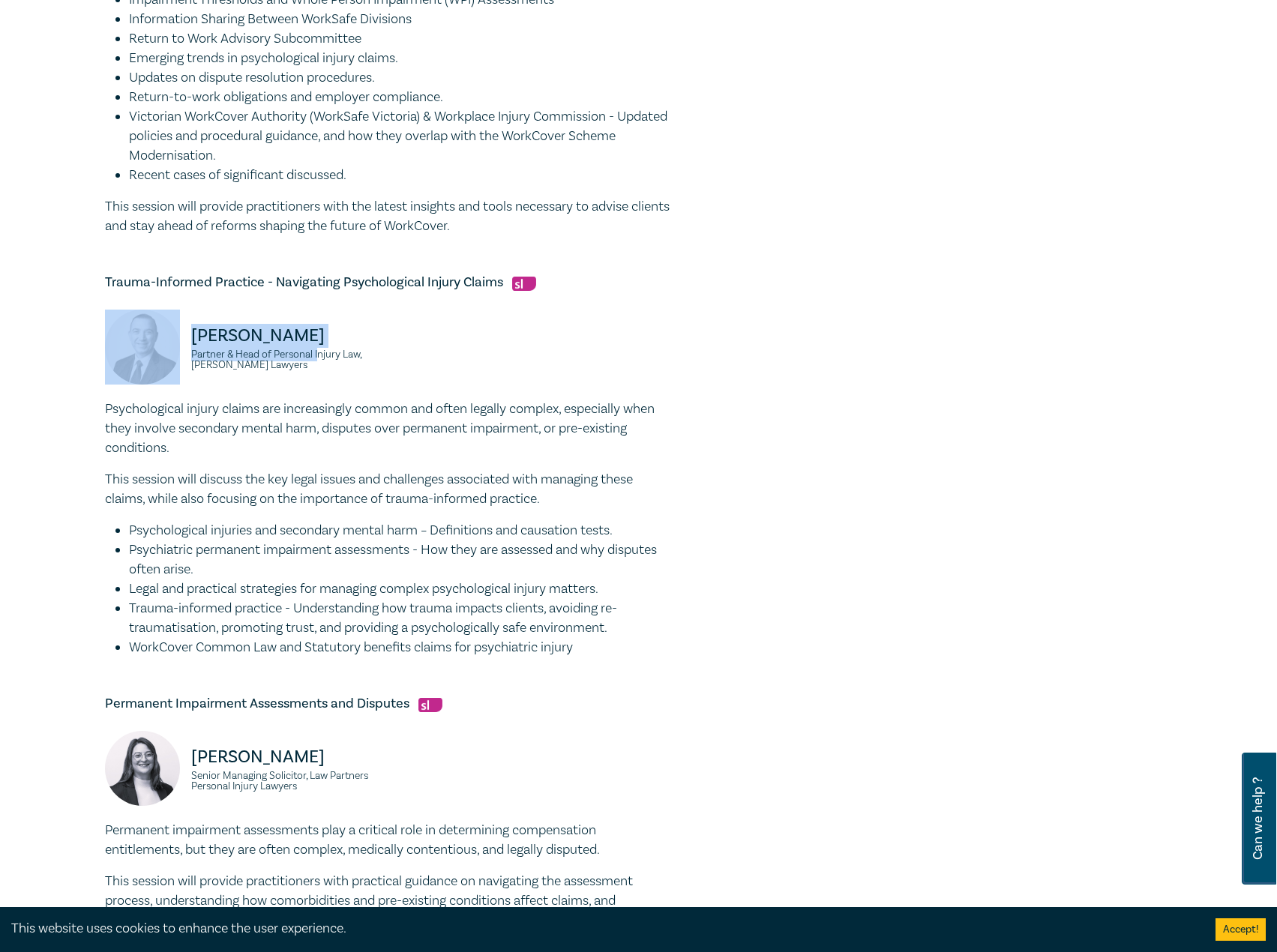
drag, startPoint x: 318, startPoint y: 360, endPoint x: 211, endPoint y: 361, distance: 107.0
click at [182, 354] on div "[PERSON_NAME] Partner & Head of Personal Injury Law, [PERSON_NAME] Lawyers" at bounding box center [242, 354] width 276 height 90
click at [314, 375] on div "[PERSON_NAME] Partner & Head of Personal Injury Law, [PERSON_NAME] Lawyers" at bounding box center [242, 354] width 276 height 90
drag, startPoint x: 294, startPoint y: 373, endPoint x: 187, endPoint y: 359, distance: 107.9
click at [187, 359] on div "[PERSON_NAME] Partner & Head of Personal Injury Law, [PERSON_NAME] Lawyers" at bounding box center [242, 354] width 276 height 90
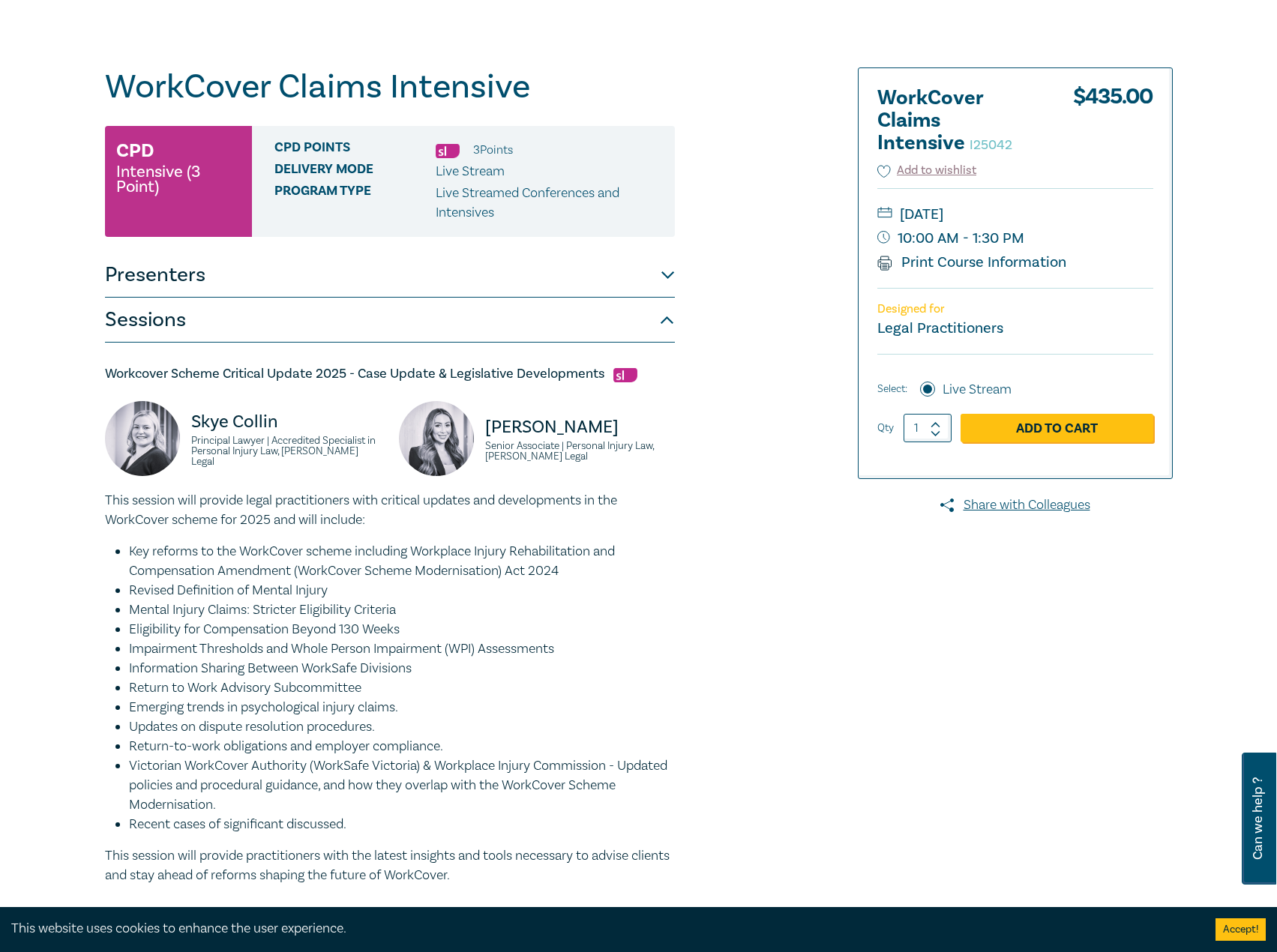
scroll to position [0, 0]
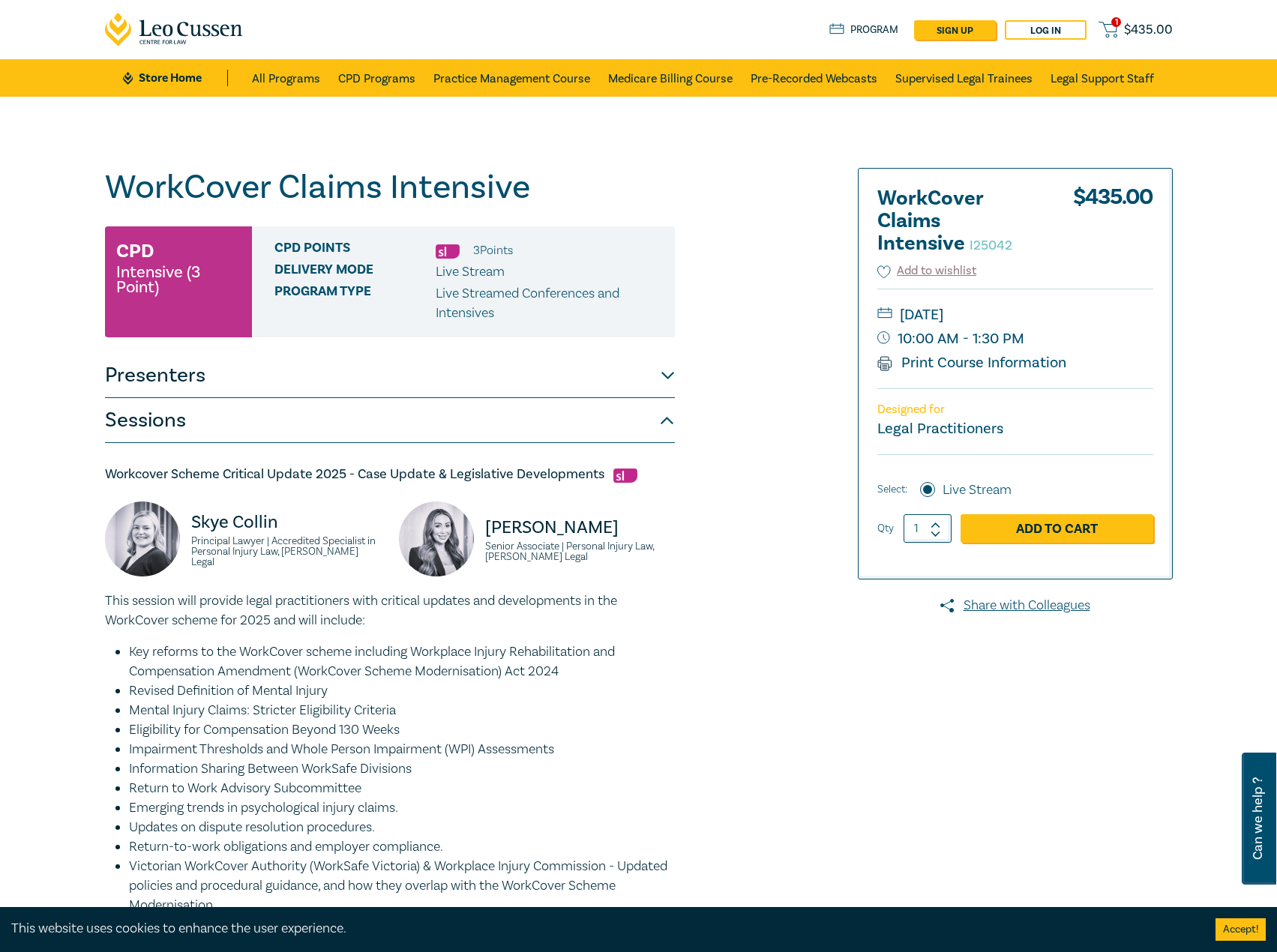
click at [368, 378] on button "Presenters" at bounding box center [390, 376] width 570 height 45
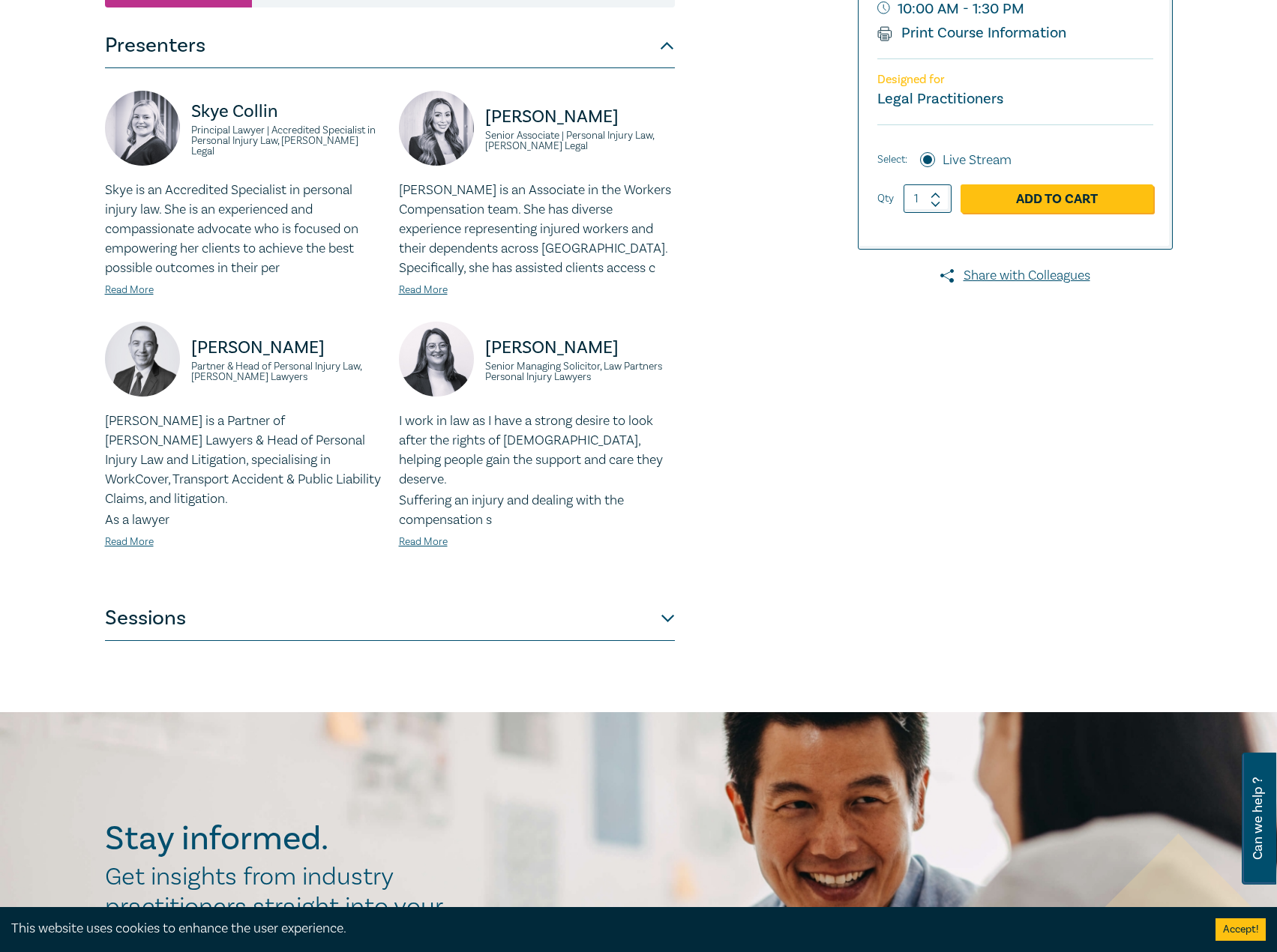
scroll to position [375, 0]
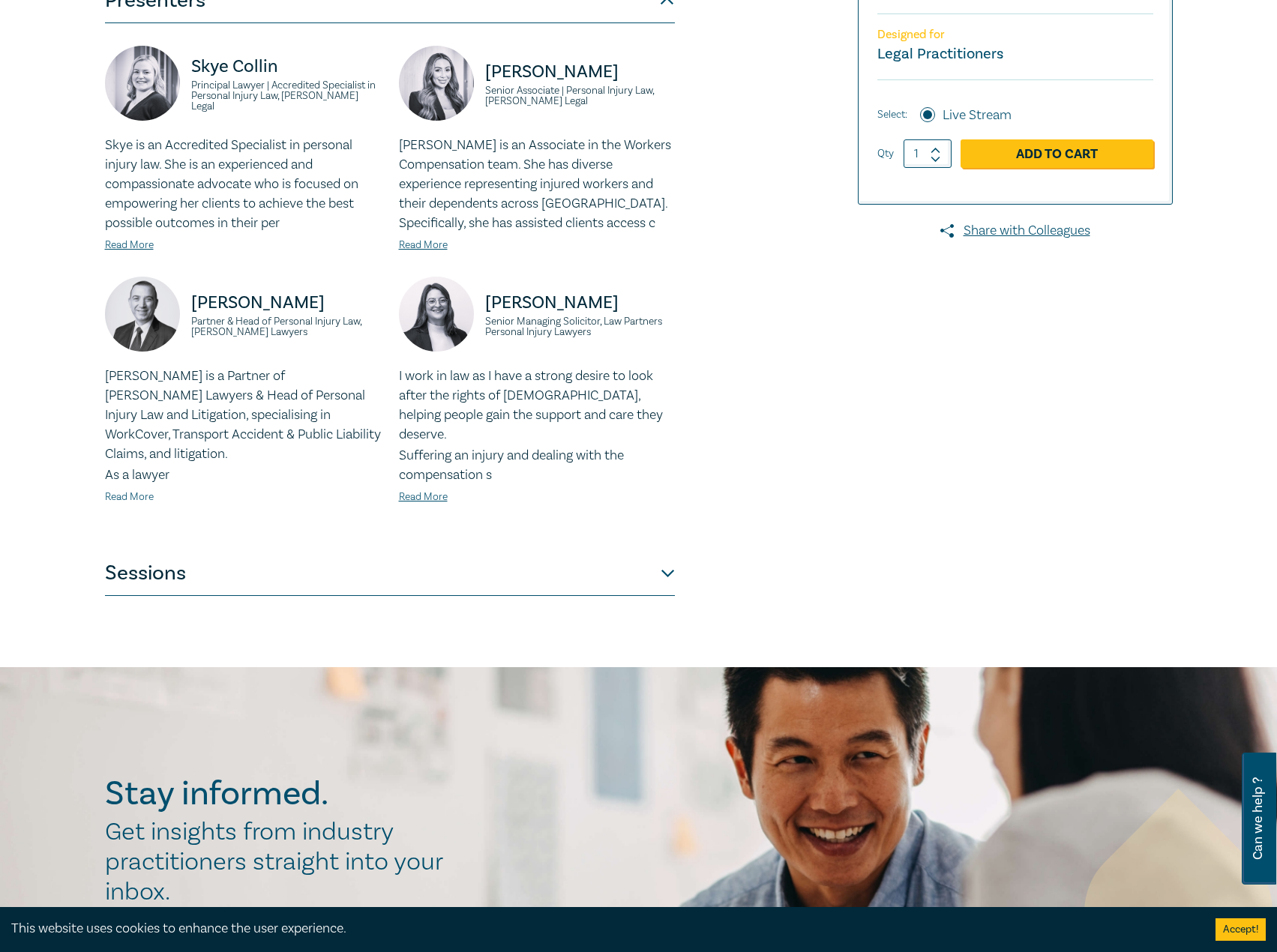
click at [133, 490] on link "Read More" at bounding box center [129, 496] width 49 height 14
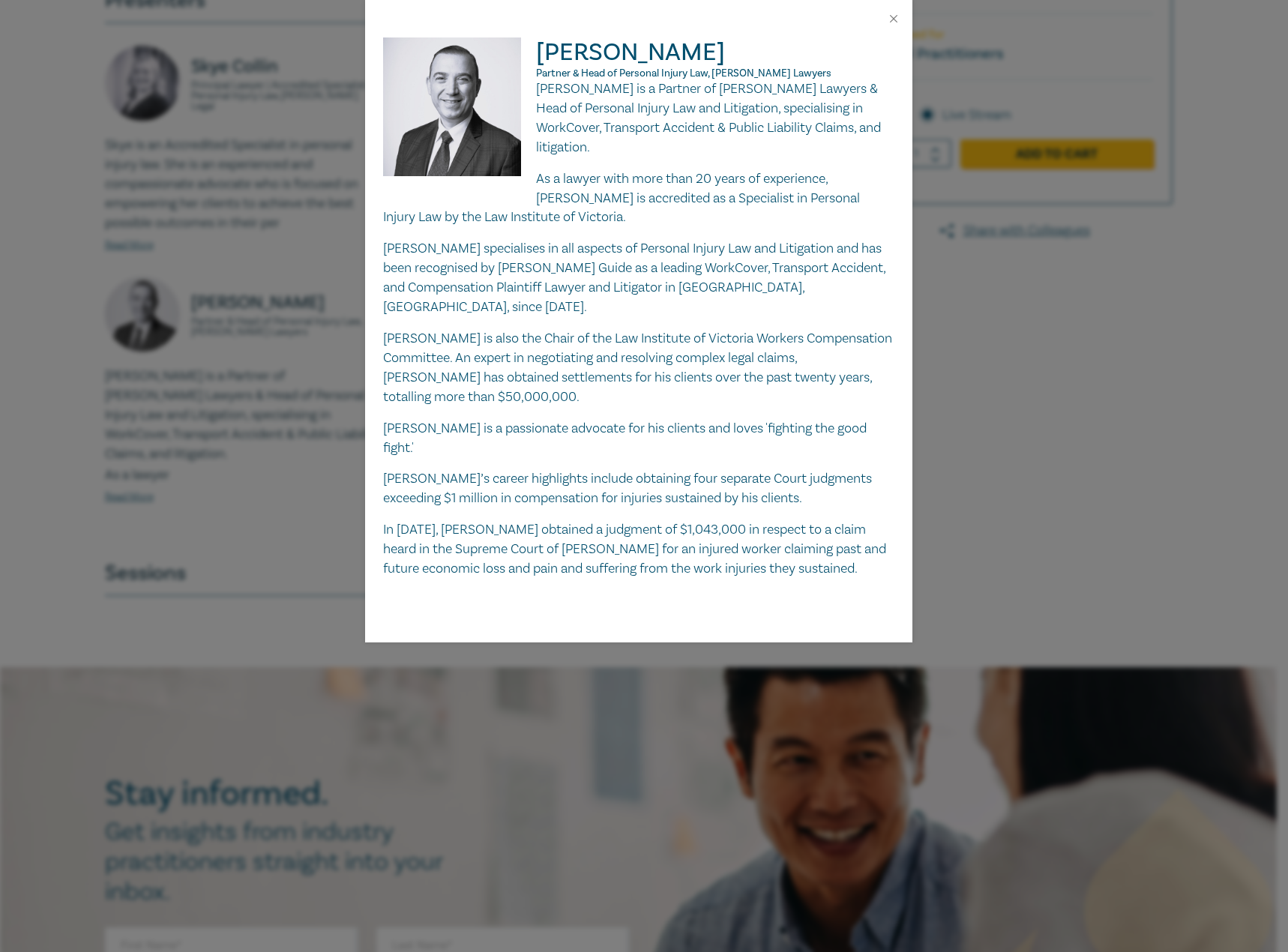
click at [634, 174] on p "As a lawyer with more than 20 years of experience, [PERSON_NAME] is accredited …" at bounding box center [638, 199] width 511 height 58
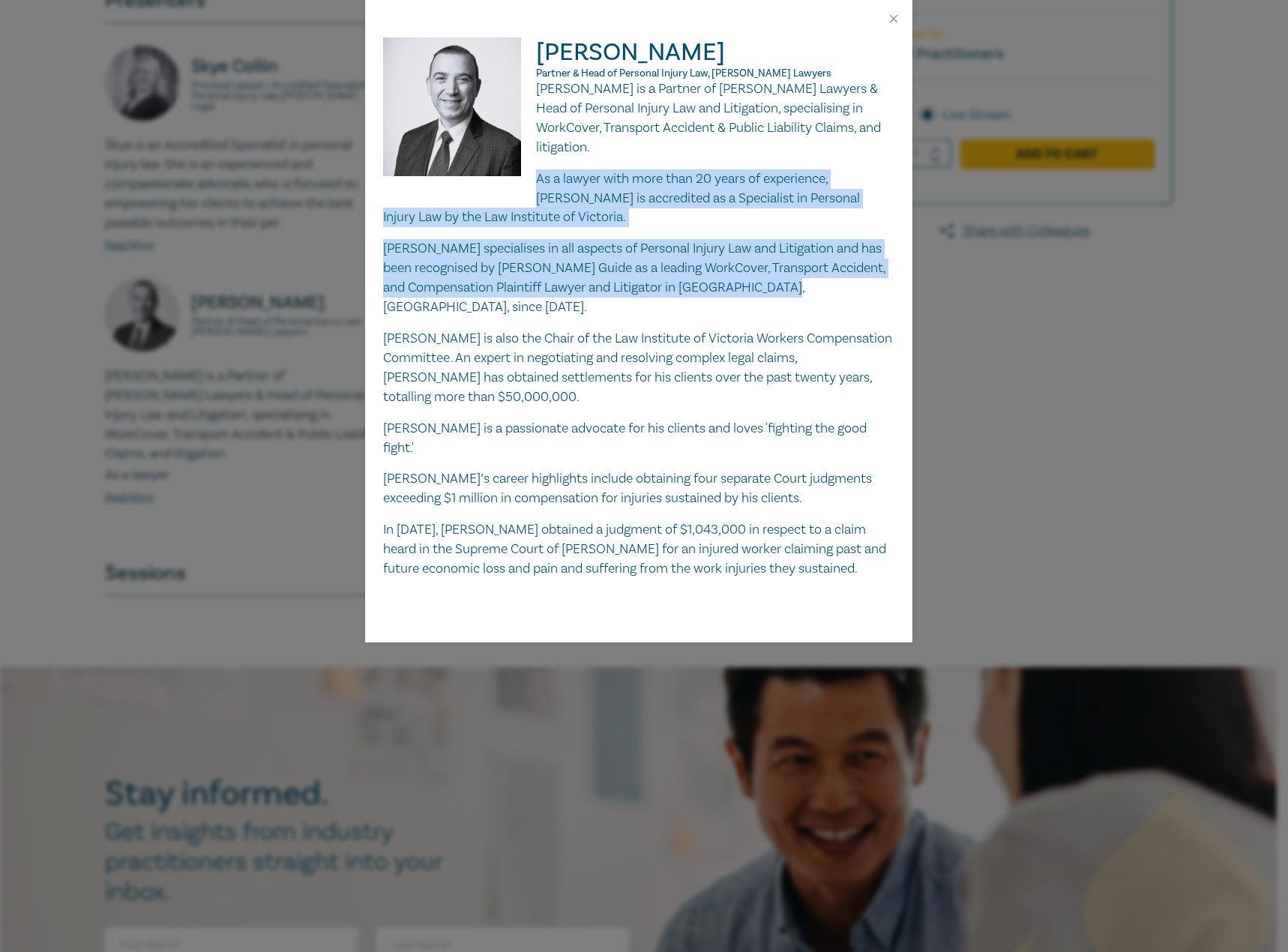
drag, startPoint x: 836, startPoint y: 272, endPoint x: 536, endPoint y: 149, distance: 324.2
click at [536, 149] on div "[PERSON_NAME] is a Partner of [PERSON_NAME] Lawyers & Head of Personal Injury L…" at bounding box center [638, 329] width 511 height 499
click at [893, 18] on button "Close" at bounding box center [894, 19] width 14 height 14
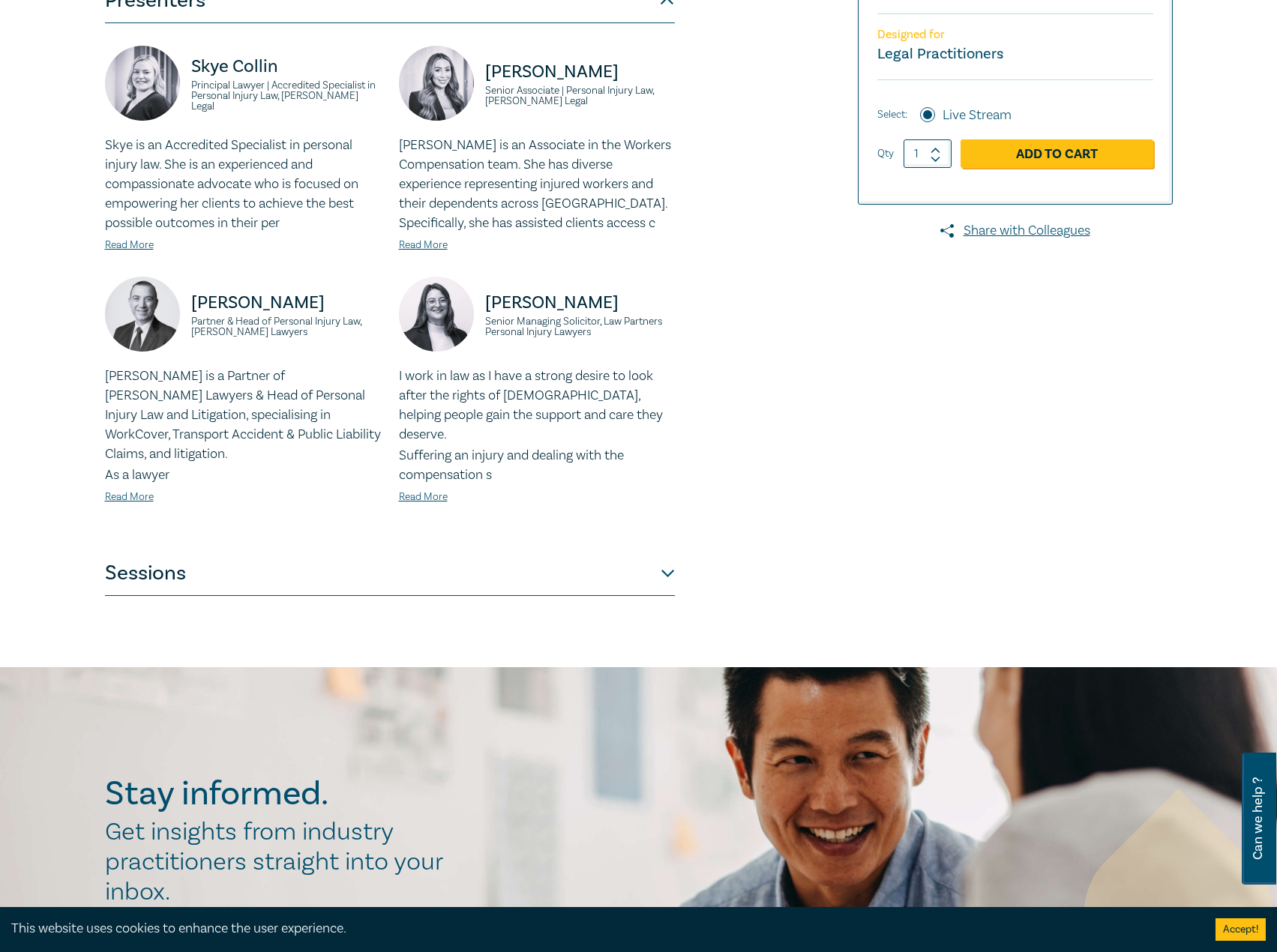
click at [384, 551] on button "Sessions" at bounding box center [390, 573] width 570 height 45
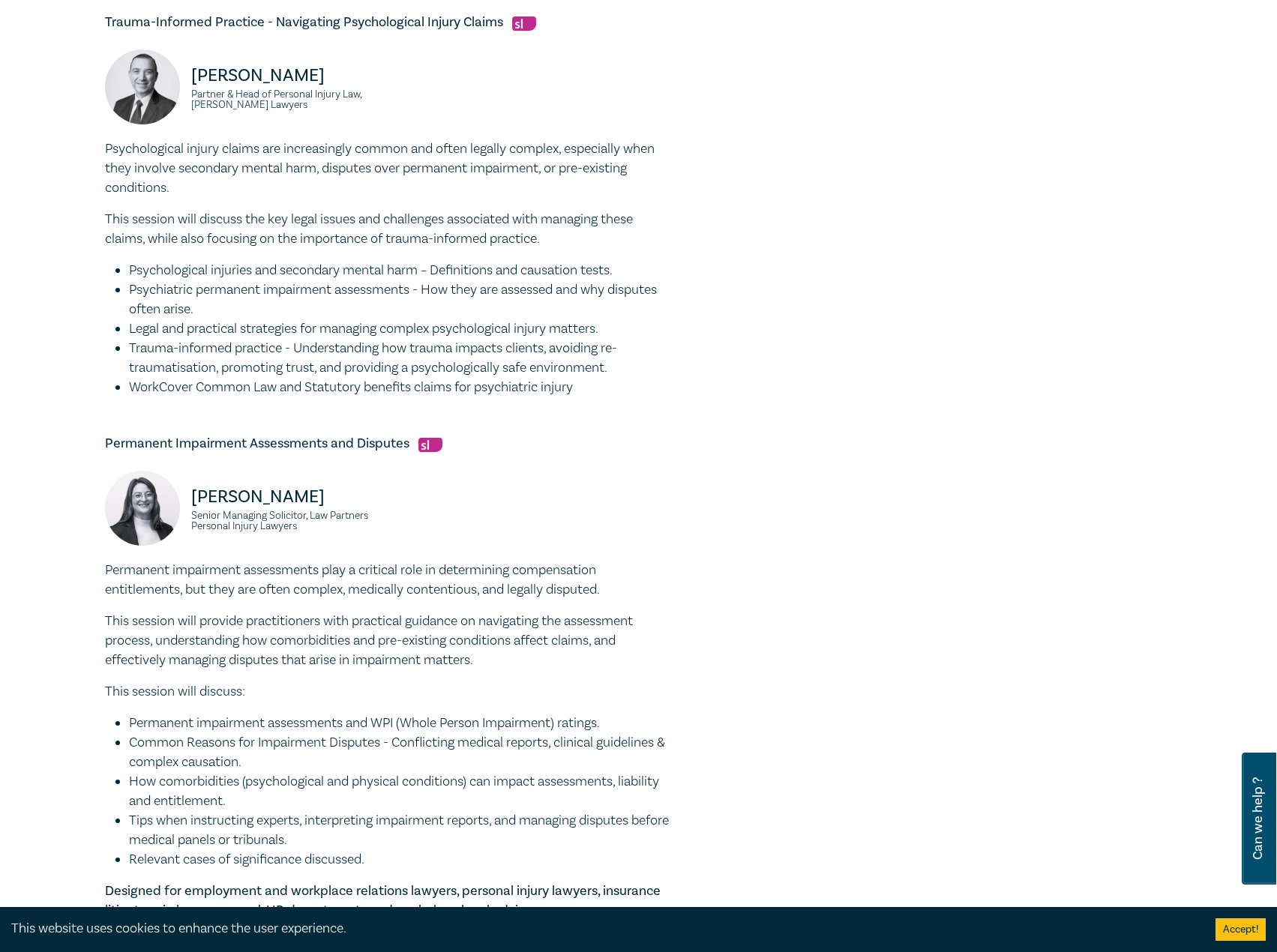
scroll to position [1274, 0]
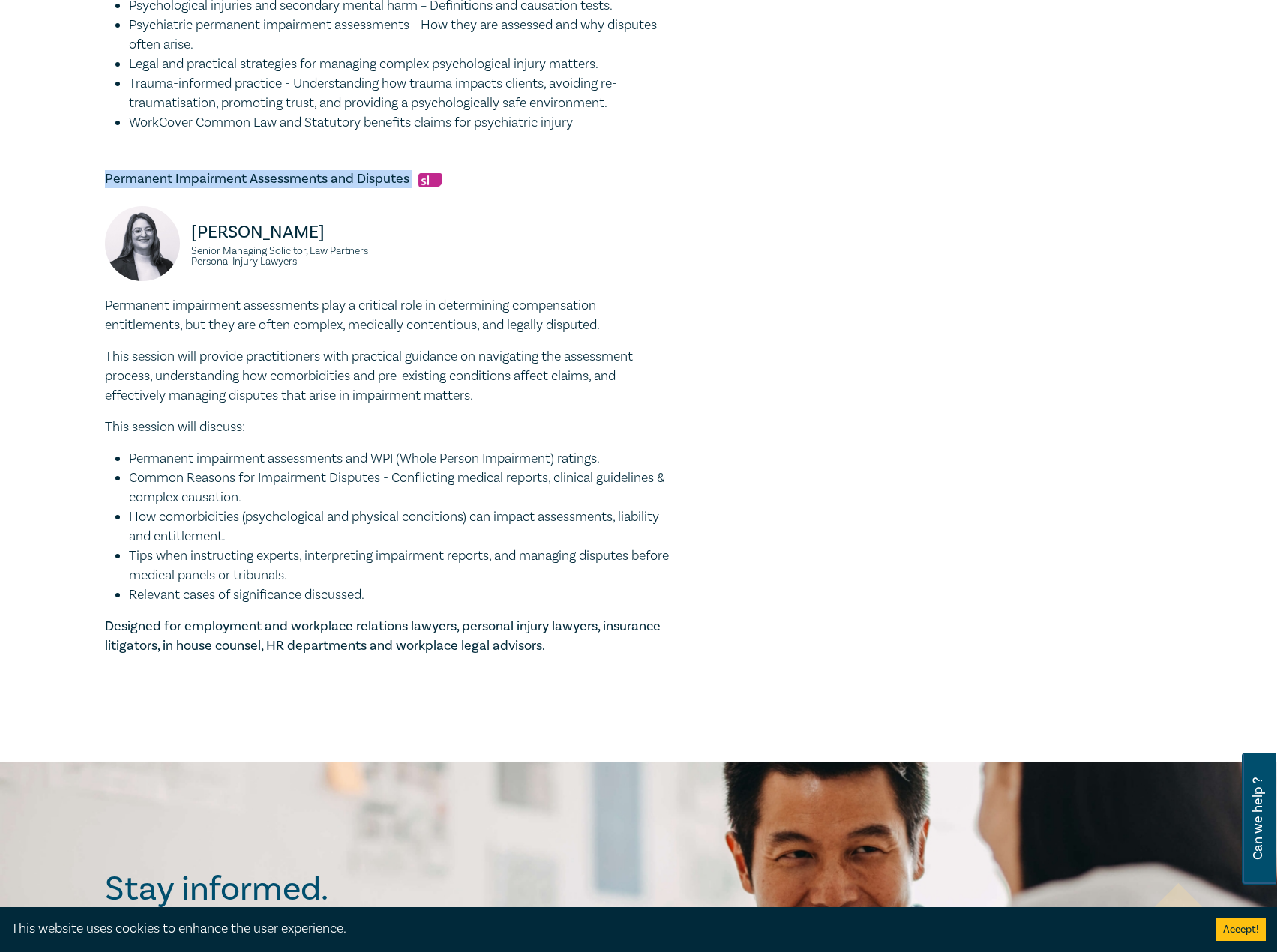
drag, startPoint x: 413, startPoint y: 183, endPoint x: 95, endPoint y: 179, distance: 318.0
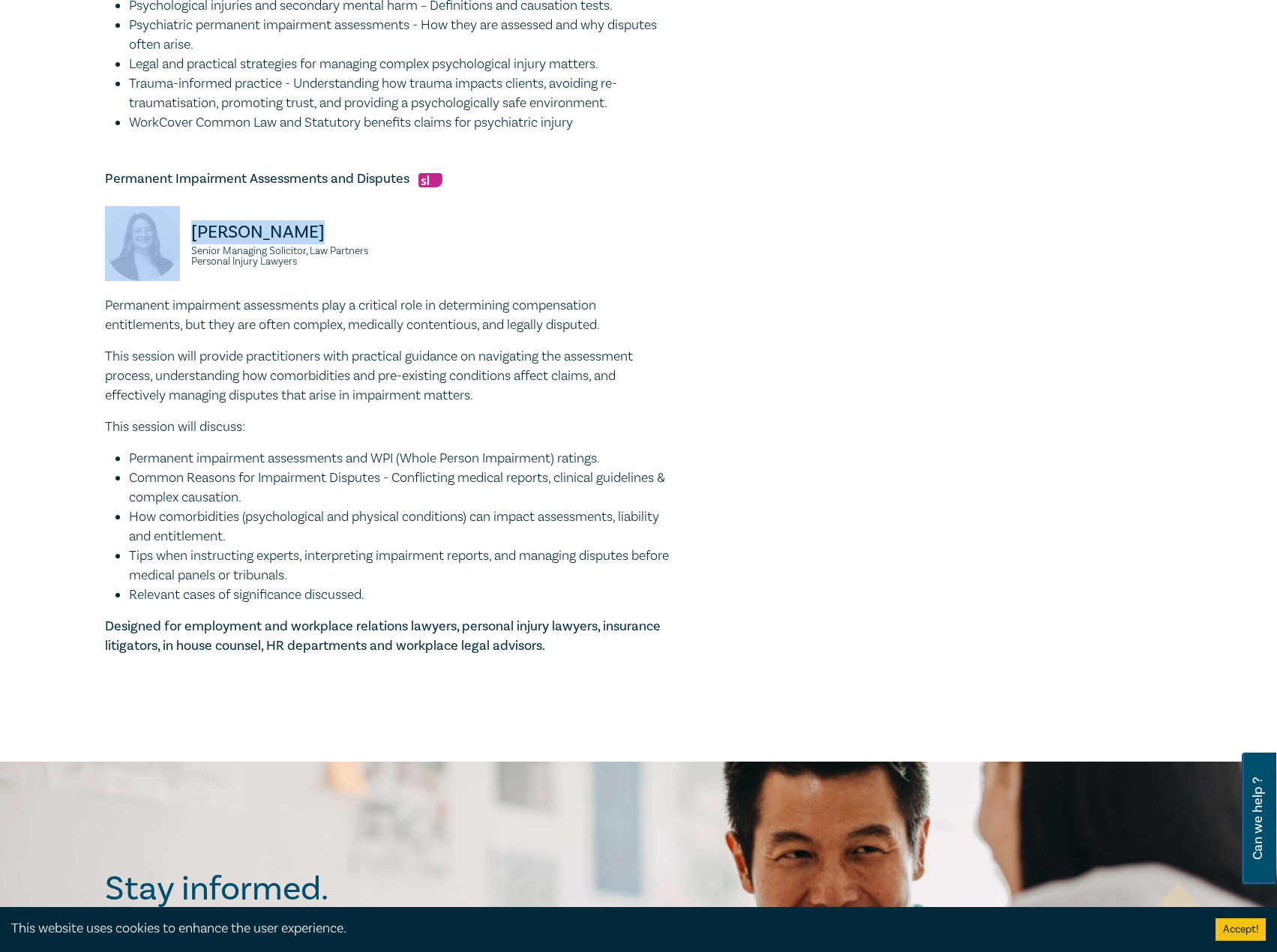
drag, startPoint x: 325, startPoint y: 227, endPoint x: 177, endPoint y: 228, distance: 148.0
click at [177, 228] on div "[PERSON_NAME] Senior Managing Solicitor, Law Partners Personal Injury Lawyers" at bounding box center [242, 251] width 276 height 90
drag, startPoint x: 319, startPoint y: 267, endPoint x: 190, endPoint y: 255, distance: 129.6
click at [191, 255] on small "Senior Managing Solicitor, Law Partners Personal Injury Lawyers" at bounding box center [286, 256] width 189 height 21
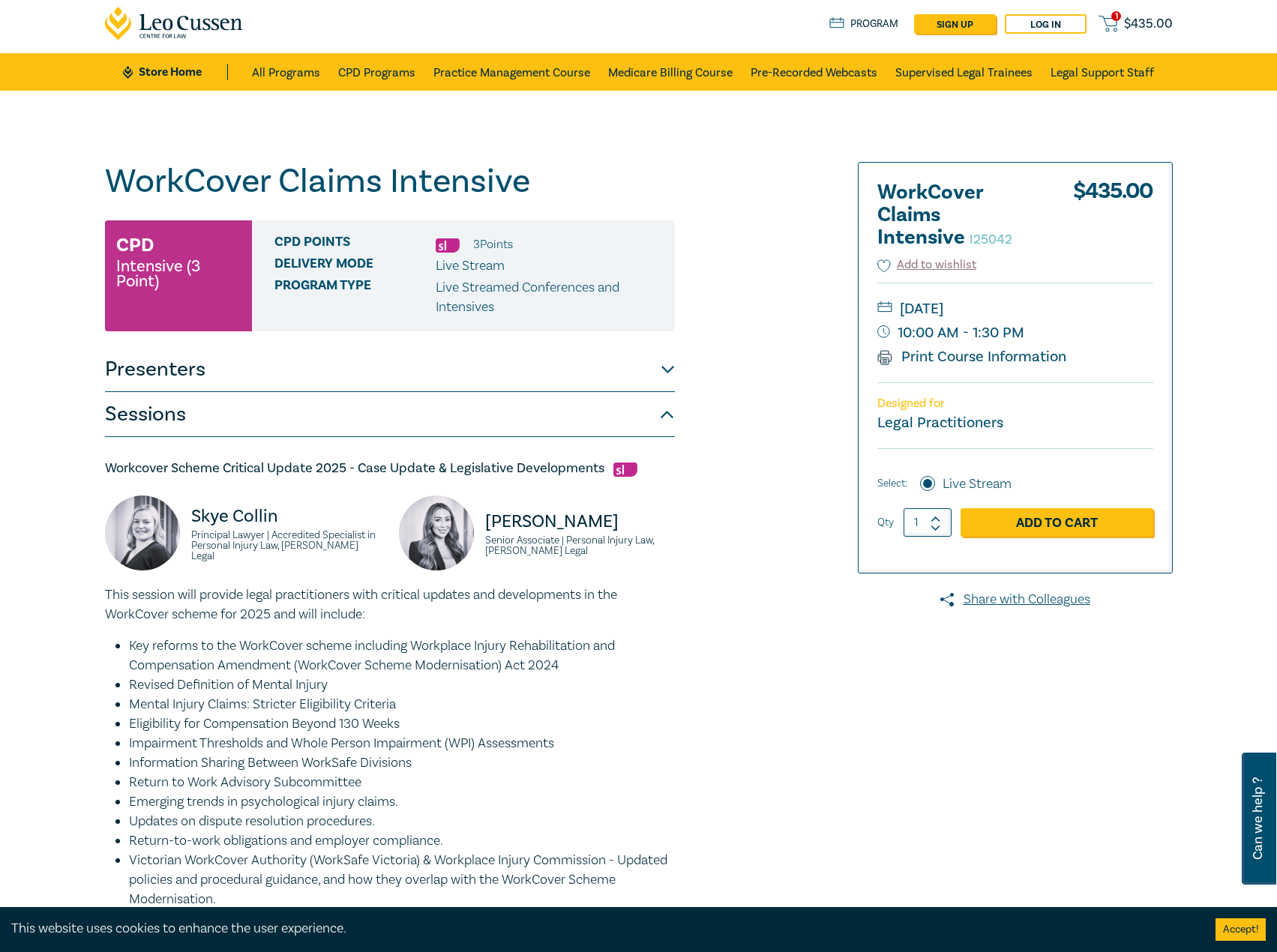
scroll to position [0, 0]
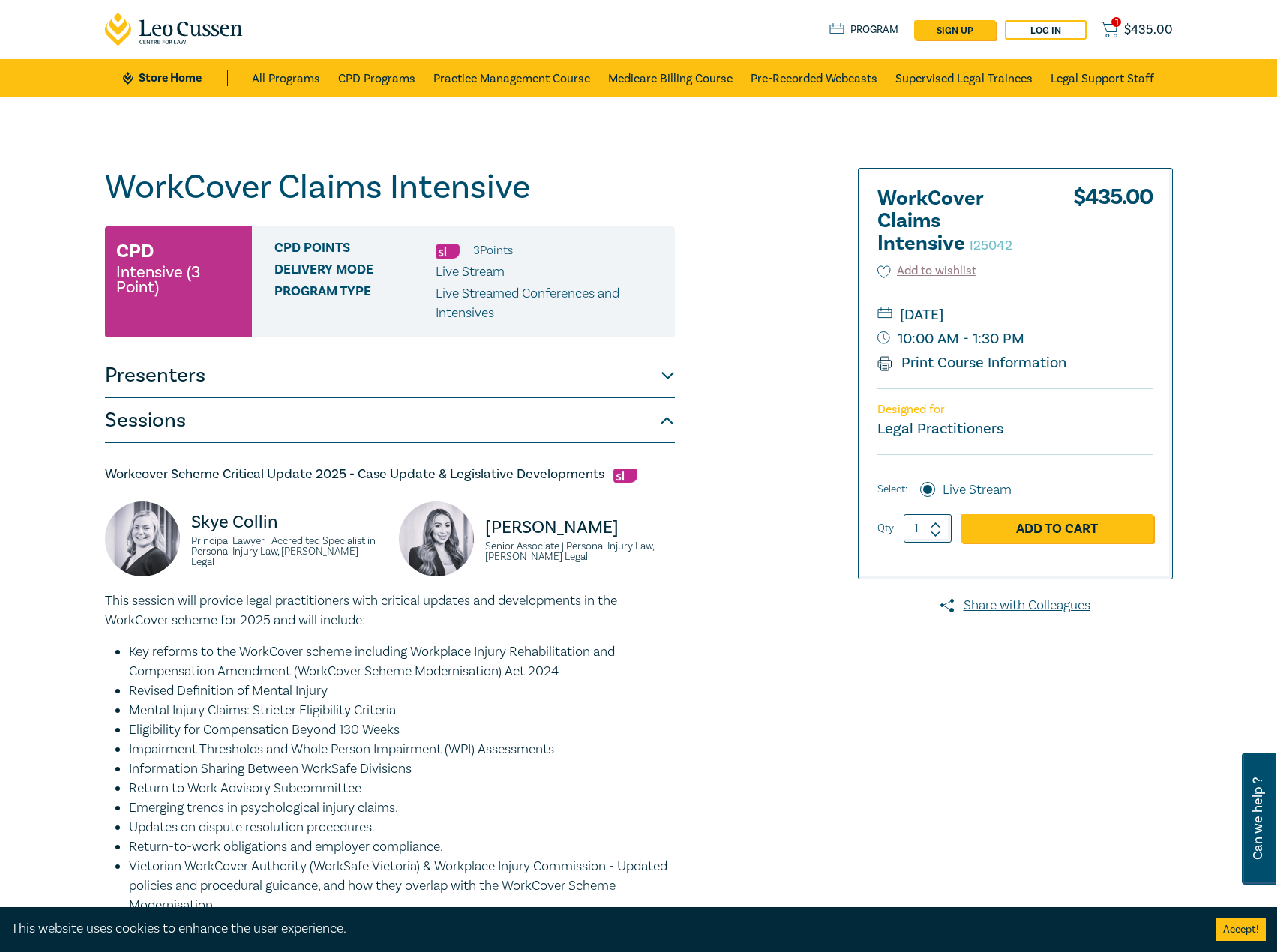
click at [283, 381] on button "Presenters" at bounding box center [390, 376] width 570 height 45
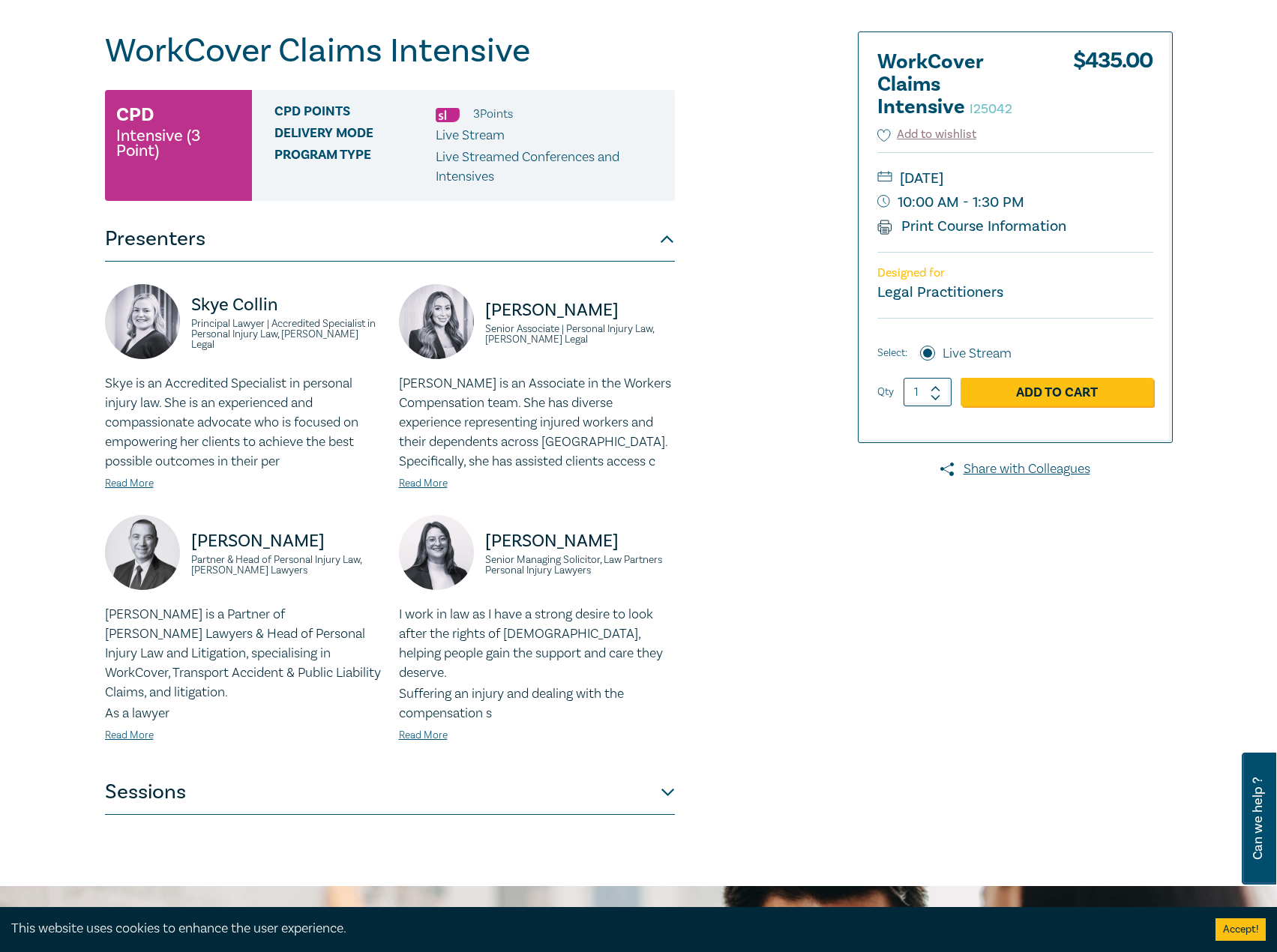
scroll to position [300, 0]
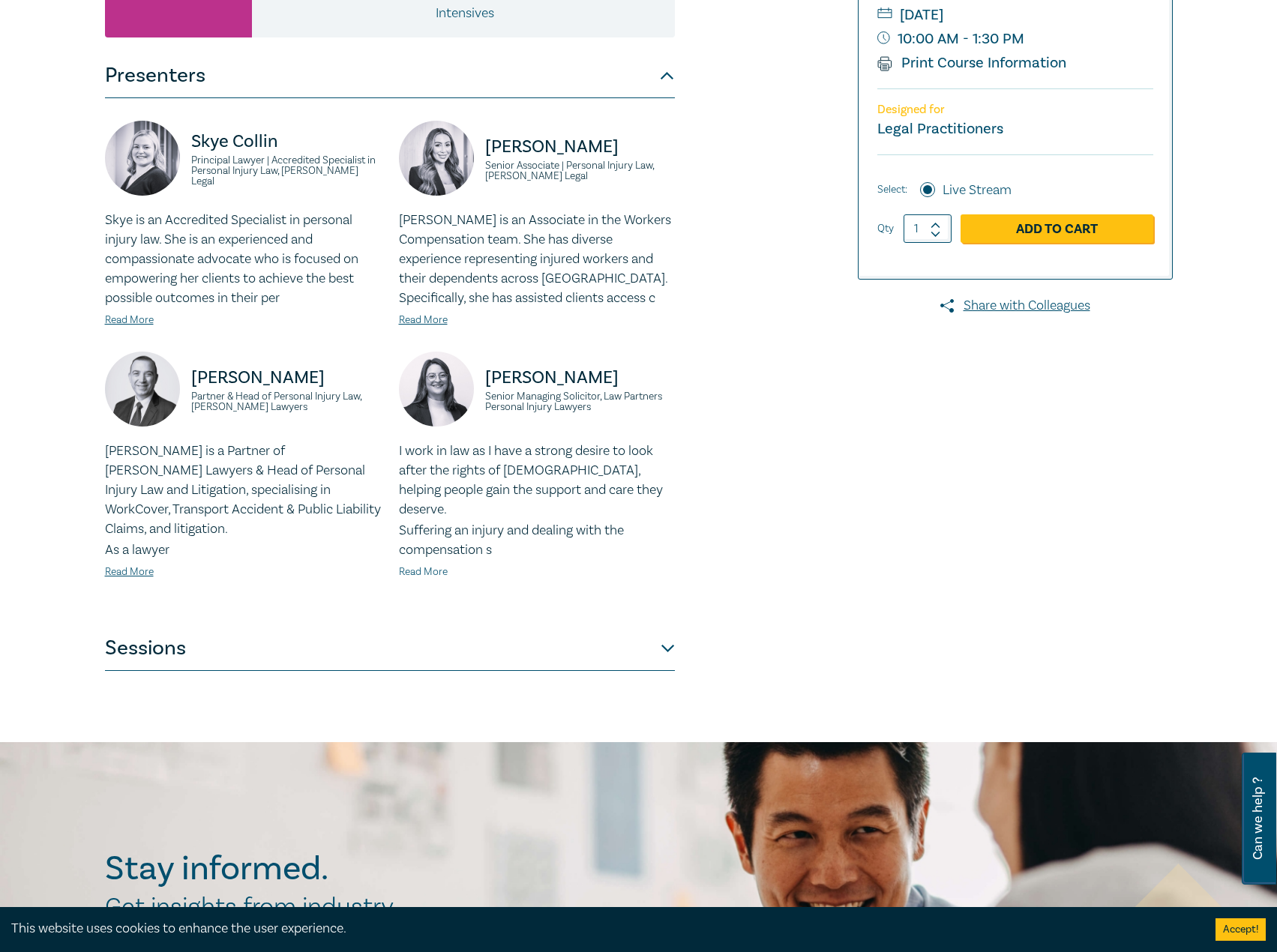
click at [433, 565] on link "Read More" at bounding box center [423, 572] width 49 height 14
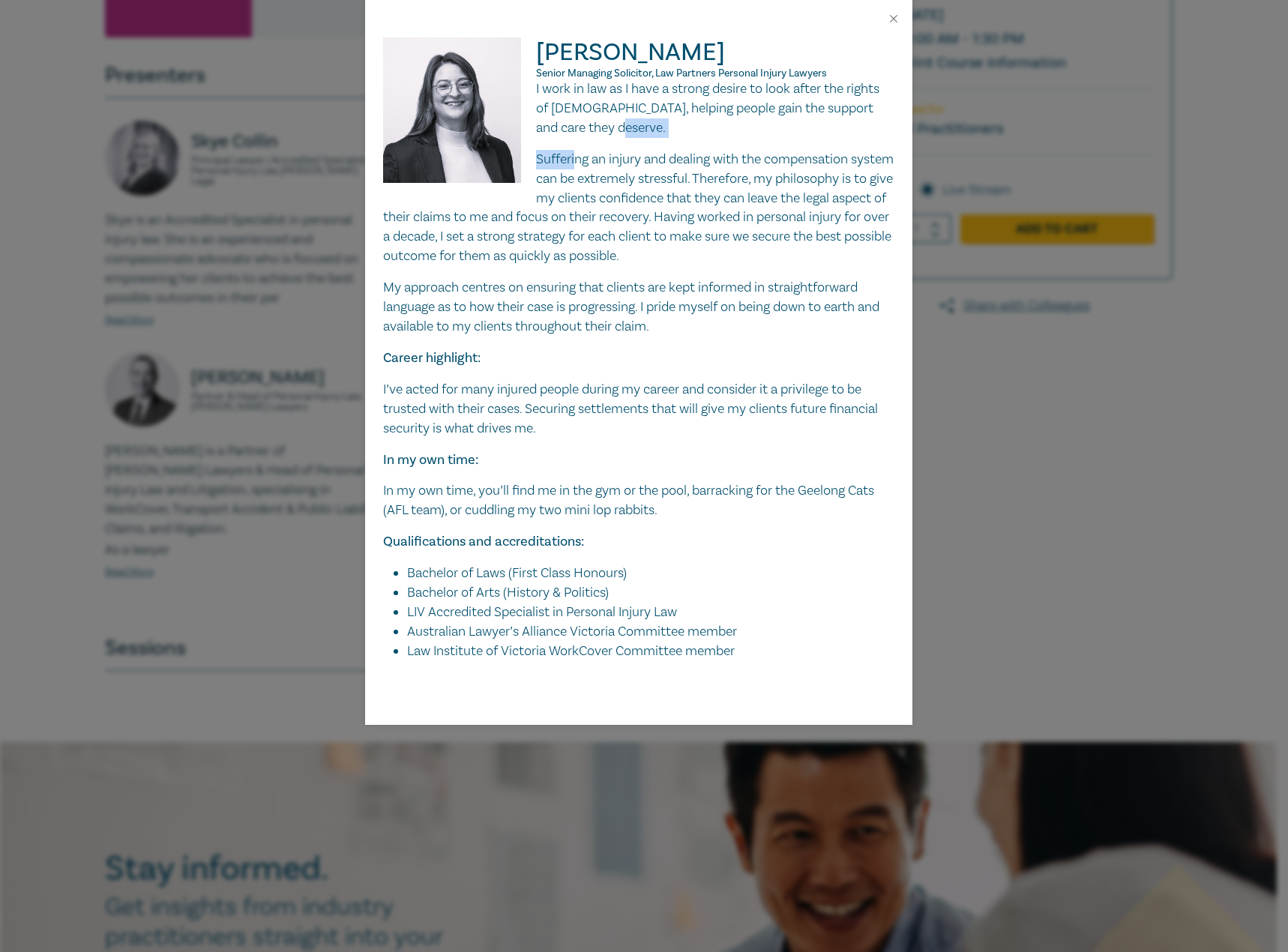
drag, startPoint x: 605, startPoint y: 131, endPoint x: 575, endPoint y: 139, distance: 31.0
click at [575, 139] on div "I work in law as I have a strong desire to look after the rights of [DEMOGRAPHI…" at bounding box center [638, 370] width 511 height 582
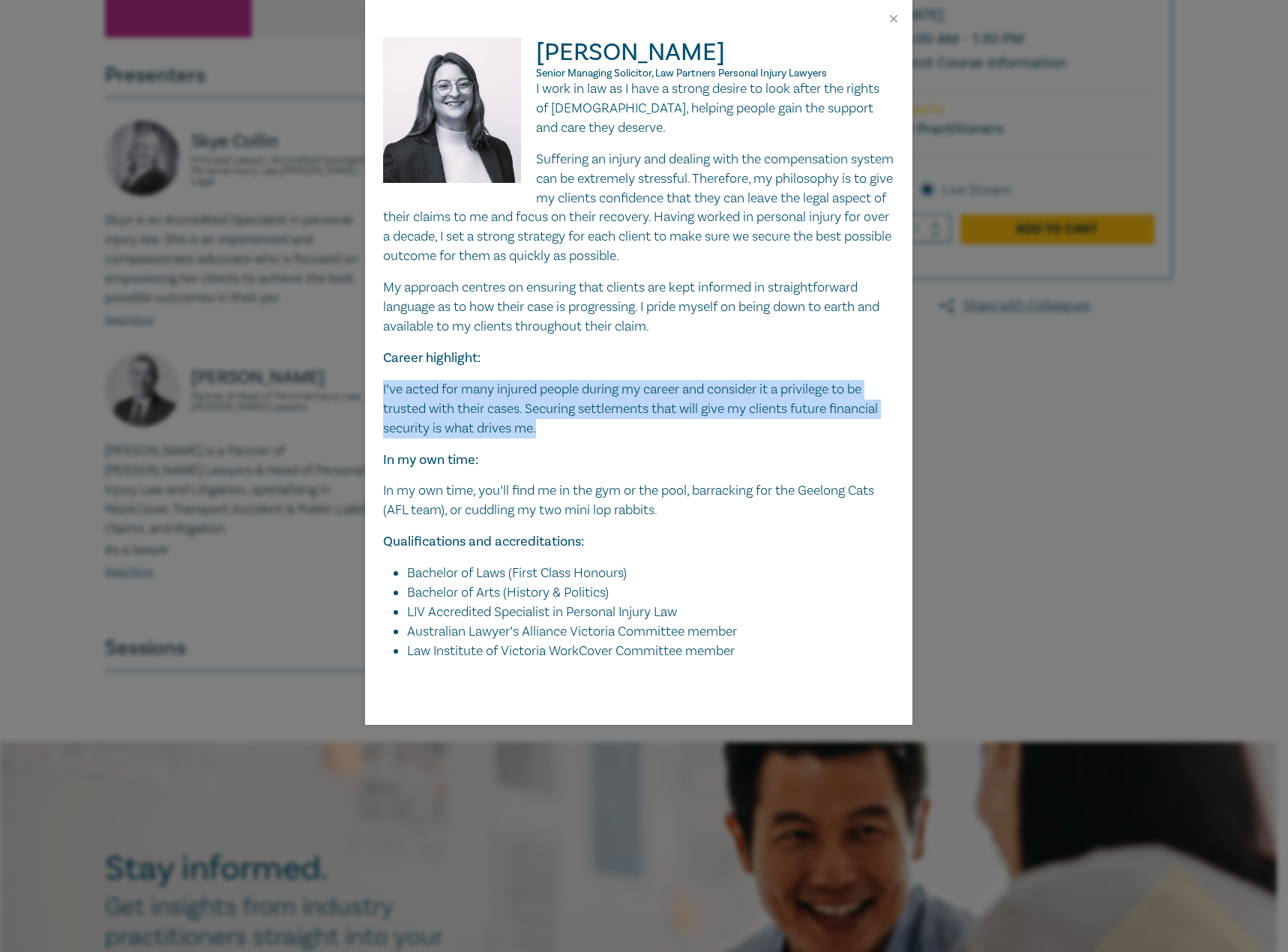
drag, startPoint x: 573, startPoint y: 435, endPoint x: 357, endPoint y: 392, distance: 220.2
click at [357, 392] on div "[PERSON_NAME] Senior Managing Solicitor, Law Partners Personal Injury Lawyers I…" at bounding box center [644, 476] width 1288 height 952
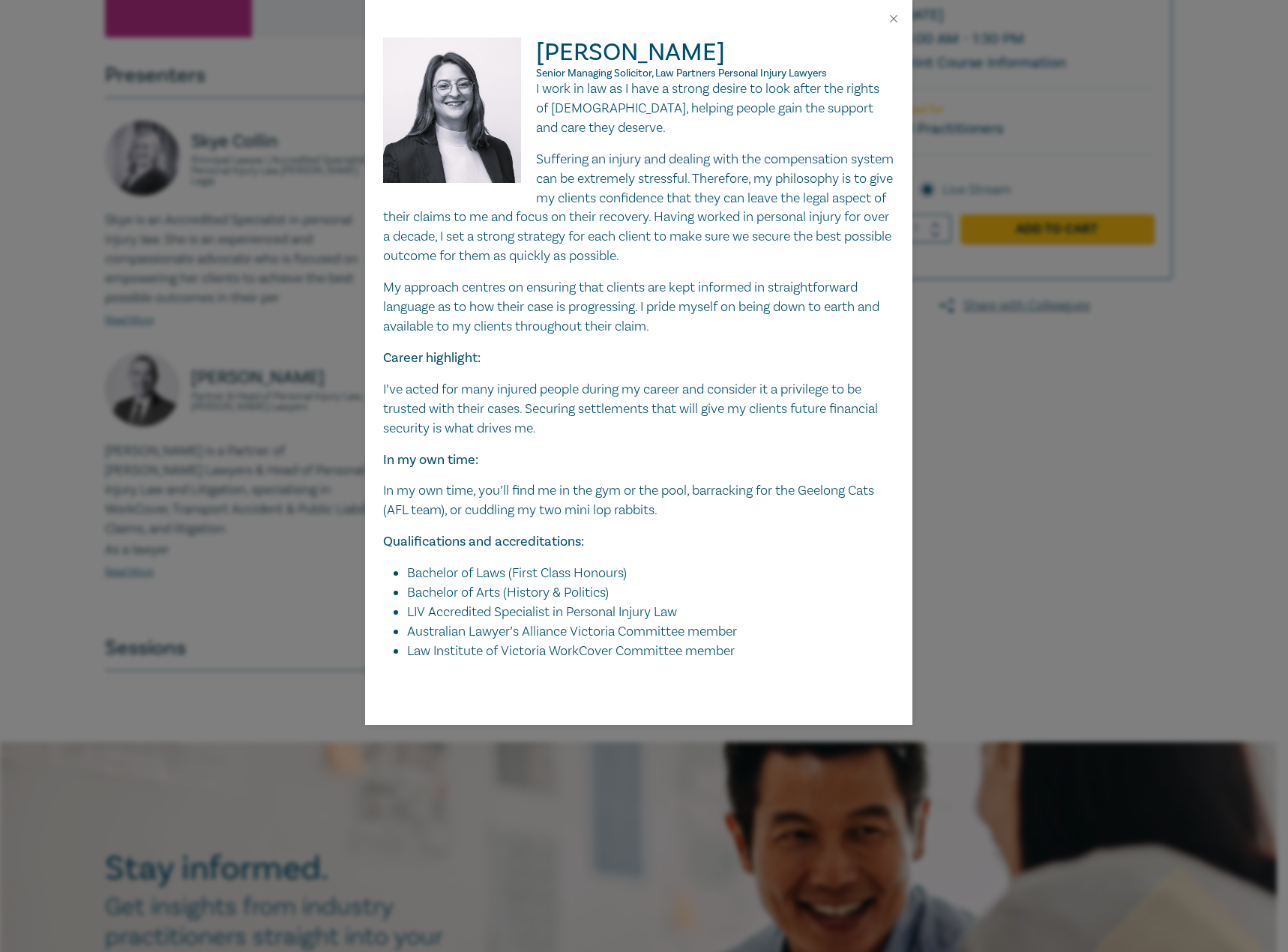
click at [630, 250] on p "Suffering an injury and dealing with the compensation system can be extremely s…" at bounding box center [638, 208] width 511 height 116
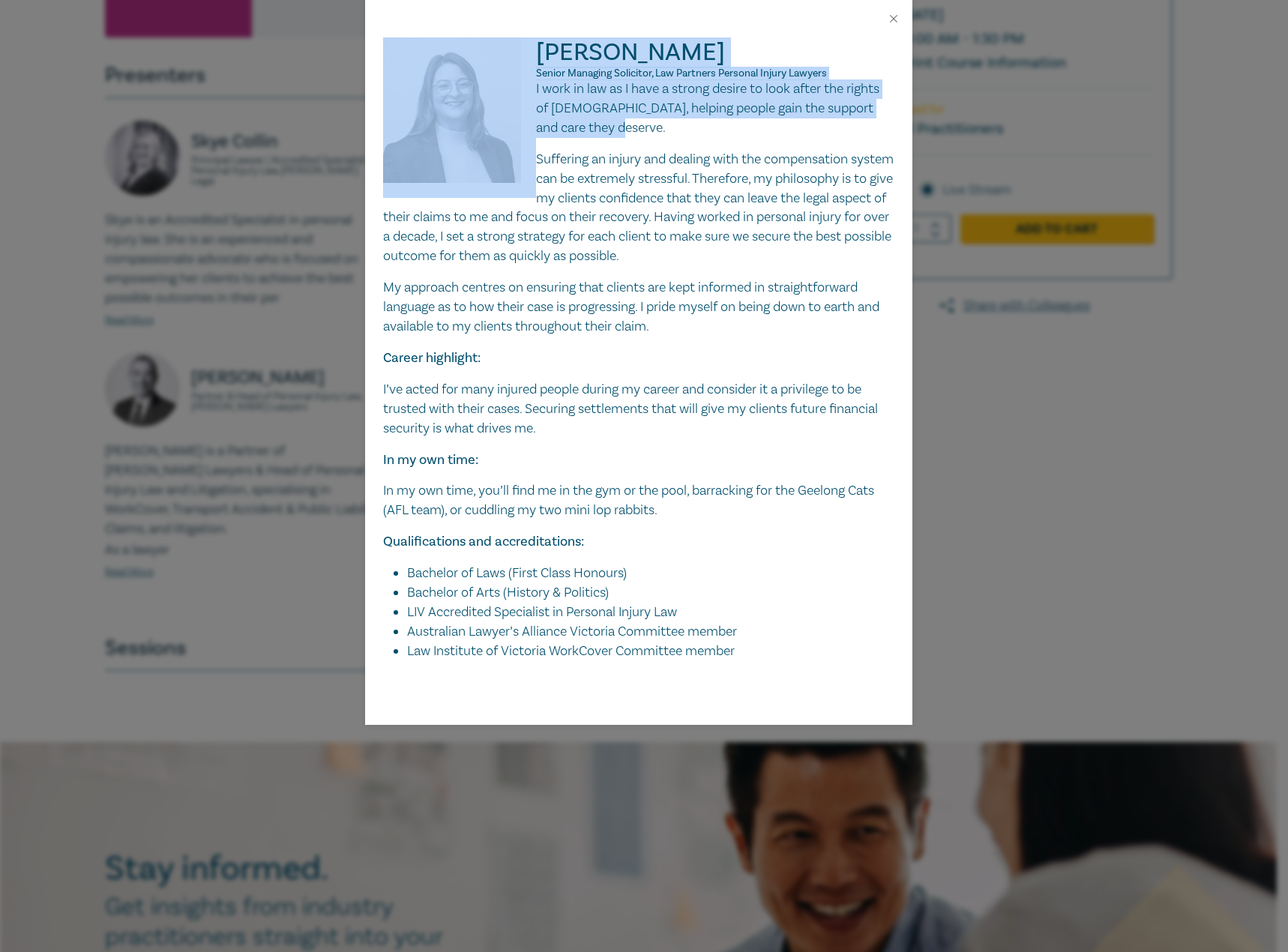
drag, startPoint x: 606, startPoint y: 135, endPoint x: 543, endPoint y: 122, distance: 64.3
click at [533, 104] on div "[PERSON_NAME] Senior Managing Solicitor, Law Partners Personal Injury Lawyers I…" at bounding box center [638, 349] width 511 height 624
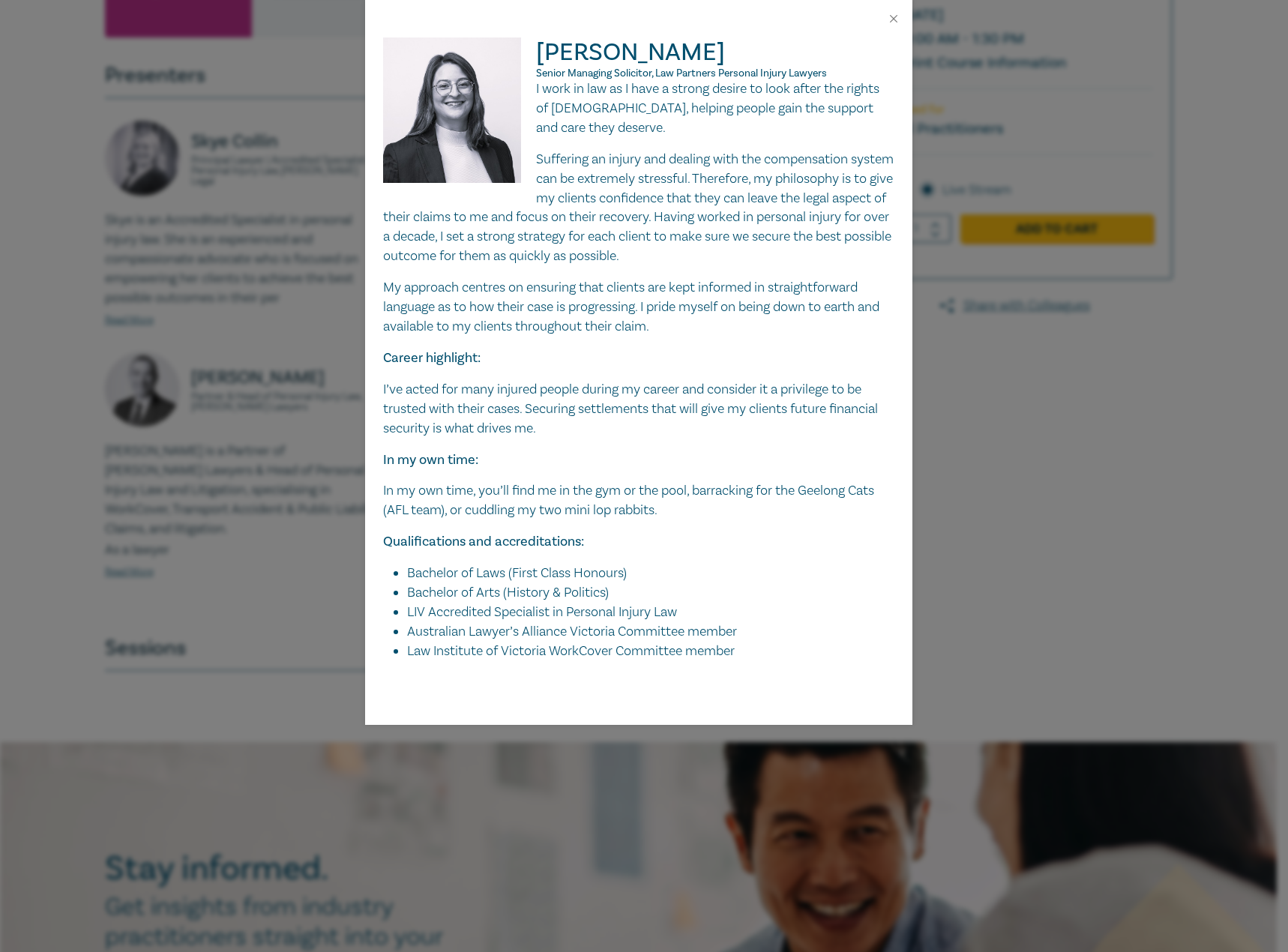
click at [738, 260] on p "Suffering an injury and dealing with the compensation system can be extremely s…" at bounding box center [638, 208] width 511 height 116
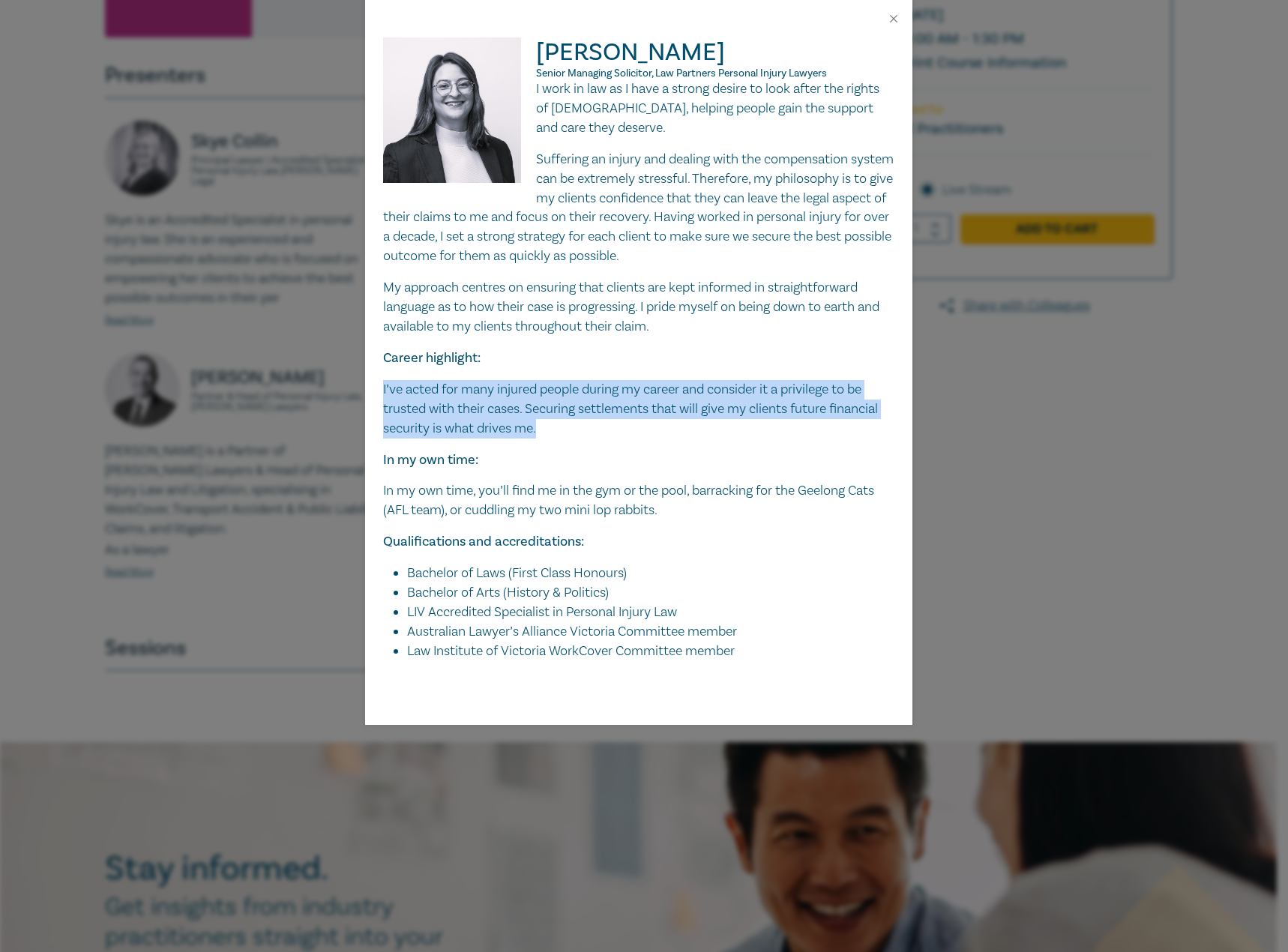
drag, startPoint x: 553, startPoint y: 429, endPoint x: 368, endPoint y: 388, distance: 189.5
click at [368, 388] on div "[PERSON_NAME] Senior Managing Solicitor, Law Partners Personal Injury Lawyers I…" at bounding box center [638, 380] width 547 height 688
click at [1196, 379] on div "[PERSON_NAME] Senior Managing Solicitor, Law Partners Personal Injury Lawyers I…" at bounding box center [644, 476] width 1288 height 952
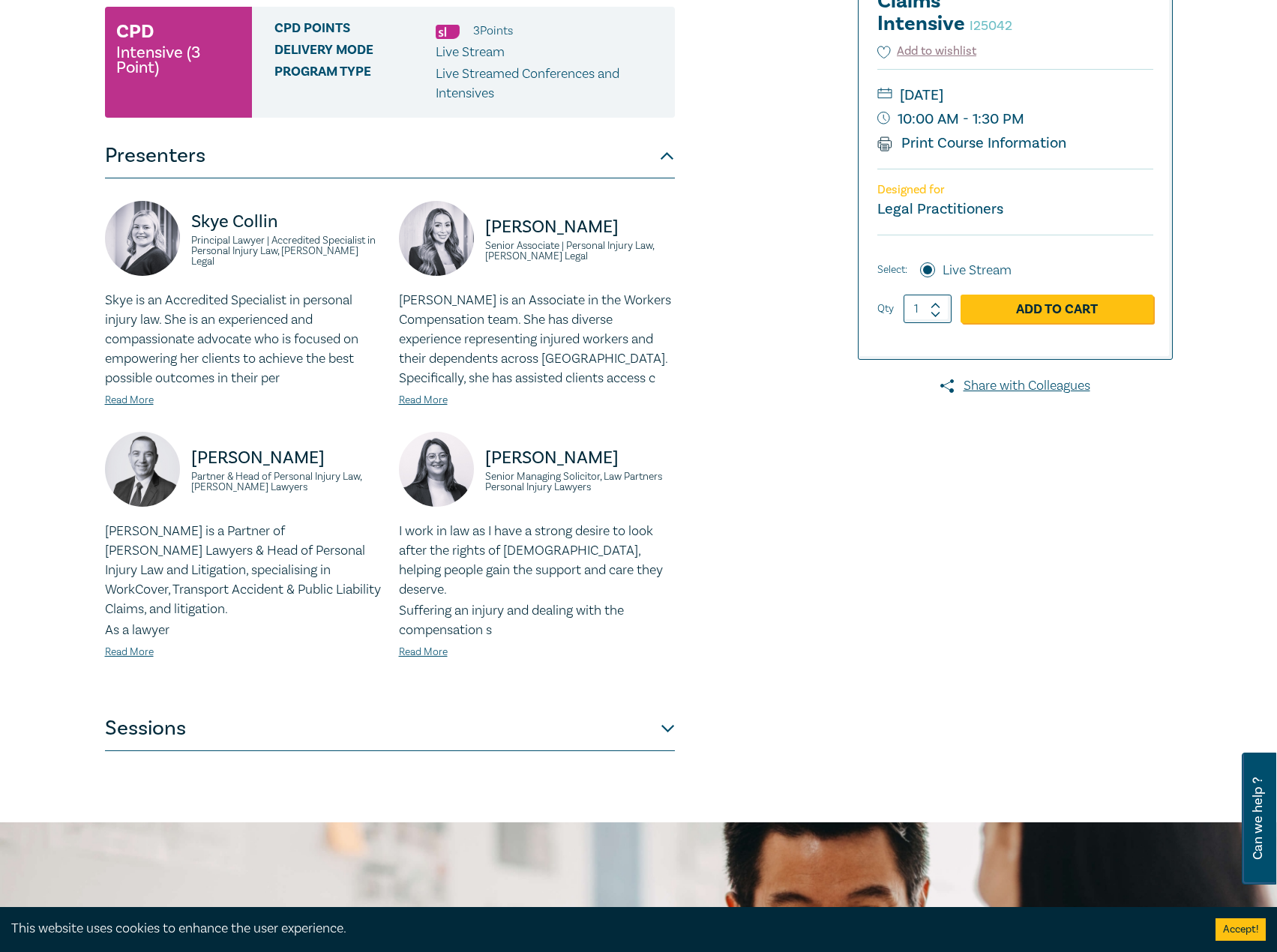
scroll to position [0, 0]
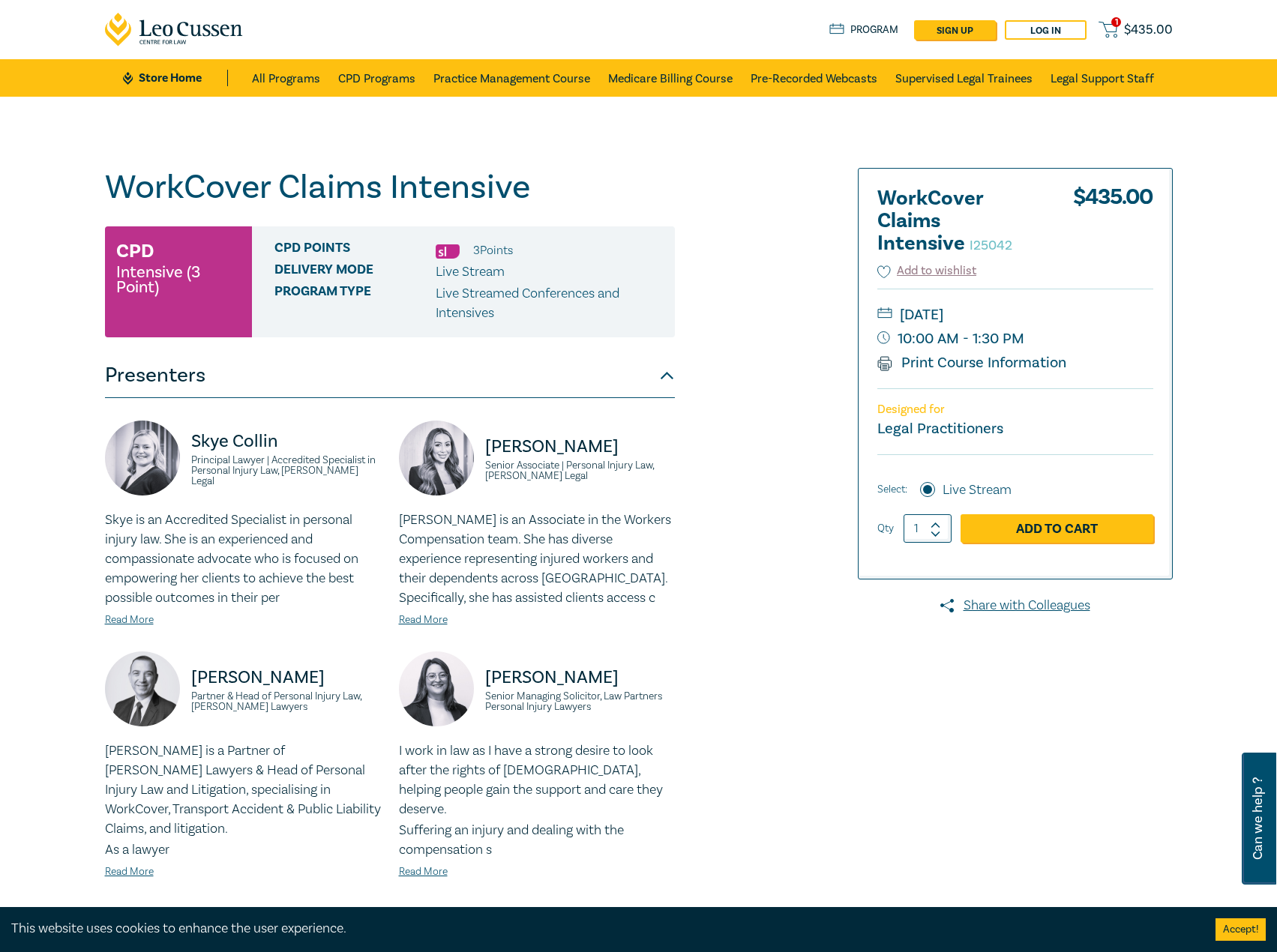
click at [207, 85] on link "Store Home" at bounding box center [174, 78] width 104 height 17
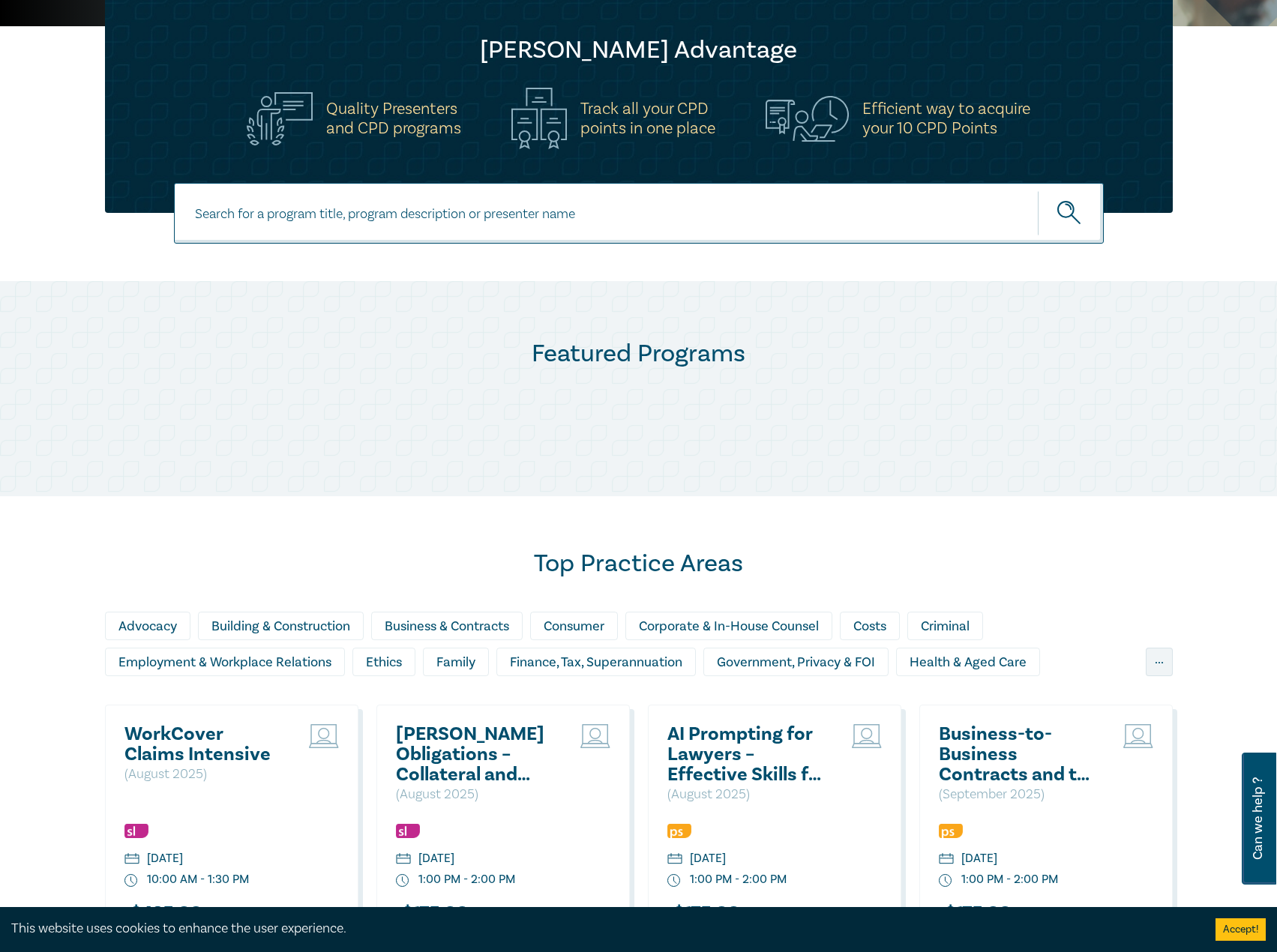
scroll to position [899, 0]
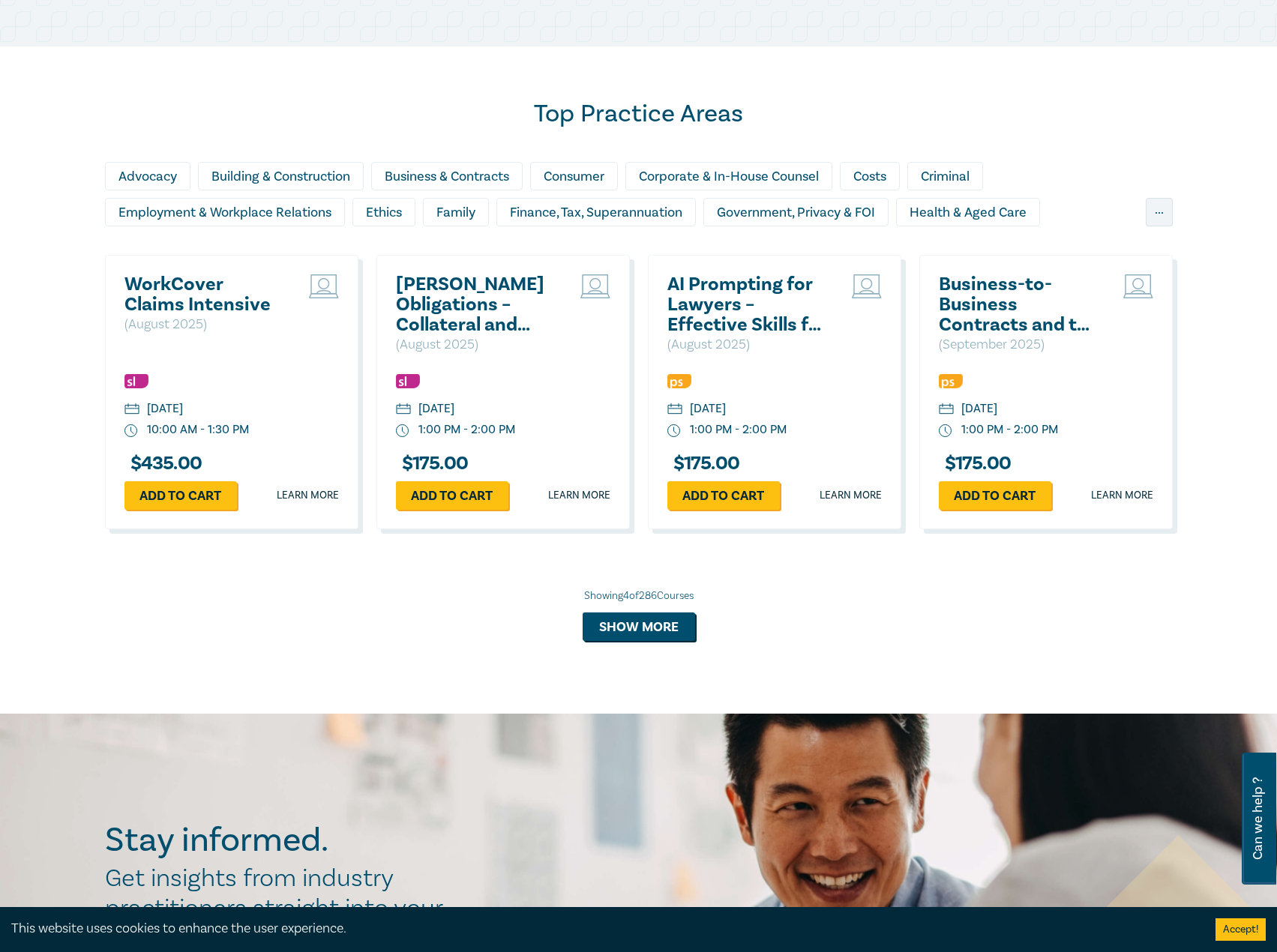
click at [226, 298] on h2 "WorkCover Claims Intensive" at bounding box center [205, 295] width 161 height 41
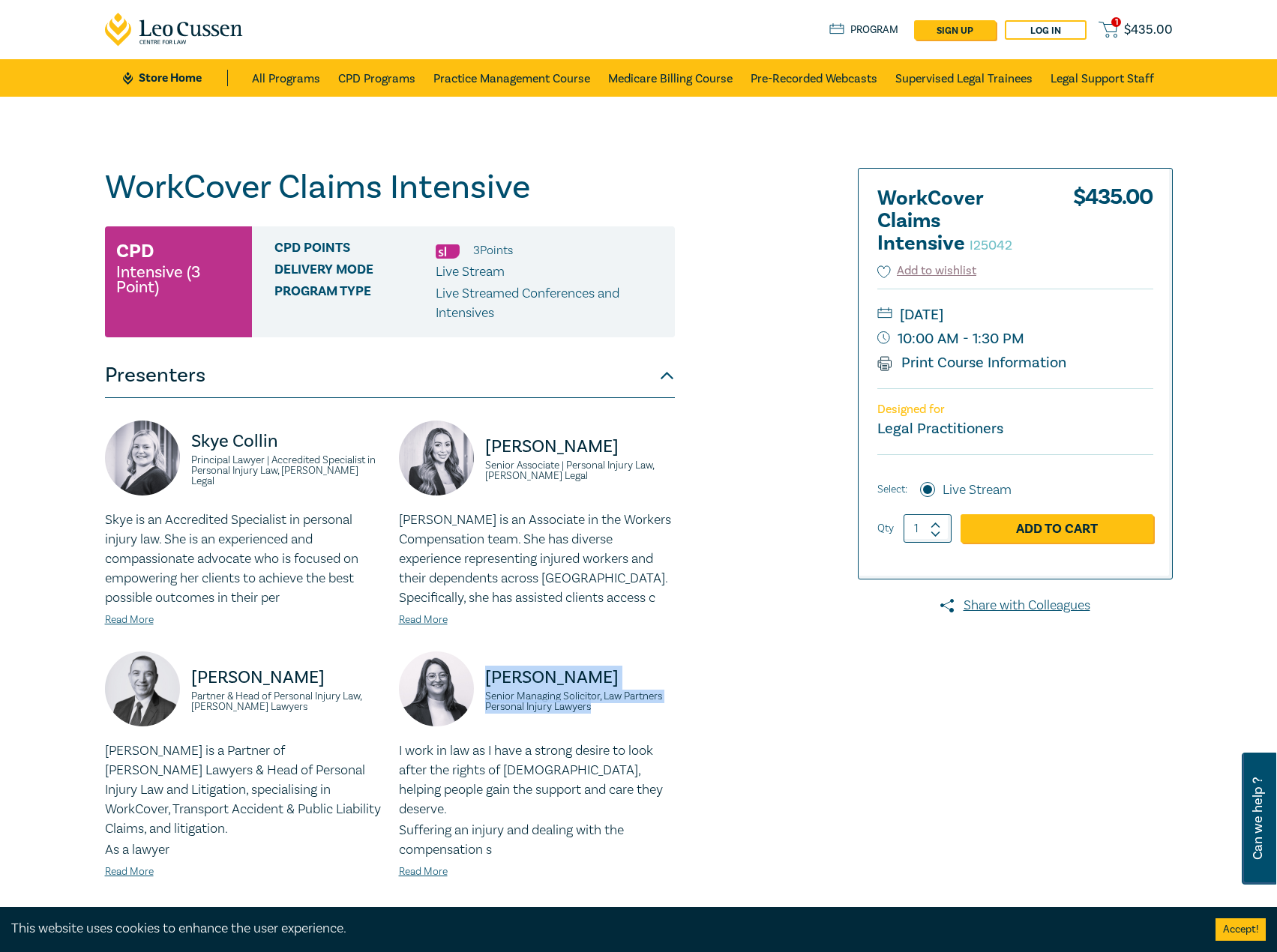
drag, startPoint x: 602, startPoint y: 708, endPoint x: 487, endPoint y: 672, distance: 120.5
click at [487, 672] on div "[PERSON_NAME] Senior Managing Solicitor, Law Partners Personal Injury Lawyers" at bounding box center [536, 696] width 276 height 90
click at [564, 673] on p "[PERSON_NAME]" at bounding box center [580, 677] width 189 height 24
drag, startPoint x: 618, startPoint y: 676, endPoint x: 485, endPoint y: 682, distance: 133.1
click at [485, 682] on p "[PERSON_NAME]" at bounding box center [580, 677] width 189 height 24
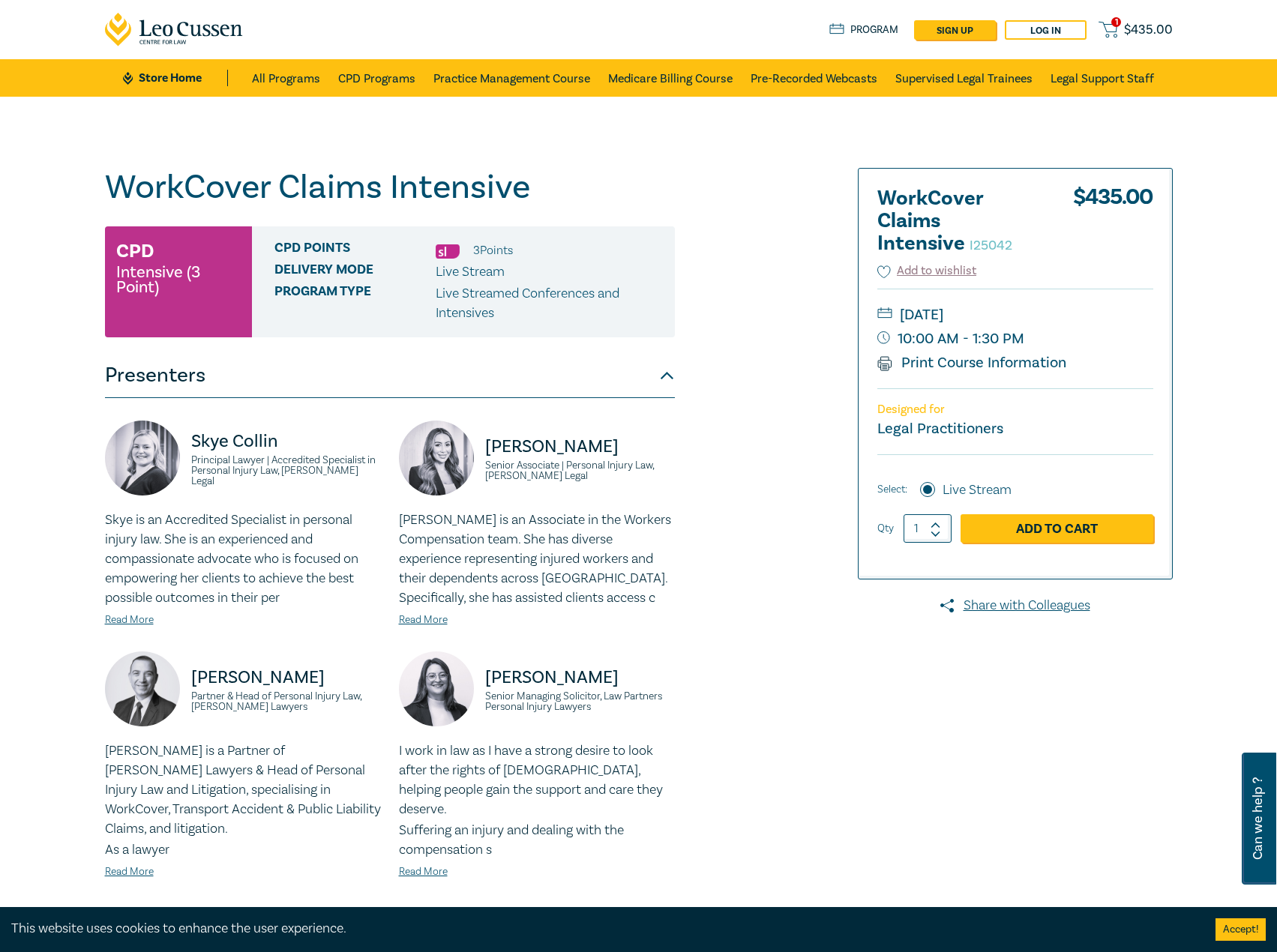
click at [603, 700] on small "Senior Managing Solicitor, Law Partners Personal Injury Lawyers" at bounding box center [580, 701] width 189 height 21
drag, startPoint x: 595, startPoint y: 705, endPoint x: 533, endPoint y: 685, distance: 65.1
click at [482, 685] on div "[PERSON_NAME] Senior Managing Solicitor, Law Partners Personal Injury Lawyers" at bounding box center [536, 696] width 276 height 90
click at [626, 673] on p "[PERSON_NAME]" at bounding box center [580, 677] width 189 height 24
drag, startPoint x: 608, startPoint y: 708, endPoint x: 482, endPoint y: 681, distance: 128.9
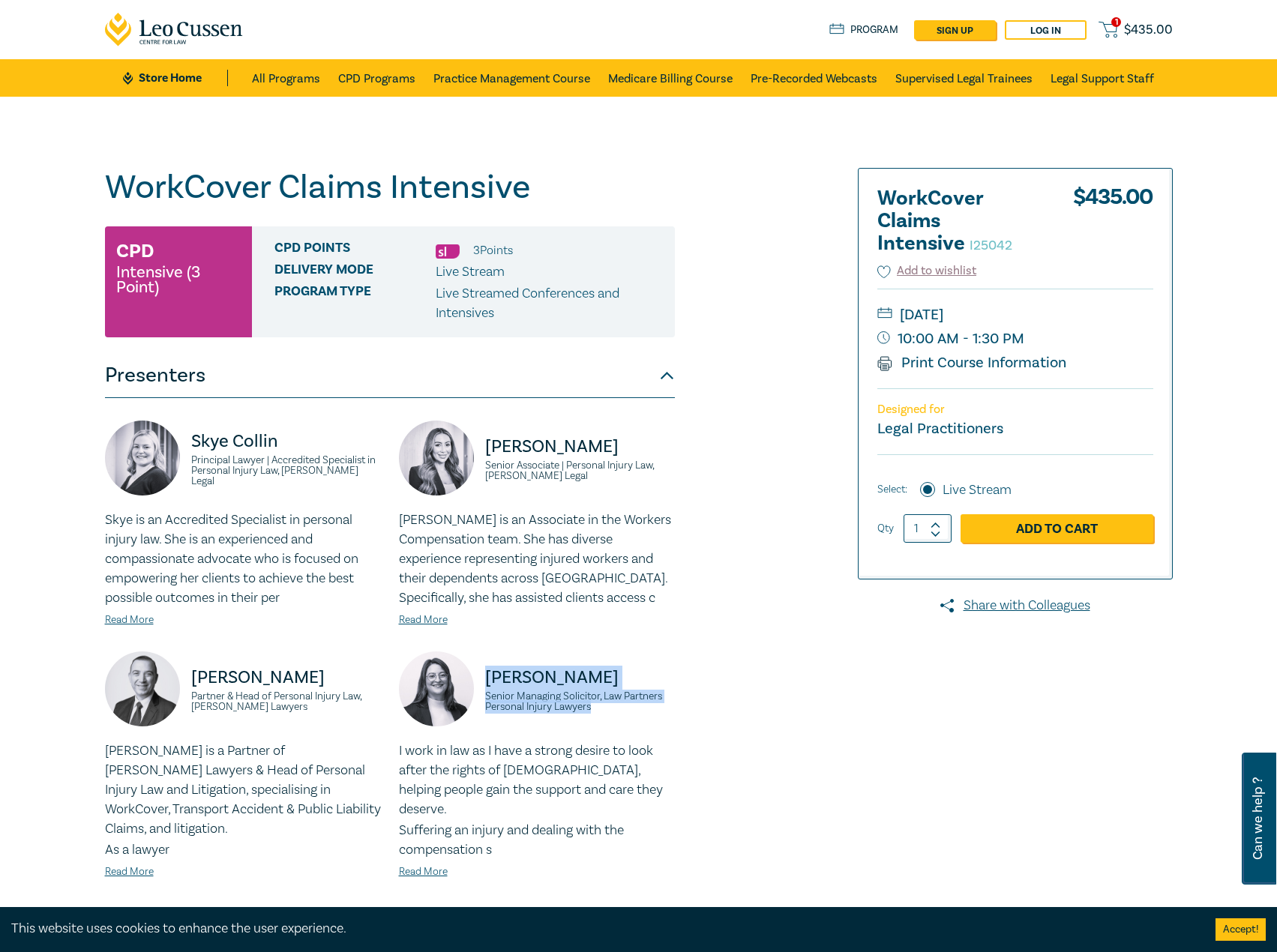
click at [479, 680] on div "[PERSON_NAME] Senior Managing Solicitor, Law Partners Personal Injury Lawyers" at bounding box center [536, 696] width 276 height 90
click at [413, 865] on link "Read More" at bounding box center [423, 871] width 49 height 14
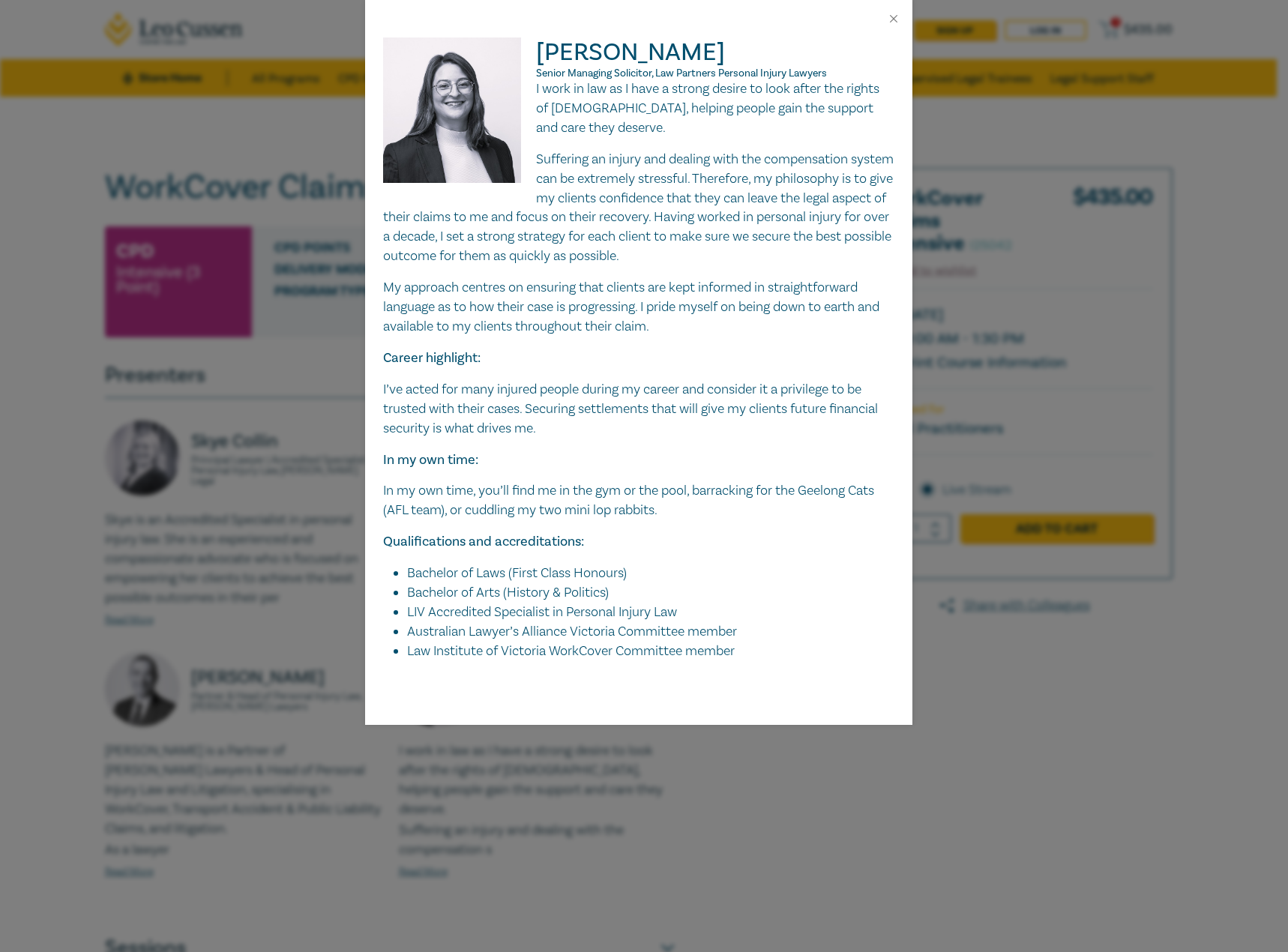
click at [540, 90] on p "I work in law as I have a strong desire to look after the rights of [DEMOGRAPHI…" at bounding box center [638, 109] width 511 height 58
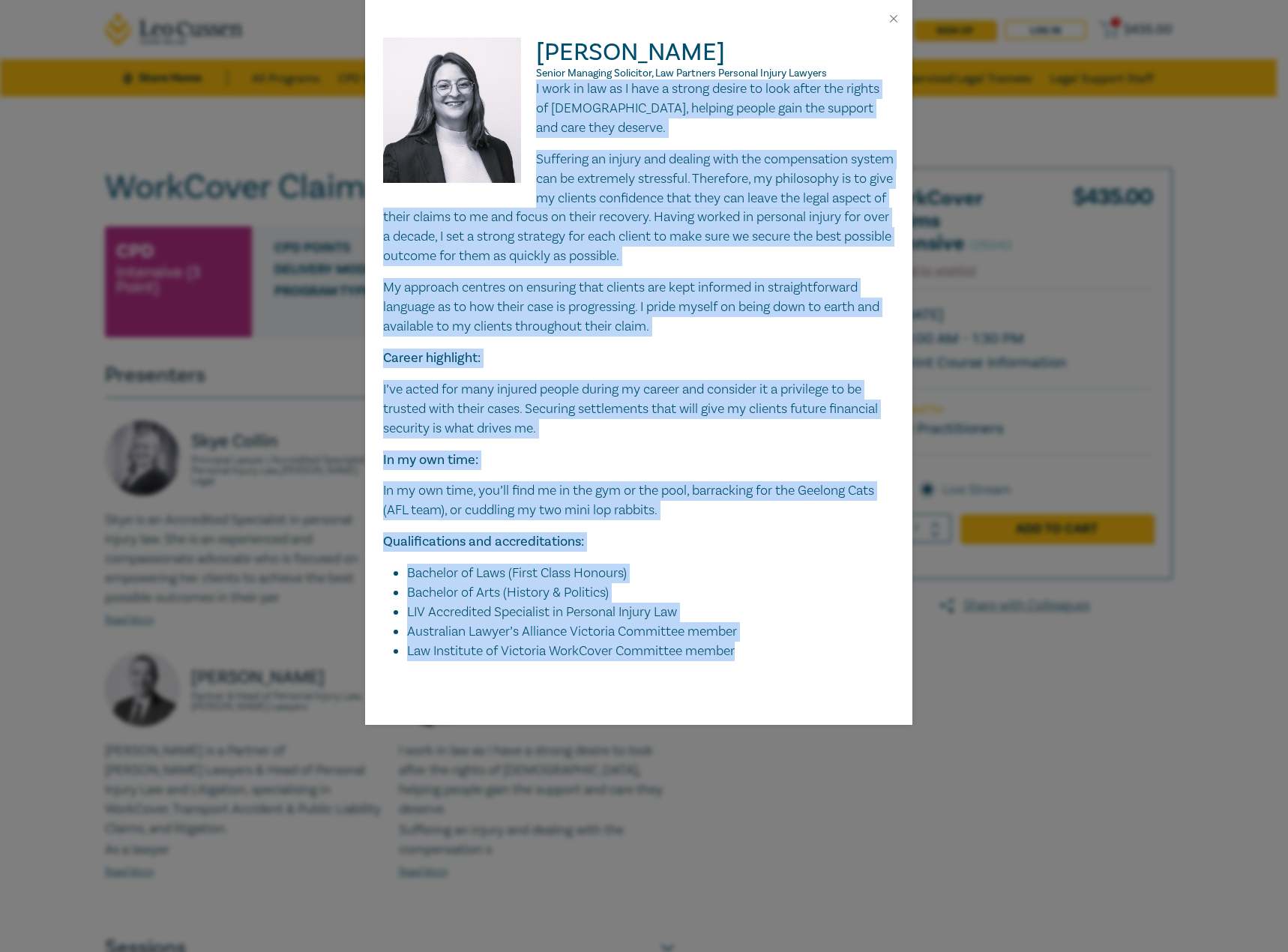
drag, startPoint x: 537, startPoint y: 87, endPoint x: 753, endPoint y: 666, distance: 618.0
click at [753, 666] on div "[PERSON_NAME] Senior Managing Solicitor, Law Partners Personal Injury Lawyers I…" at bounding box center [638, 380] width 547 height 688
click at [897, 21] on button "Close" at bounding box center [894, 19] width 14 height 14
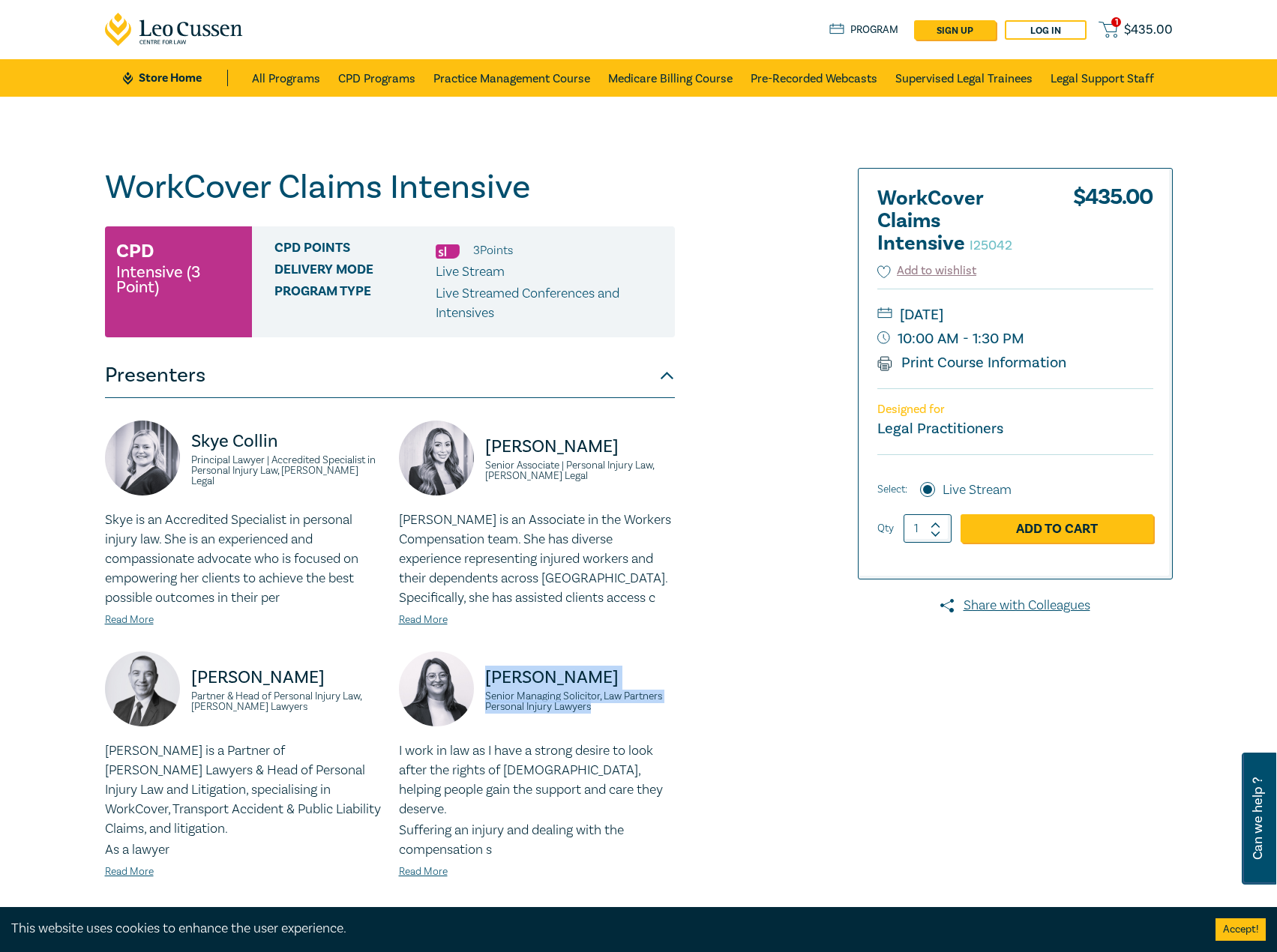
drag, startPoint x: 605, startPoint y: 712, endPoint x: 509, endPoint y: 676, distance: 102.5
click at [478, 676] on div "[PERSON_NAME] Senior Managing Solicitor, Law Partners Personal Injury Lawyers" at bounding box center [536, 696] width 276 height 90
drag, startPoint x: 287, startPoint y: 82, endPoint x: 256, endPoint y: 29, distance: 61.4
click at [287, 82] on link "All Programs" at bounding box center [286, 78] width 69 height 37
